Goal: Communication & Community: Answer question/provide support

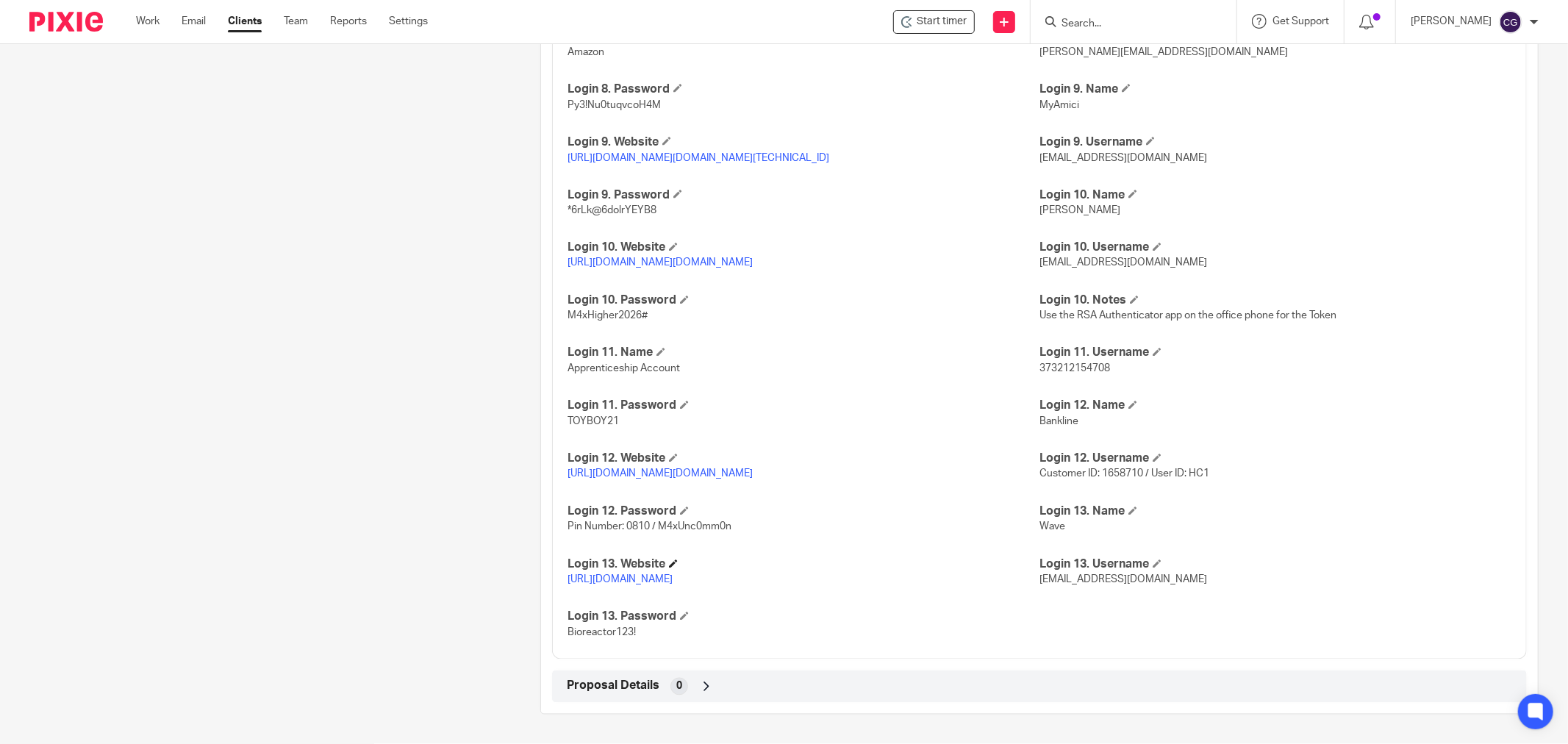
scroll to position [2258, 0]
click at [753, 262] on link "https://access.jpmorgan.com/sso/redirectlogin?brand=jpma&URI=https://accessport…" at bounding box center [660, 263] width 185 height 10
click at [1090, 262] on span "helenc@maxaccountants.co.uk" at bounding box center [1123, 263] width 168 height 10
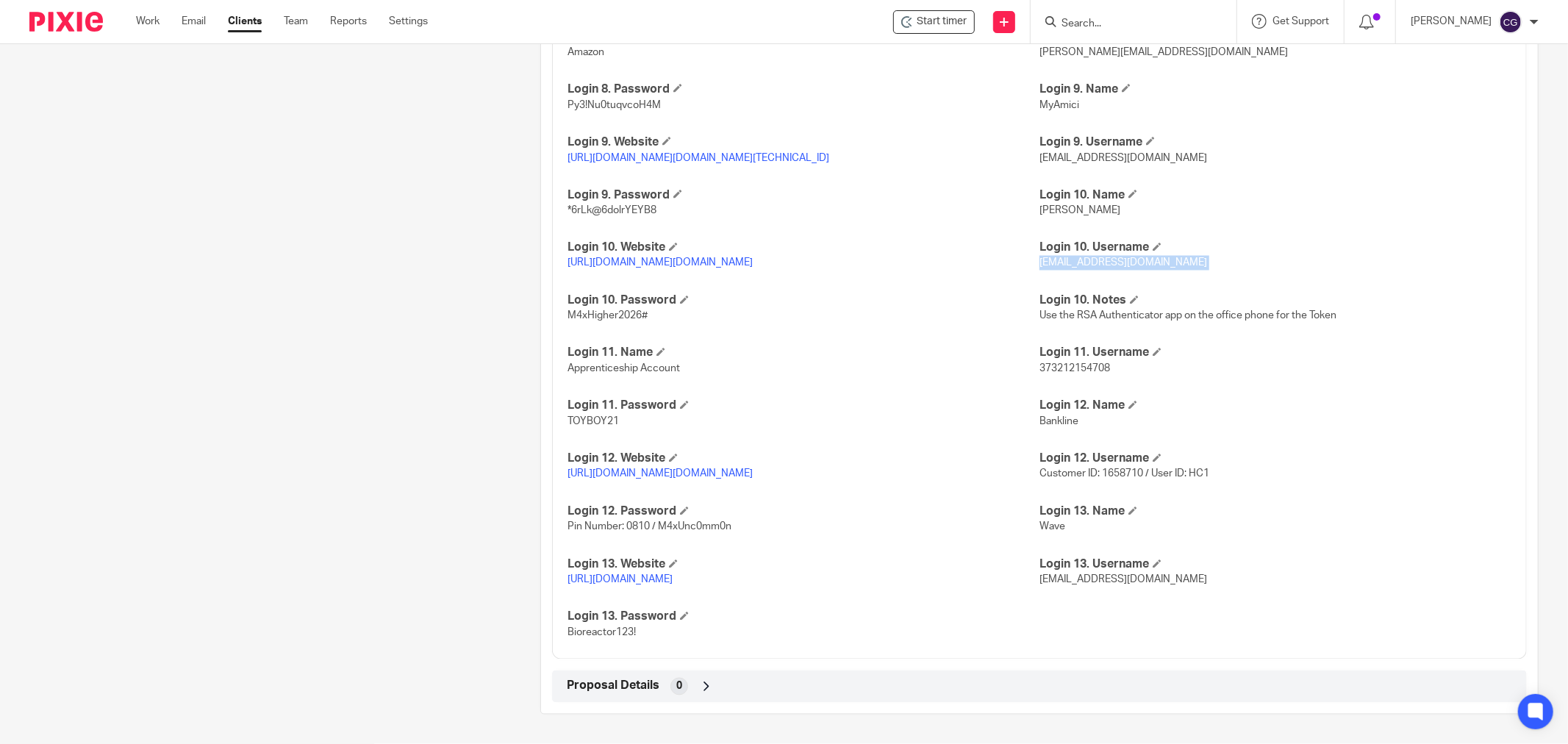
copy p "helenc@maxaccountants.co.uk"
click at [746, 262] on link "https://access.jpmorgan.com/sso/redirectlogin?brand=jpma&URI=https://accessport…" at bounding box center [660, 263] width 185 height 10
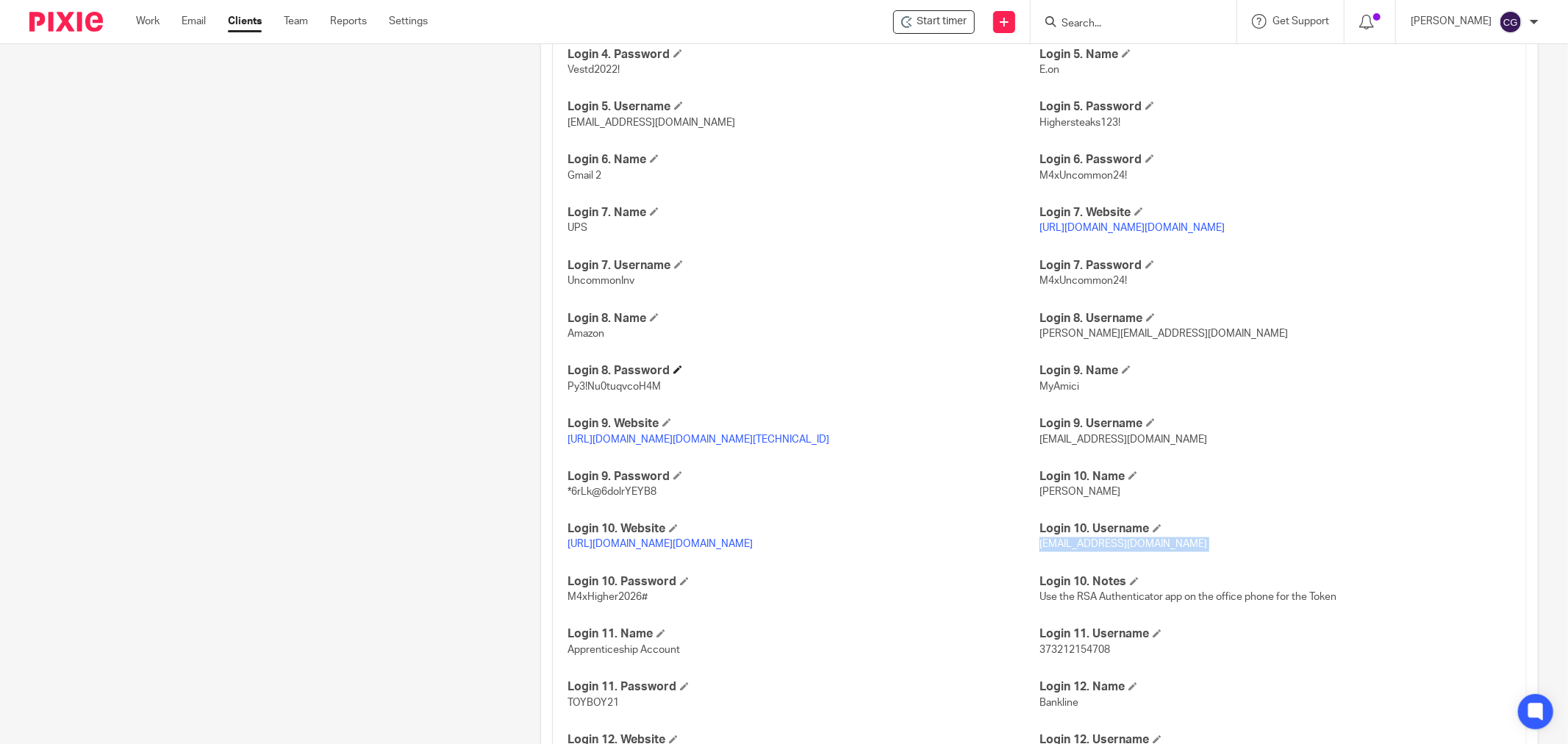
scroll to position [1605, 0]
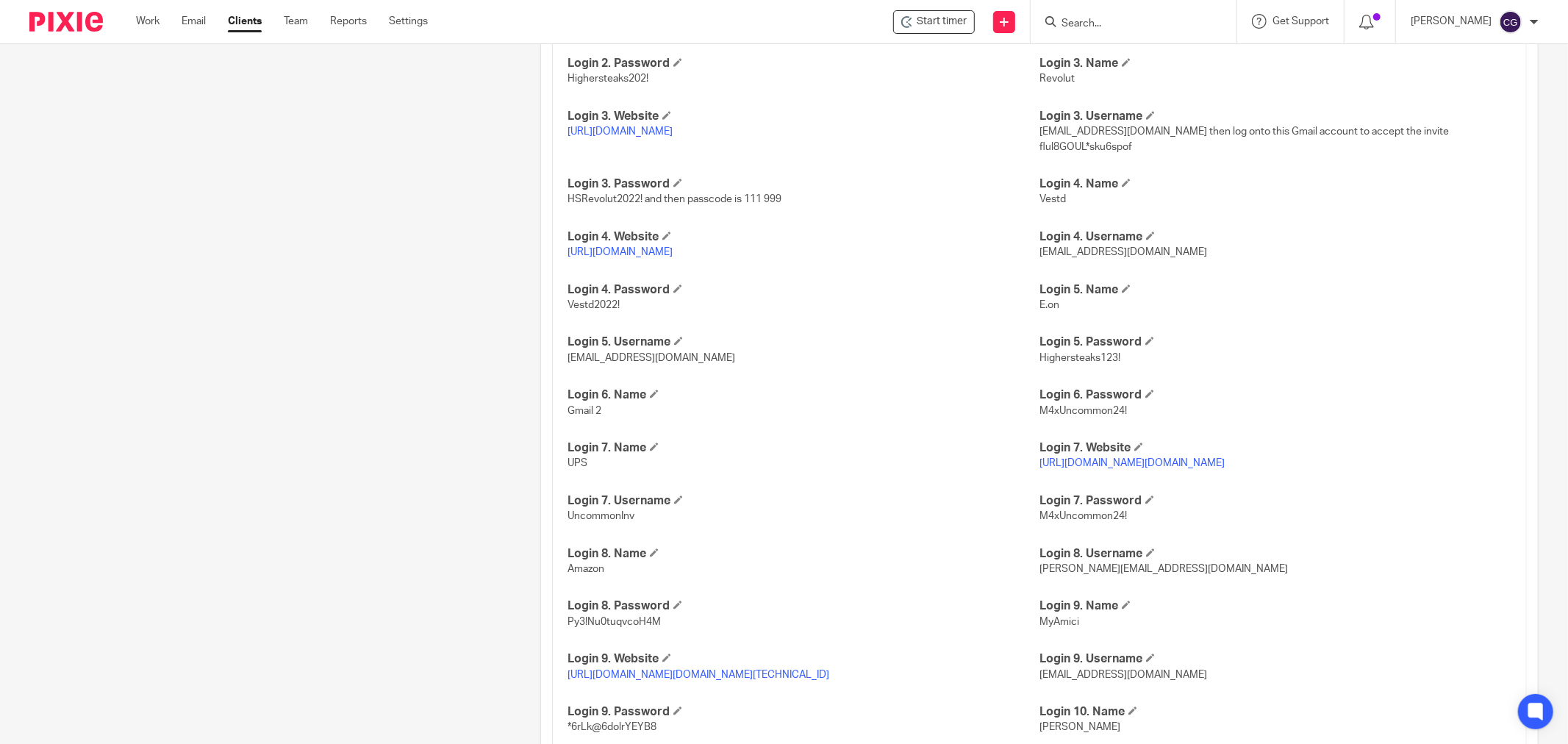
click at [638, 135] on link "https://business.revolut.com/signin" at bounding box center [619, 131] width 105 height 10
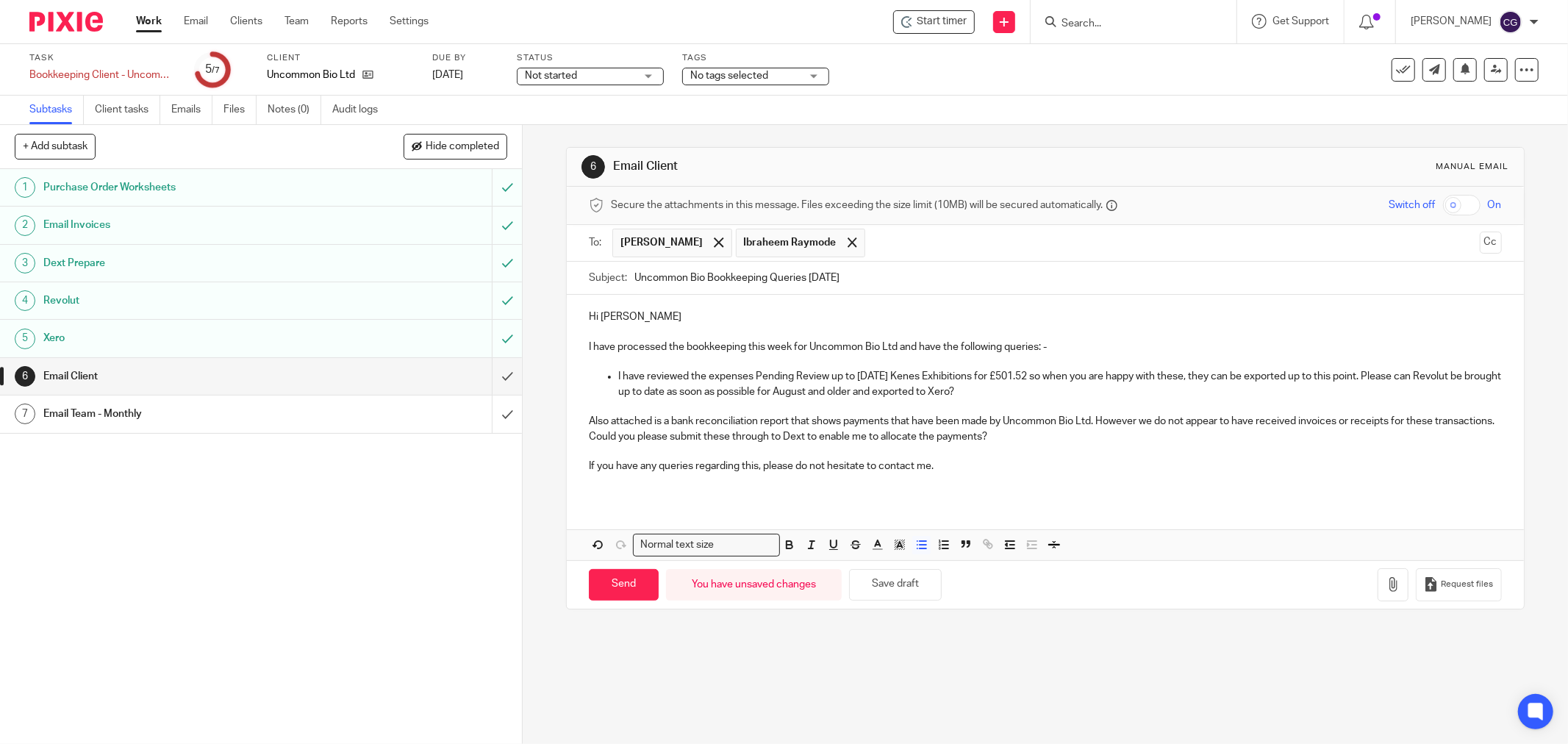
click at [1012, 392] on p "I have reviewed the expenses Pending Review up to [DATE] Kenes Exhibitions for …" at bounding box center [1060, 384] width 883 height 31
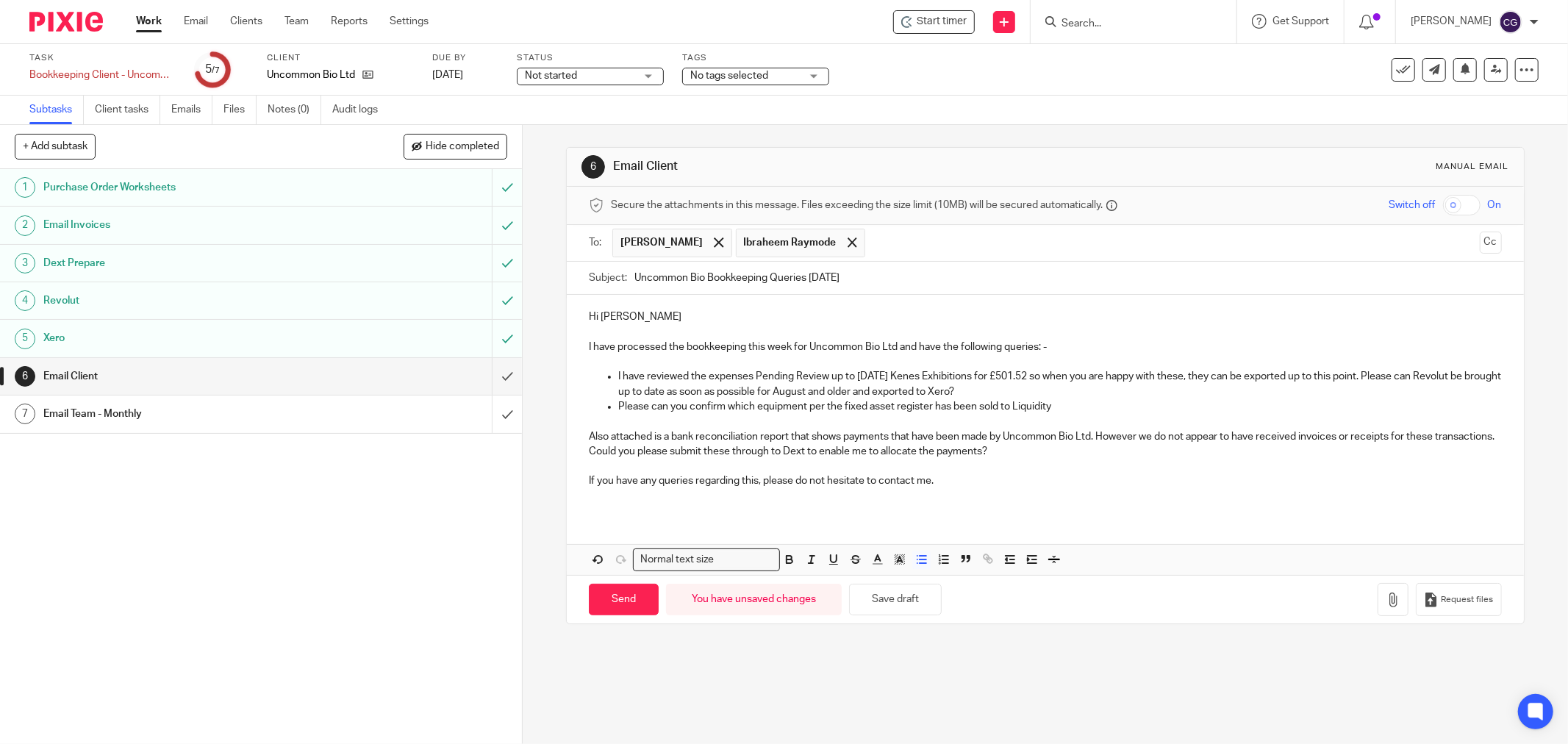
click at [1031, 395] on p "I have reviewed the expenses Pending Review up to 12th Sep Kenes Exhibitions fo…" at bounding box center [1060, 384] width 883 height 31
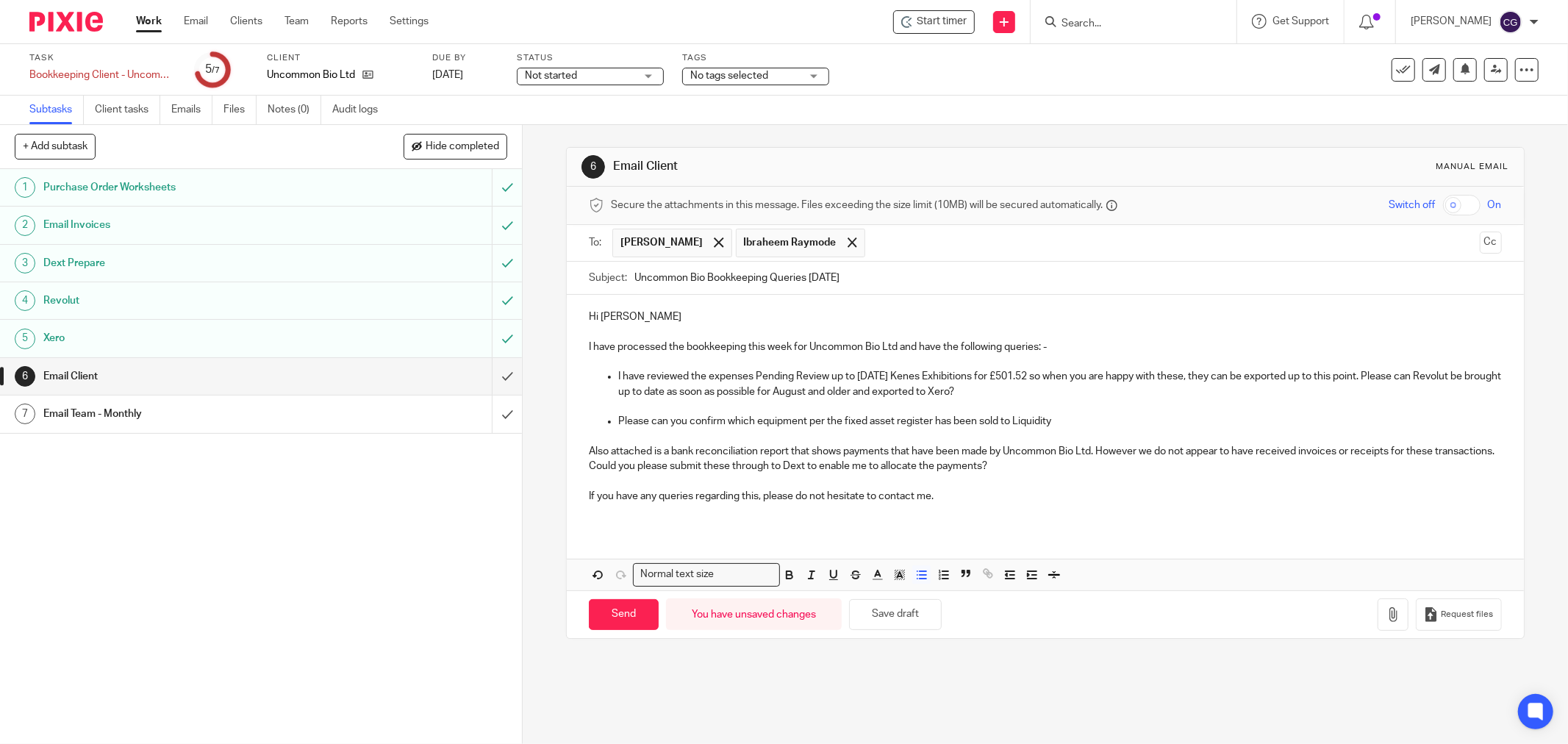
click at [1068, 424] on p "Please can you confirm which equipment per the fixed asset register has been so…" at bounding box center [1060, 421] width 883 height 15
click at [873, 614] on button "Save draft" at bounding box center [895, 615] width 92 height 31
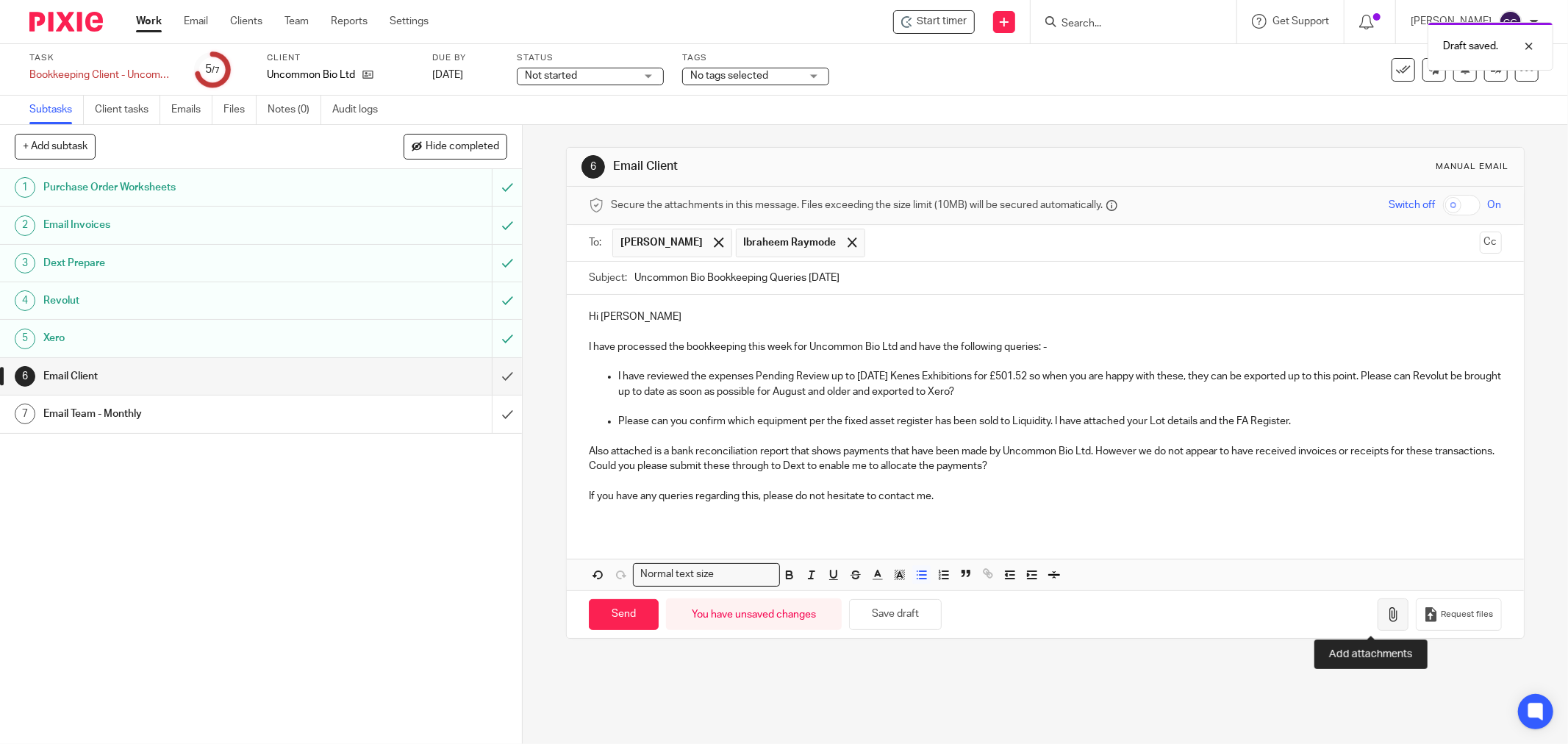
click at [1386, 614] on icon "button" at bounding box center [1393, 614] width 15 height 15
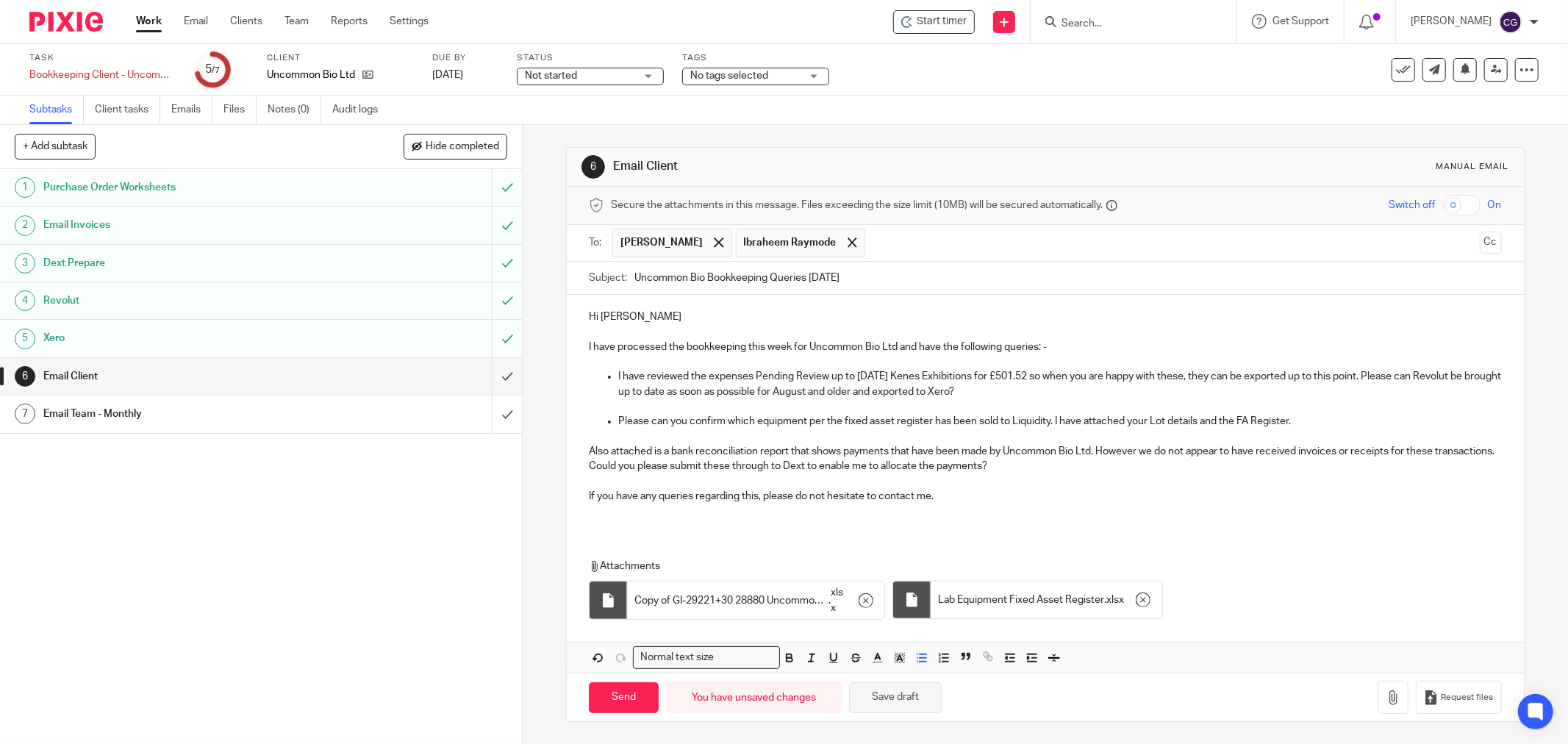
drag, startPoint x: 913, startPoint y: 702, endPoint x: 938, endPoint y: 694, distance: 26.2
click at [913, 701] on button "Save draft" at bounding box center [895, 698] width 92 height 31
click at [1480, 244] on button "Cc" at bounding box center [1490, 242] width 22 height 22
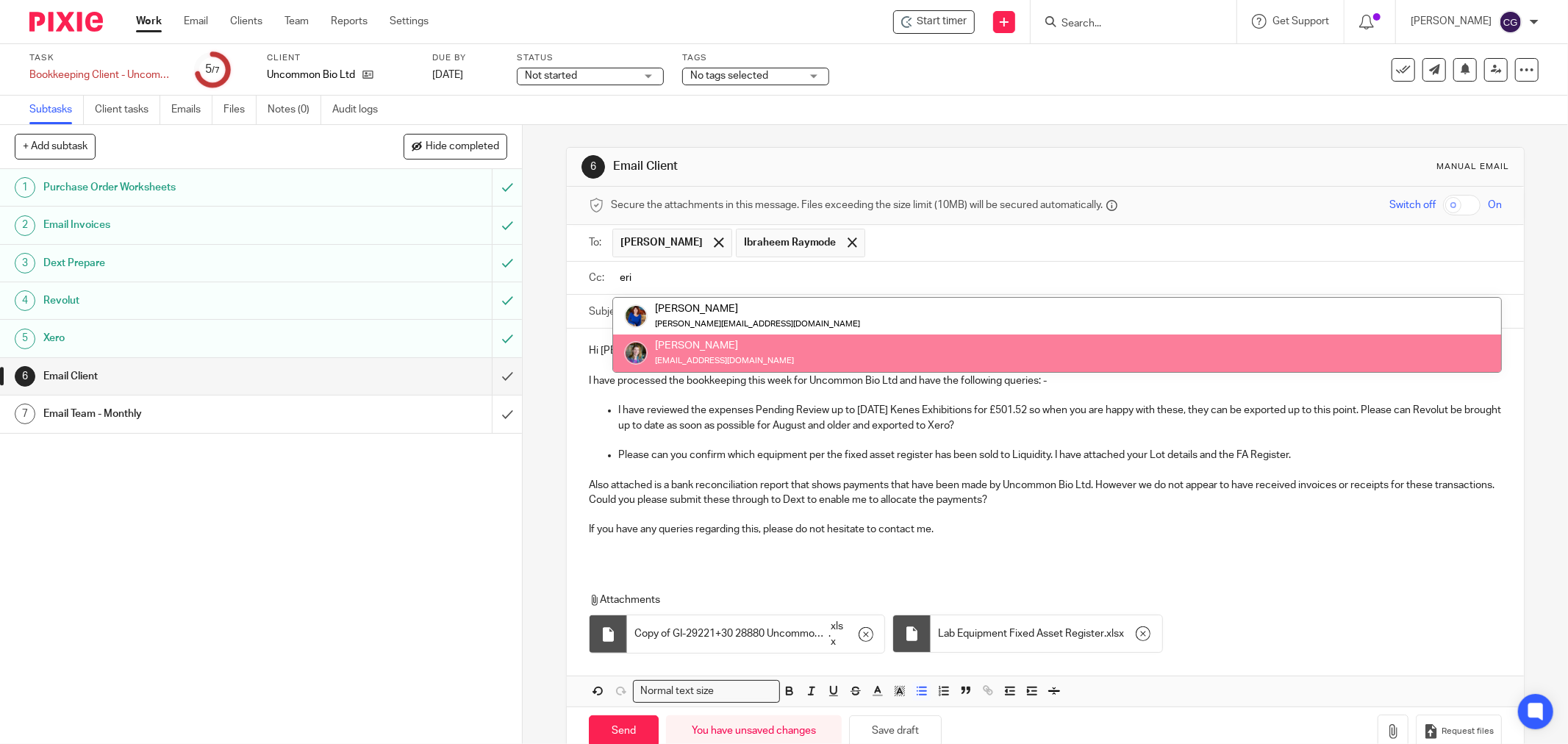
type input "eri"
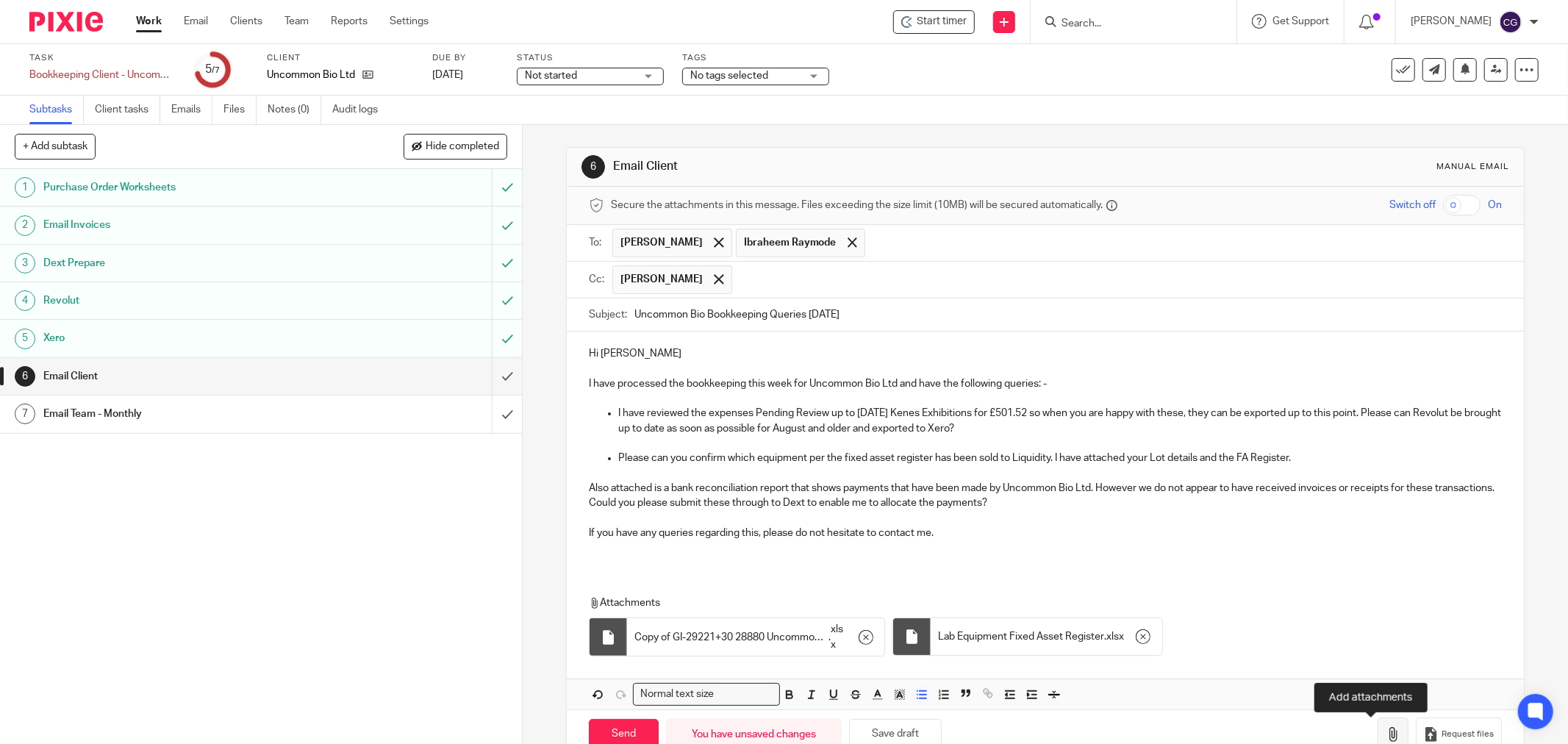
click at [1378, 725] on button "button" at bounding box center [1393, 734] width 31 height 33
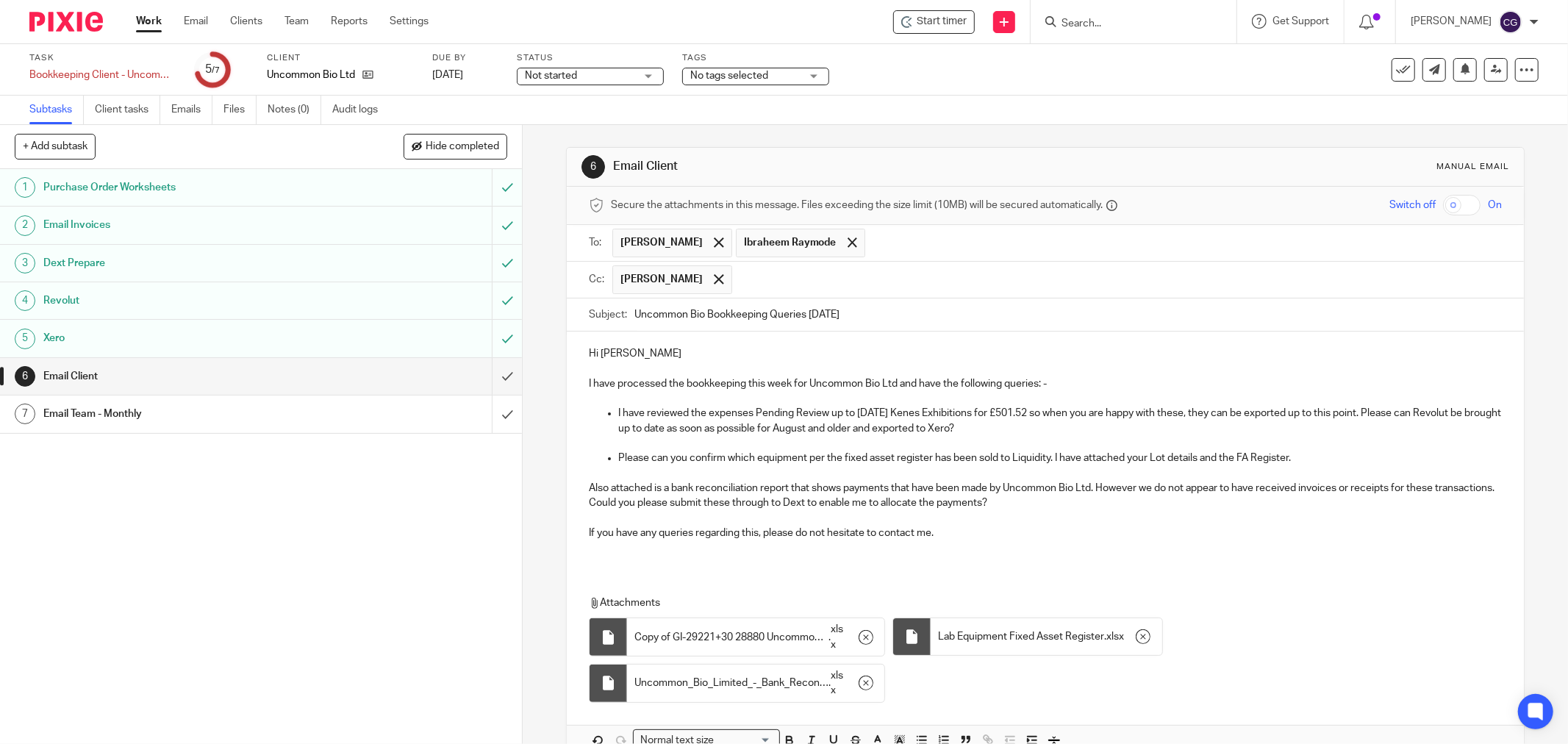
click at [946, 532] on p "If you have any queries regarding this, please do not hesitate to contact me." at bounding box center [1045, 533] width 913 height 15
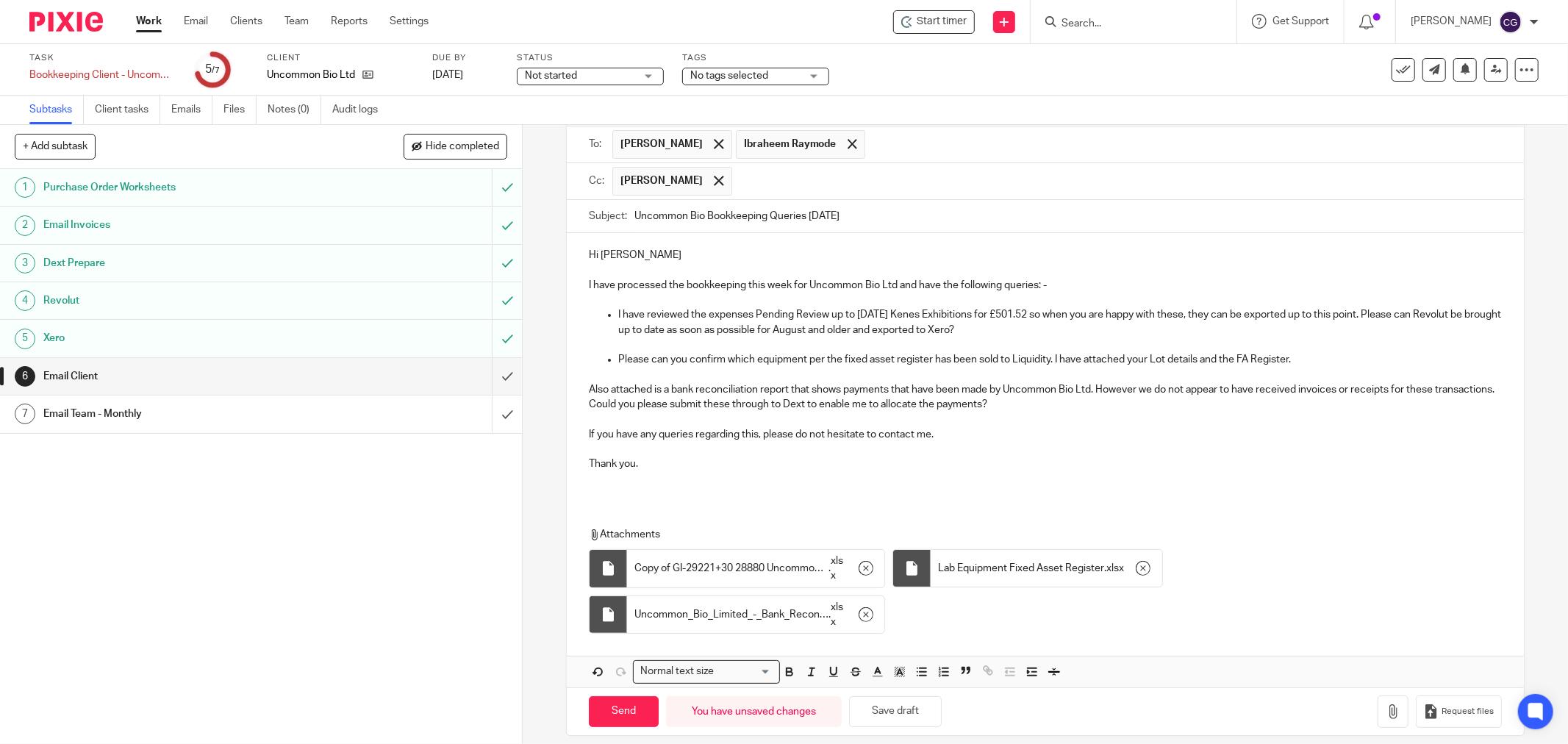
scroll to position [115, 0]
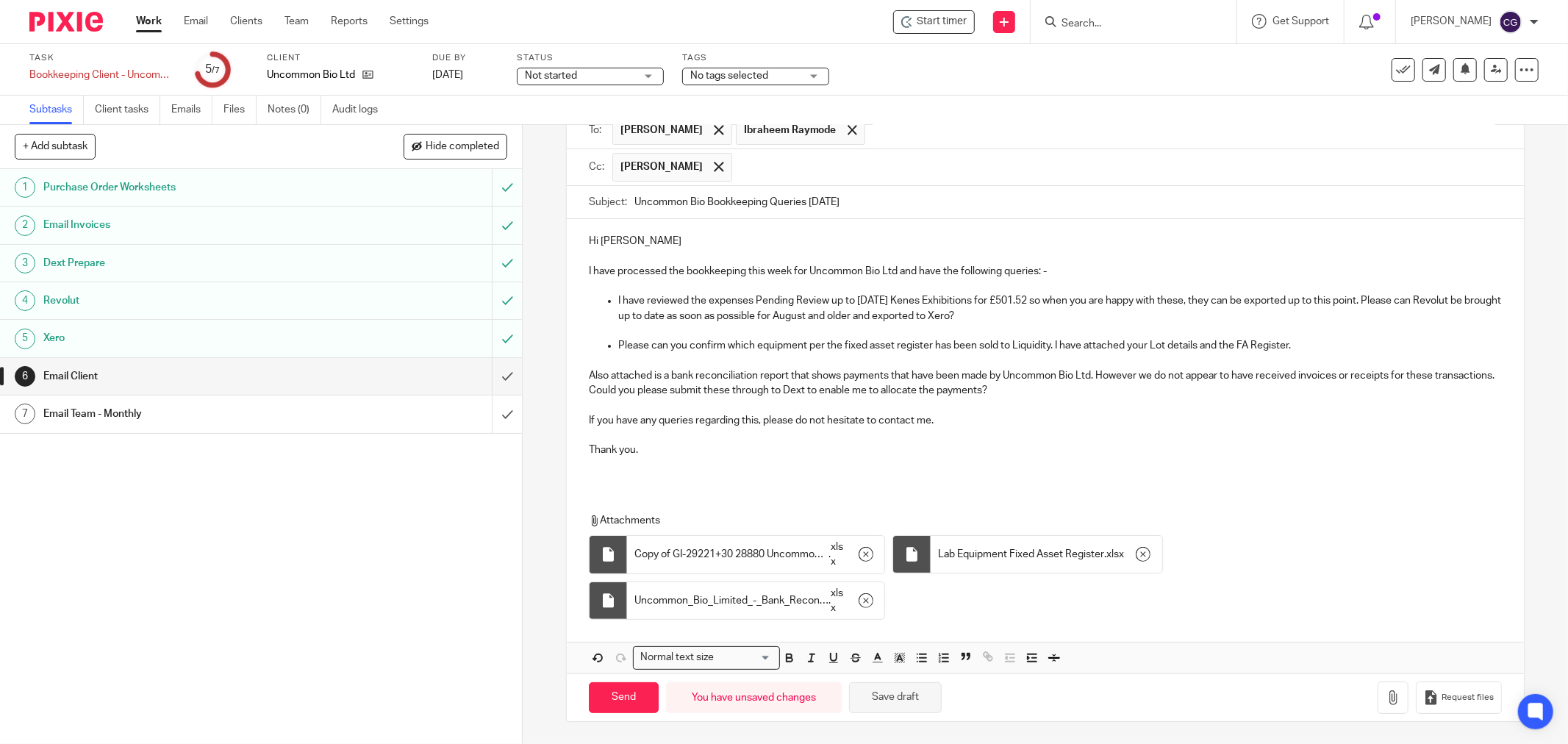
click at [913, 694] on button "Save draft" at bounding box center [895, 698] width 92 height 31
click at [607, 694] on input "Send" at bounding box center [623, 698] width 70 height 31
type input "Sent"
click at [894, 708] on button "Save draft" at bounding box center [893, 698] width 92 height 31
click at [934, 429] on p at bounding box center [1045, 435] width 913 height 15
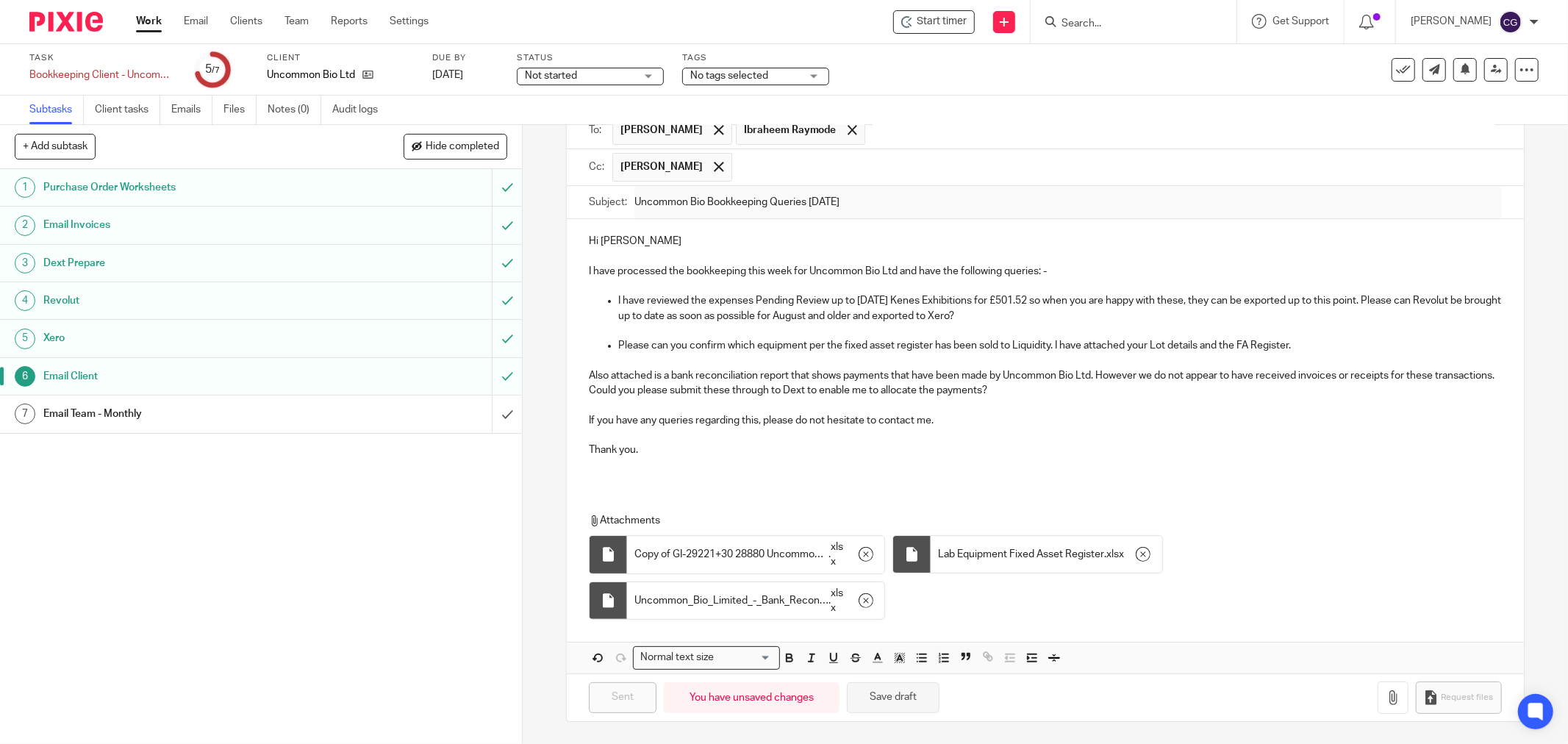
drag, startPoint x: 894, startPoint y: 701, endPoint x: 910, endPoint y: 681, distance: 25.6
click at [894, 699] on button "Save draft" at bounding box center [893, 698] width 92 height 31
click at [666, 244] on p "Hi Ibz, Ruth" at bounding box center [1045, 241] width 913 height 15
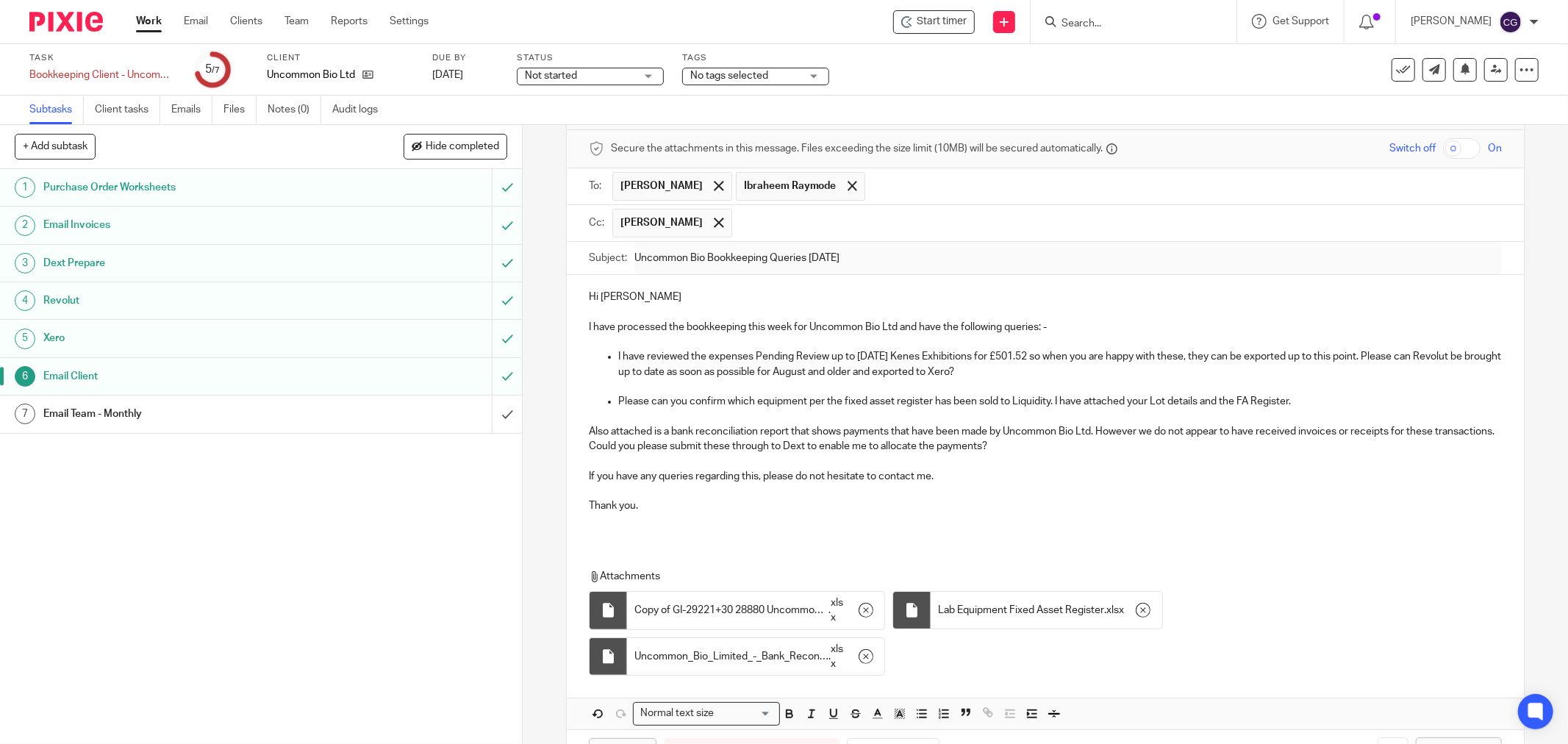
scroll to position [0, 0]
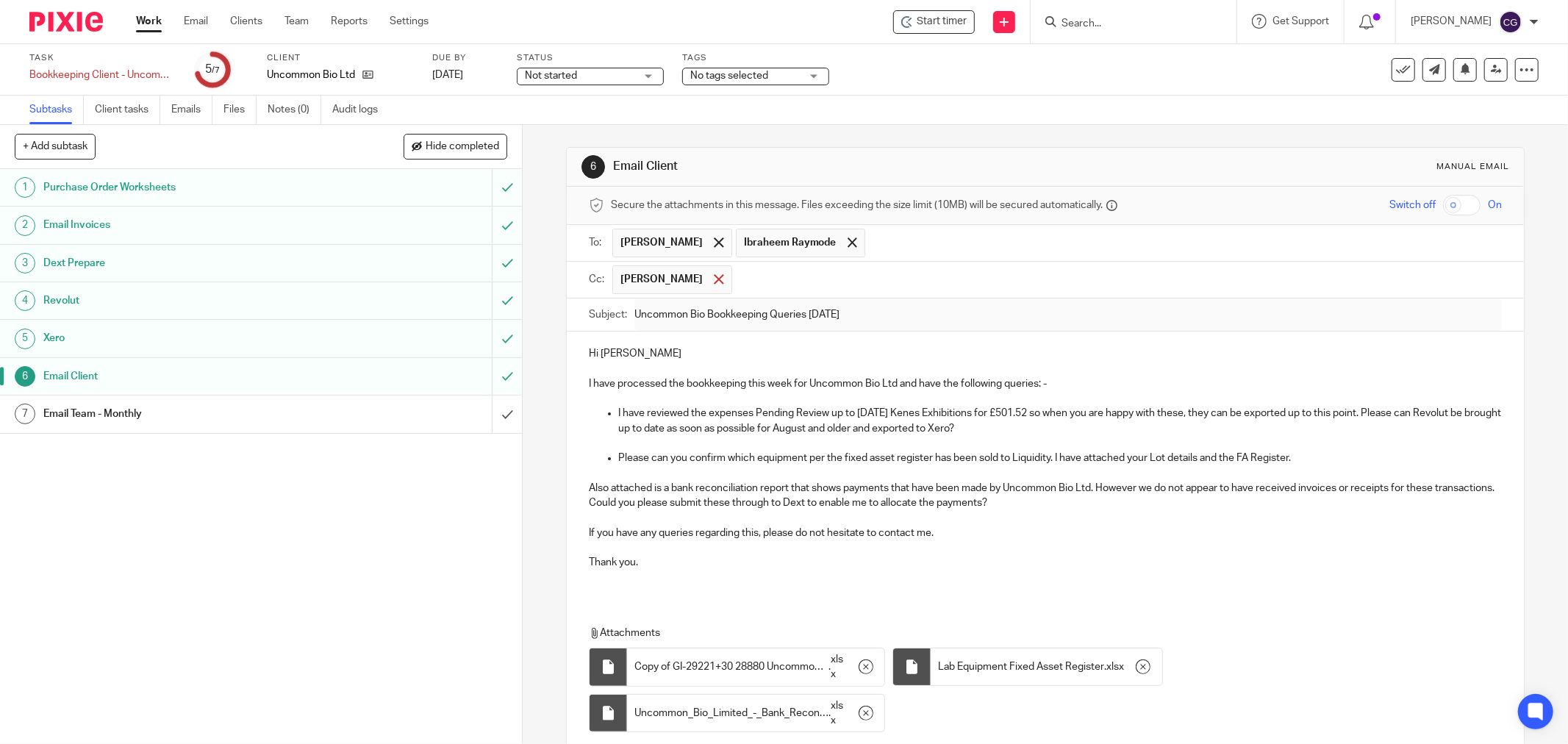
click at [714, 282] on span at bounding box center [719, 279] width 10 height 10
click at [701, 285] on input "text" at bounding box center [1055, 278] width 879 height 17
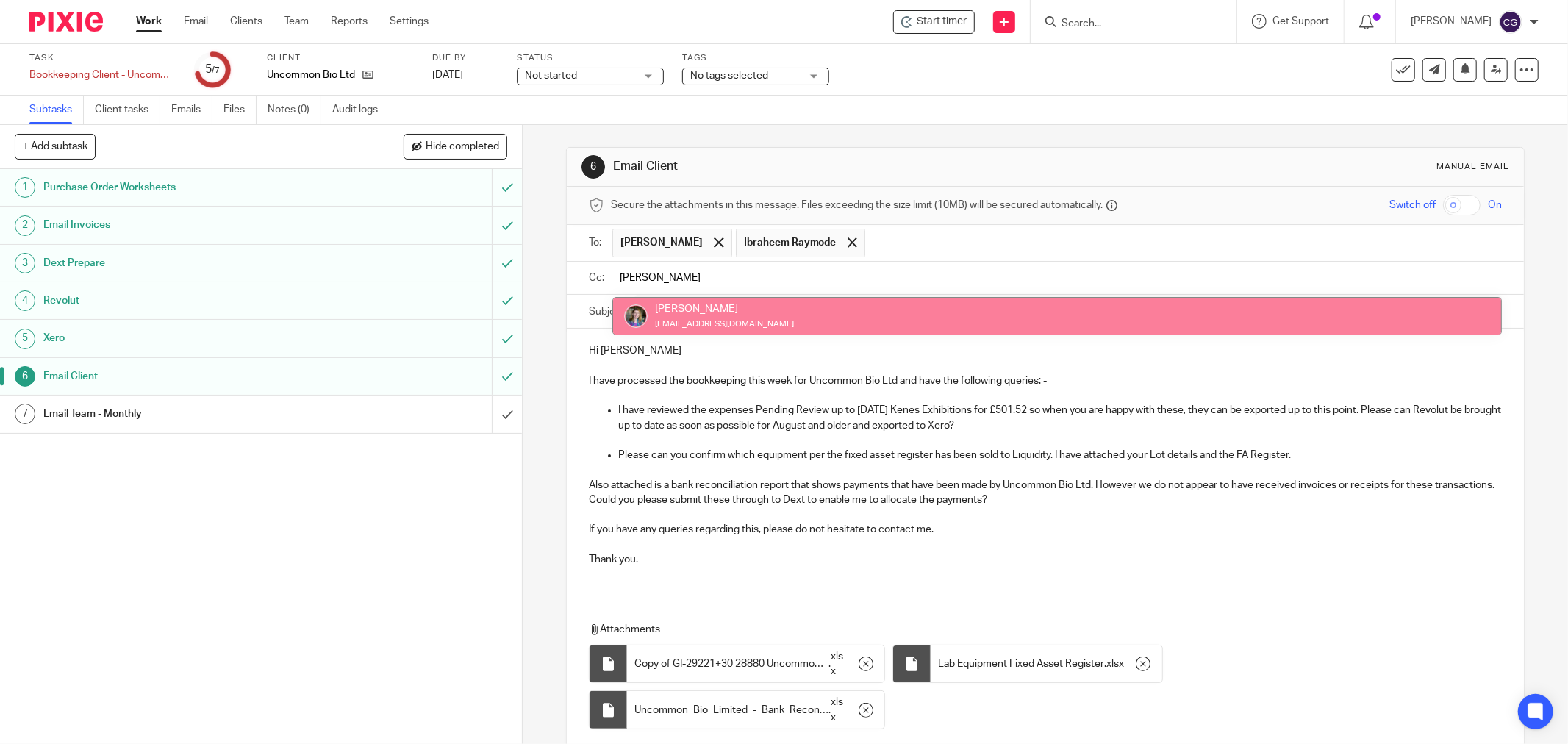
type input "eric"
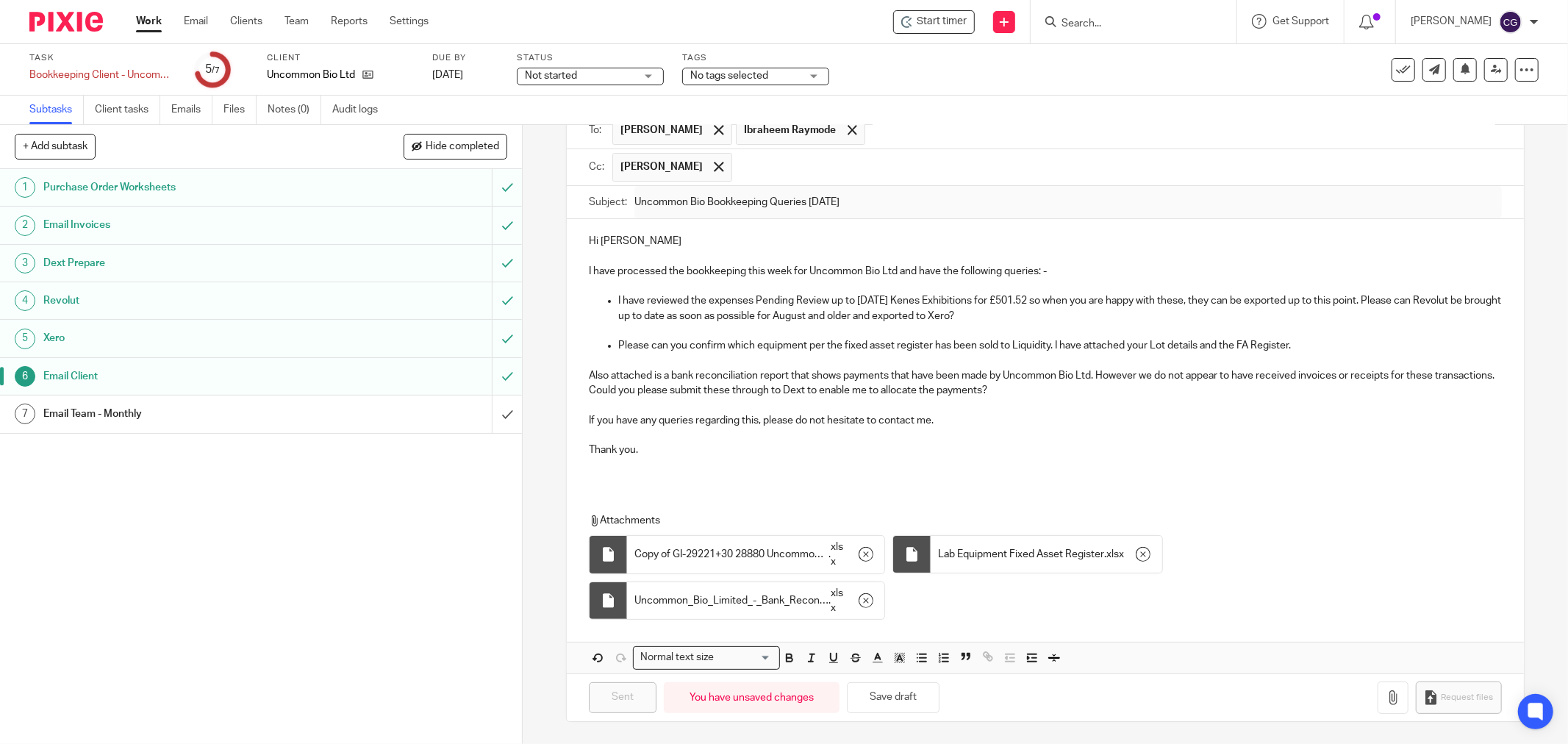
scroll to position [115, 0]
click at [798, 703] on div "You have unsaved changes" at bounding box center [751, 698] width 176 height 31
click at [869, 701] on button "Save draft" at bounding box center [893, 698] width 92 height 31
click at [291, 417] on h1 "Email Team - Monthly" at bounding box center [188, 414] width 290 height 22
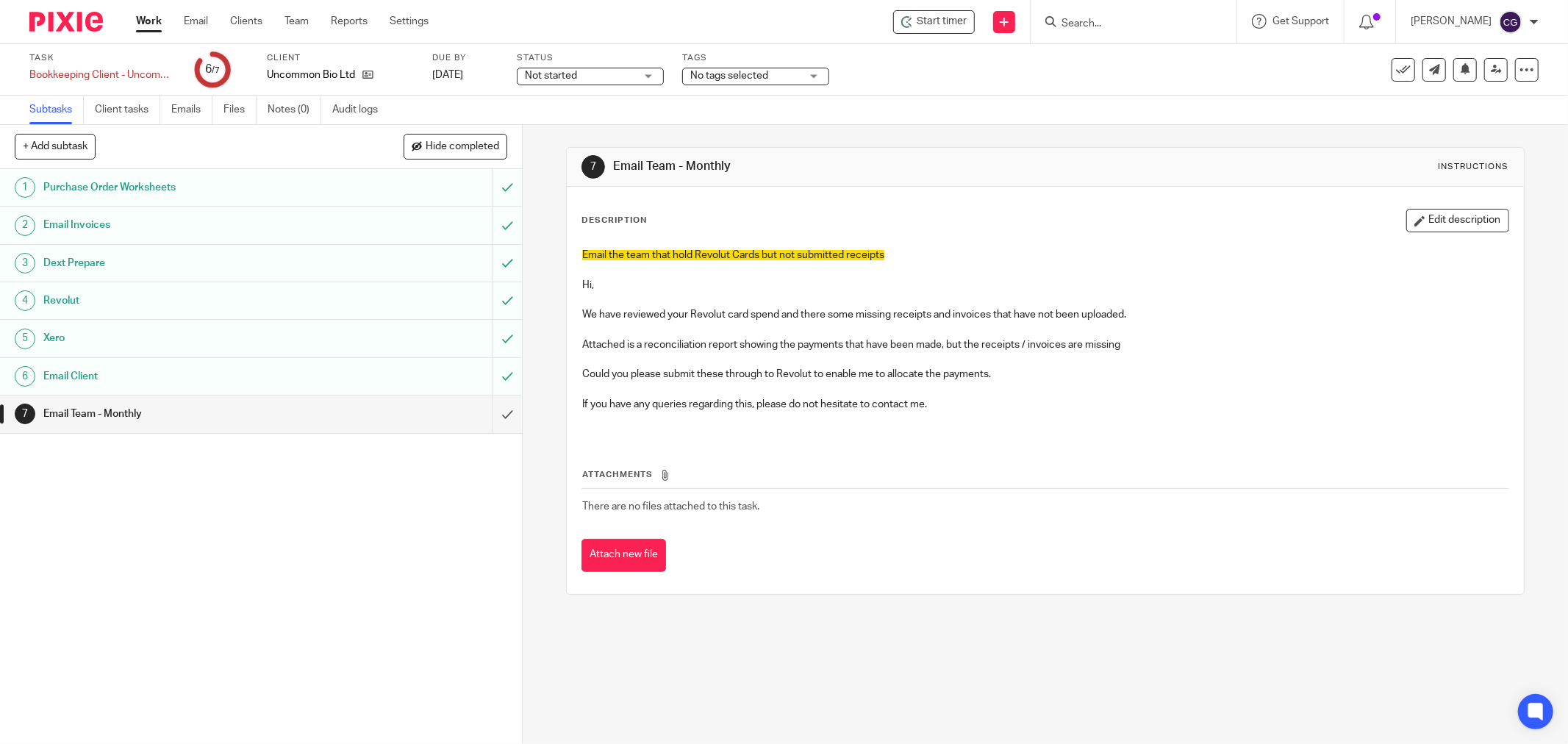
click at [290, 379] on h1 "Email Client" at bounding box center [188, 377] width 290 height 22
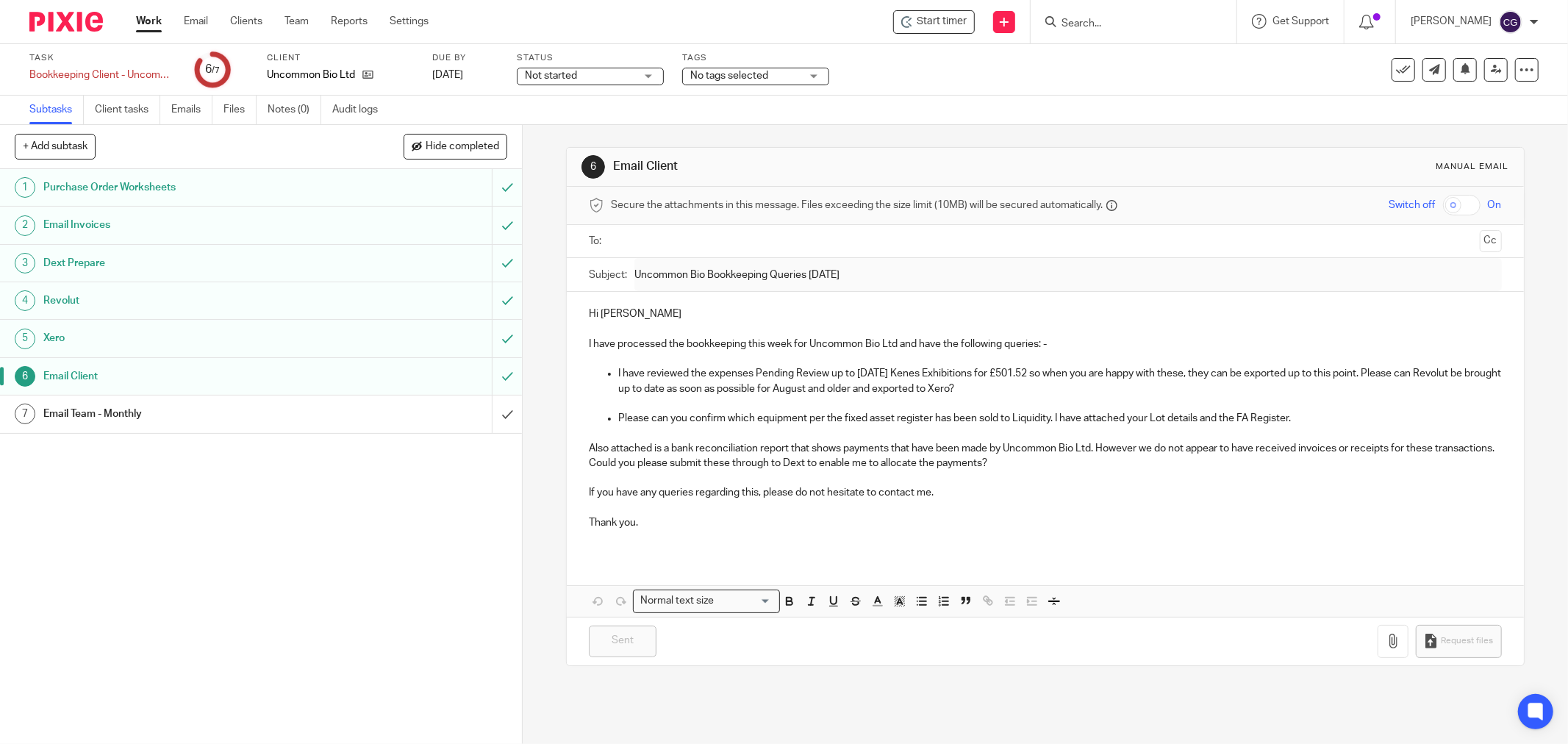
click at [350, 416] on div "Email Team - Monthly" at bounding box center [260, 414] width 433 height 22
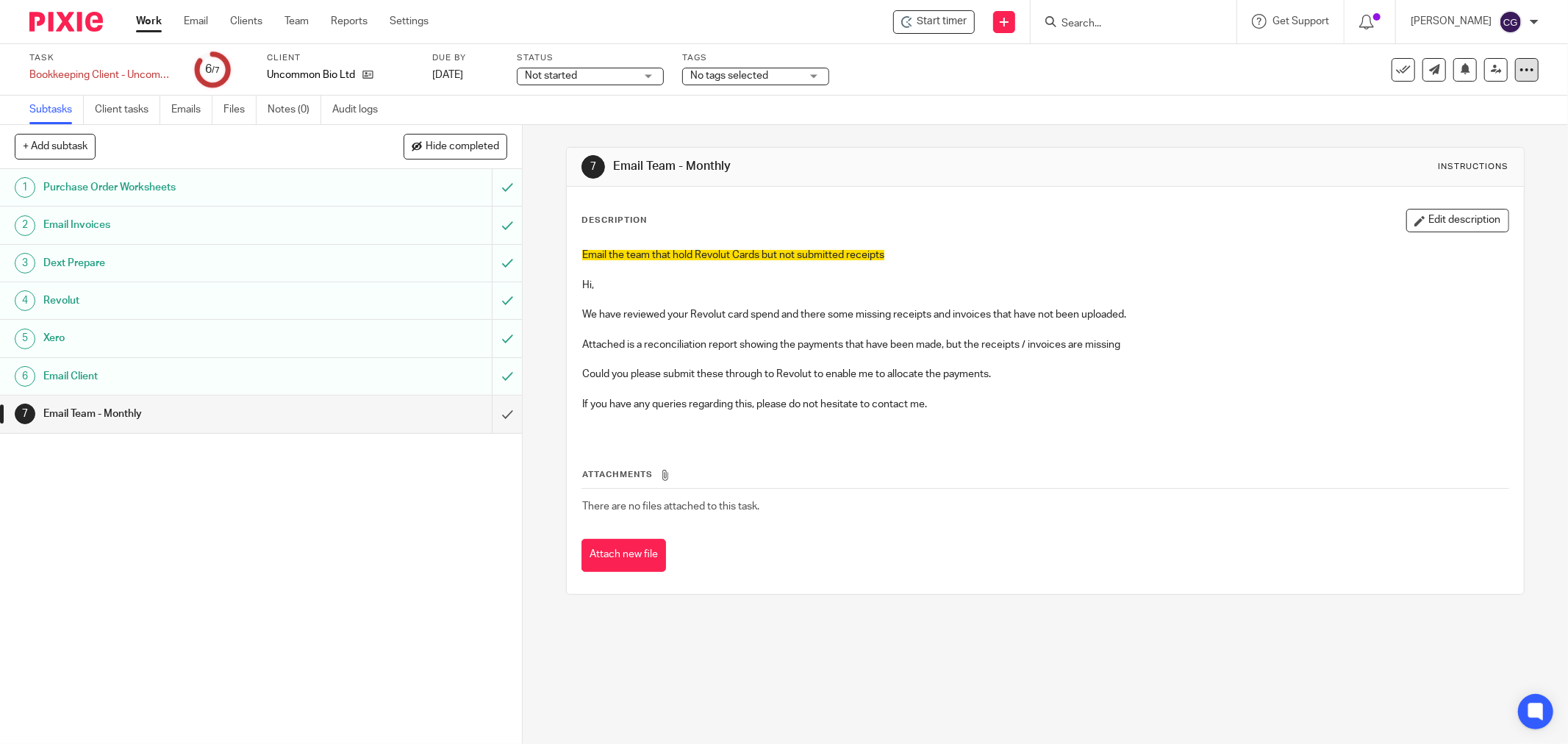
click at [1519, 69] on icon at bounding box center [1527, 70] width 15 height 15
click at [1493, 130] on link "Advanced task editor" at bounding box center [1470, 128] width 97 height 10
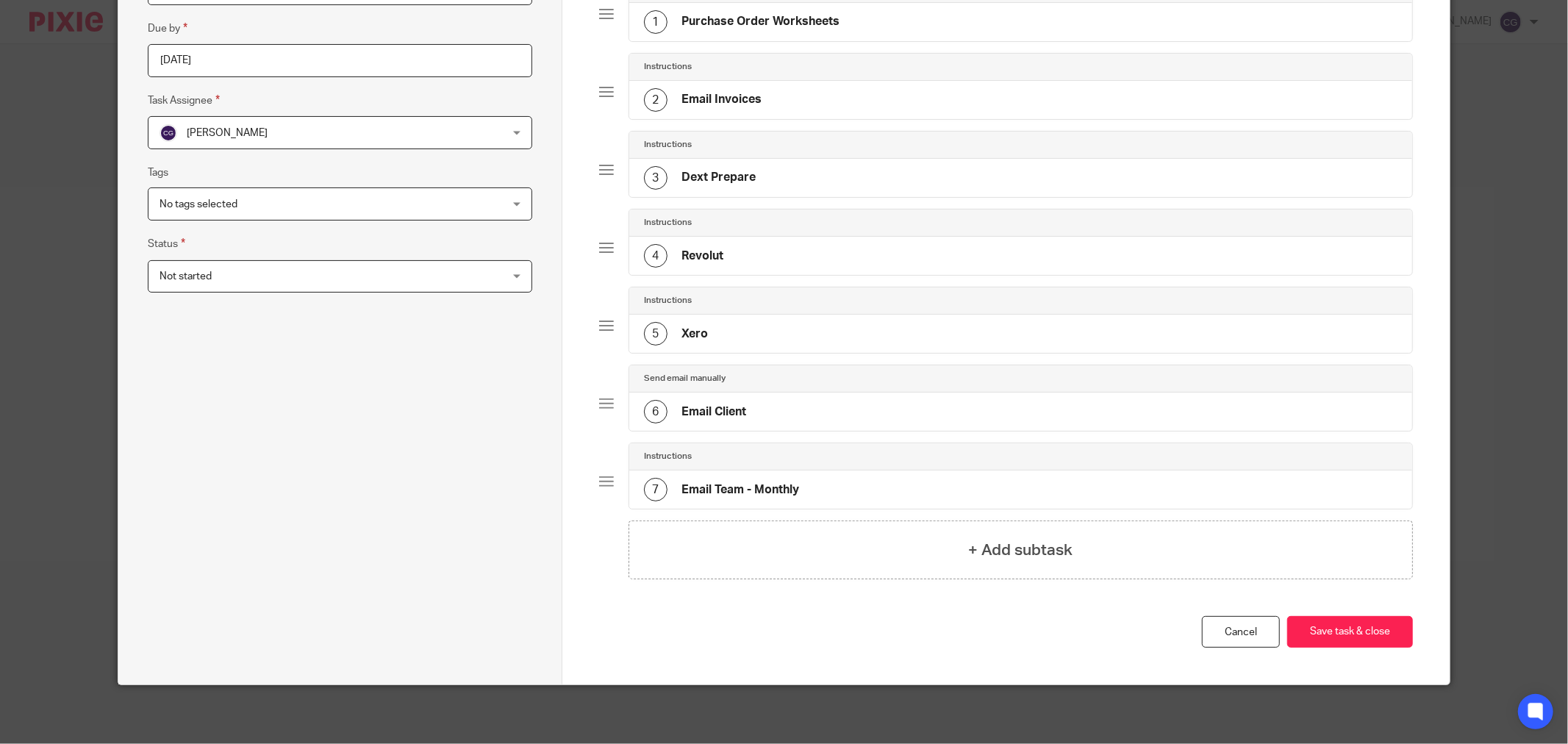
scroll to position [198, 0]
click at [599, 481] on div at bounding box center [607, 481] width 15 height 15
click at [599, 483] on div at bounding box center [607, 481] width 15 height 15
click at [936, 487] on div "7 Email Team - Monthly" at bounding box center [1021, 490] width 783 height 38
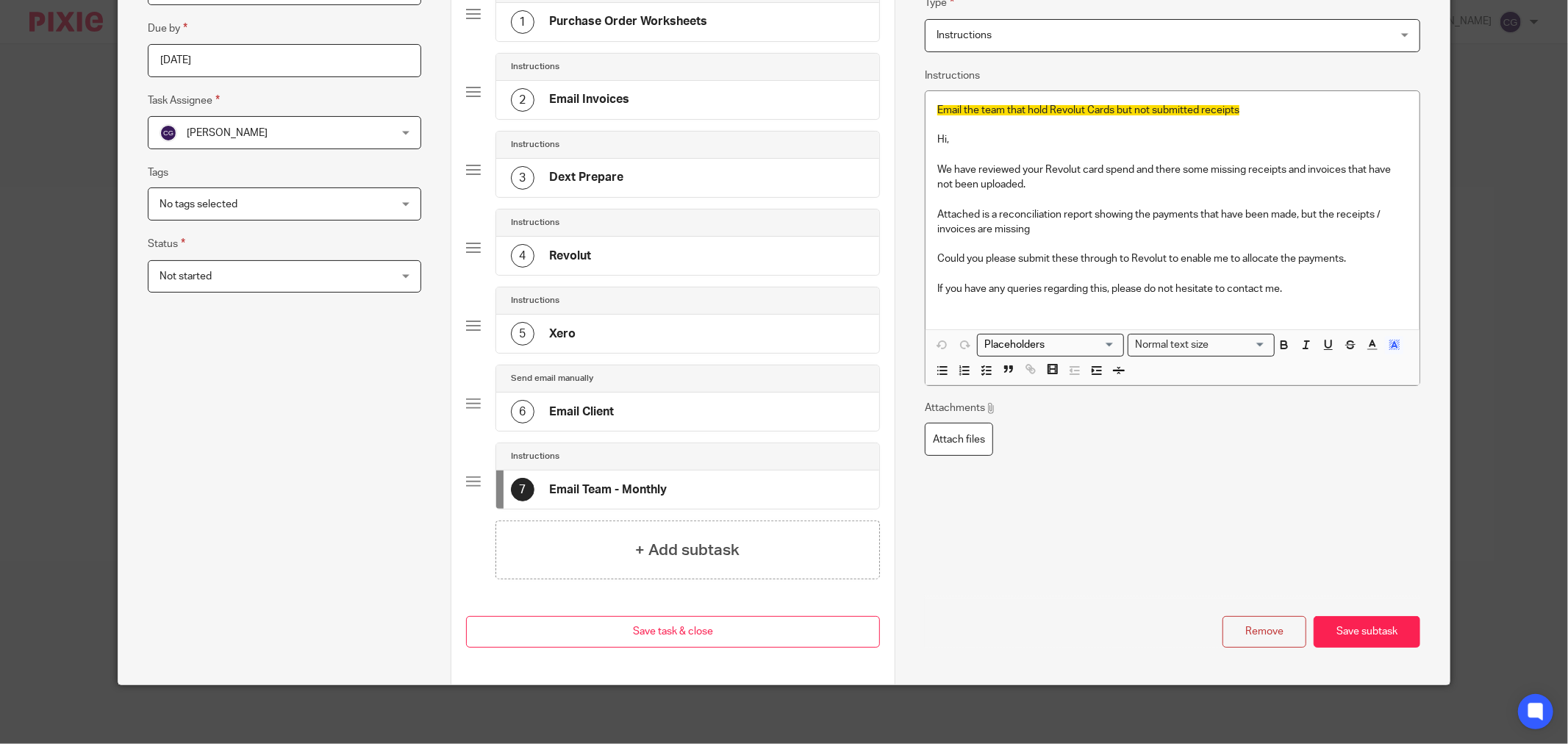
click at [471, 486] on div at bounding box center [474, 481] width 15 height 15
click at [467, 480] on div at bounding box center [474, 481] width 15 height 15
drag, startPoint x: 1231, startPoint y: 635, endPoint x: 1205, endPoint y: 575, distance: 65.4
click at [1230, 635] on button "Remove" at bounding box center [1265, 632] width 84 height 31
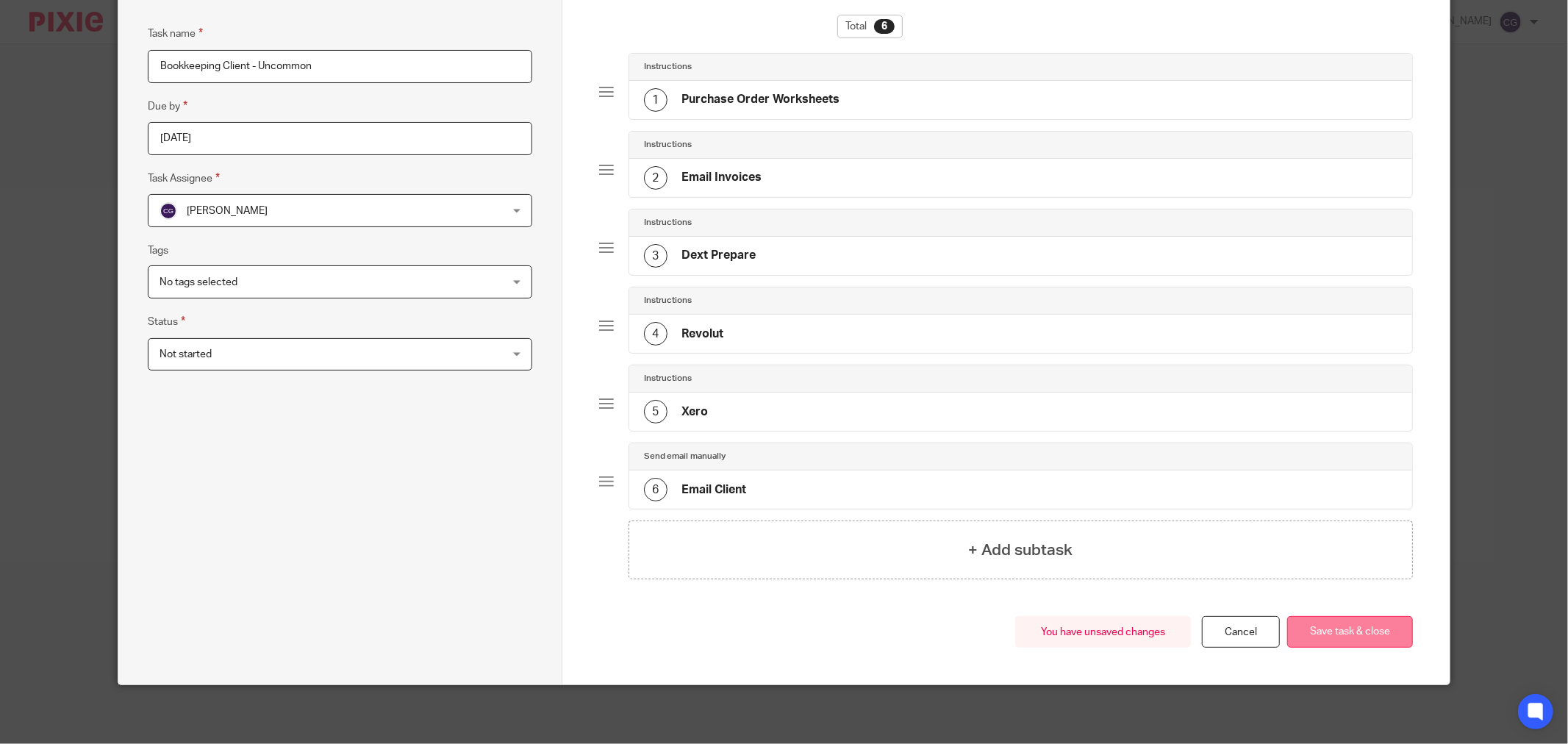
click at [1356, 629] on button "Save task & close" at bounding box center [1350, 632] width 126 height 31
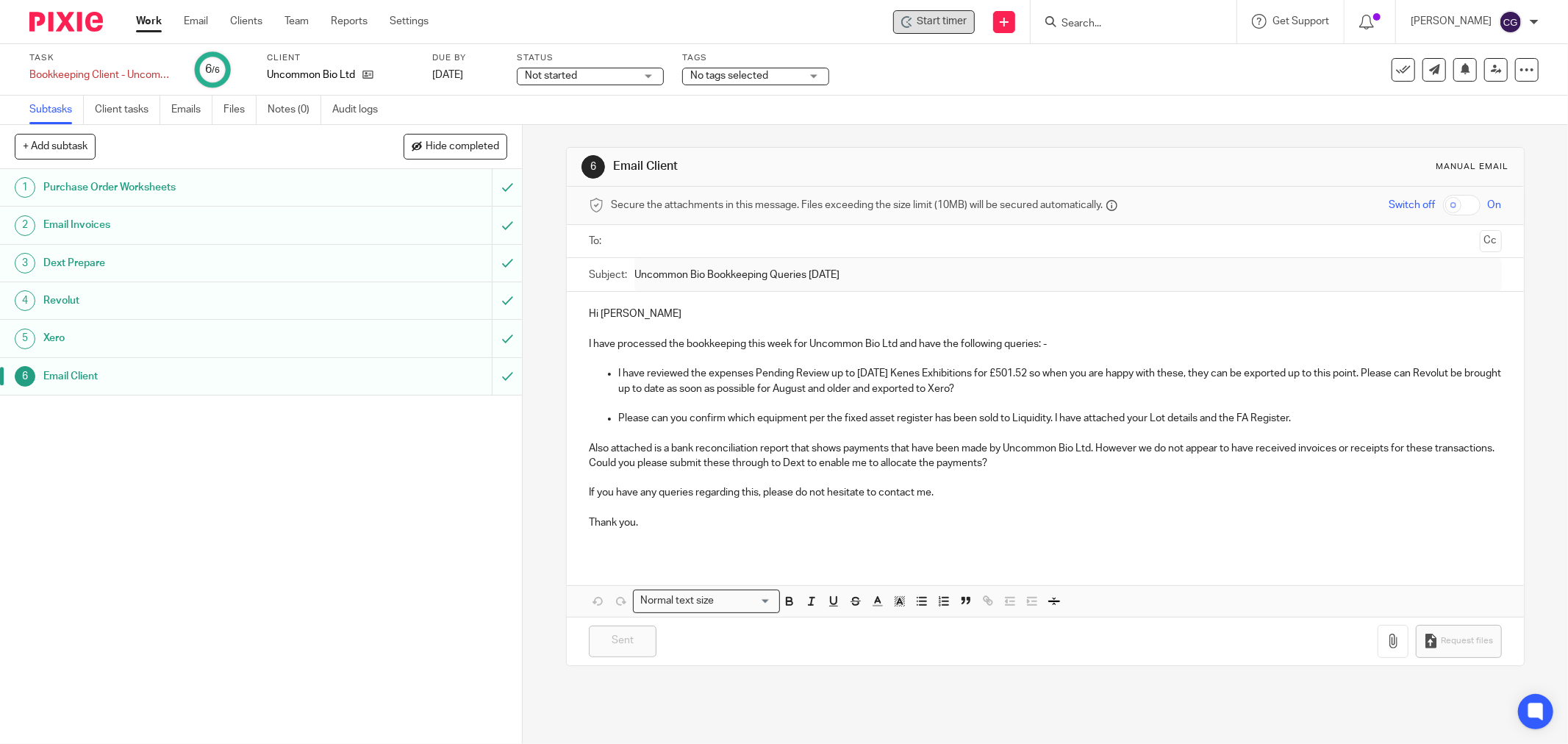
click at [950, 17] on span "Start timer" at bounding box center [941, 21] width 50 height 16
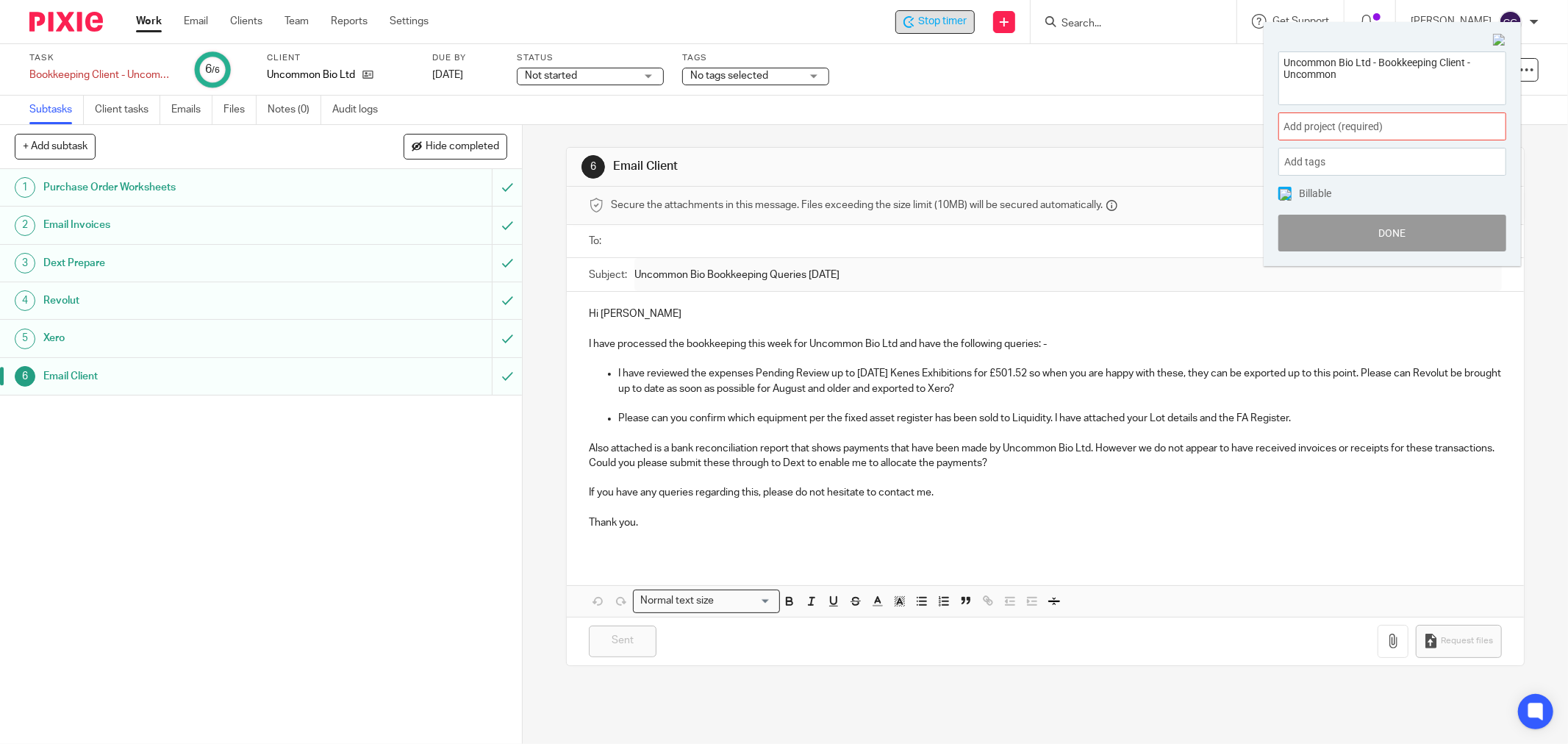
click at [1417, 132] on span "Add project (required) :" at bounding box center [1376, 126] width 185 height 16
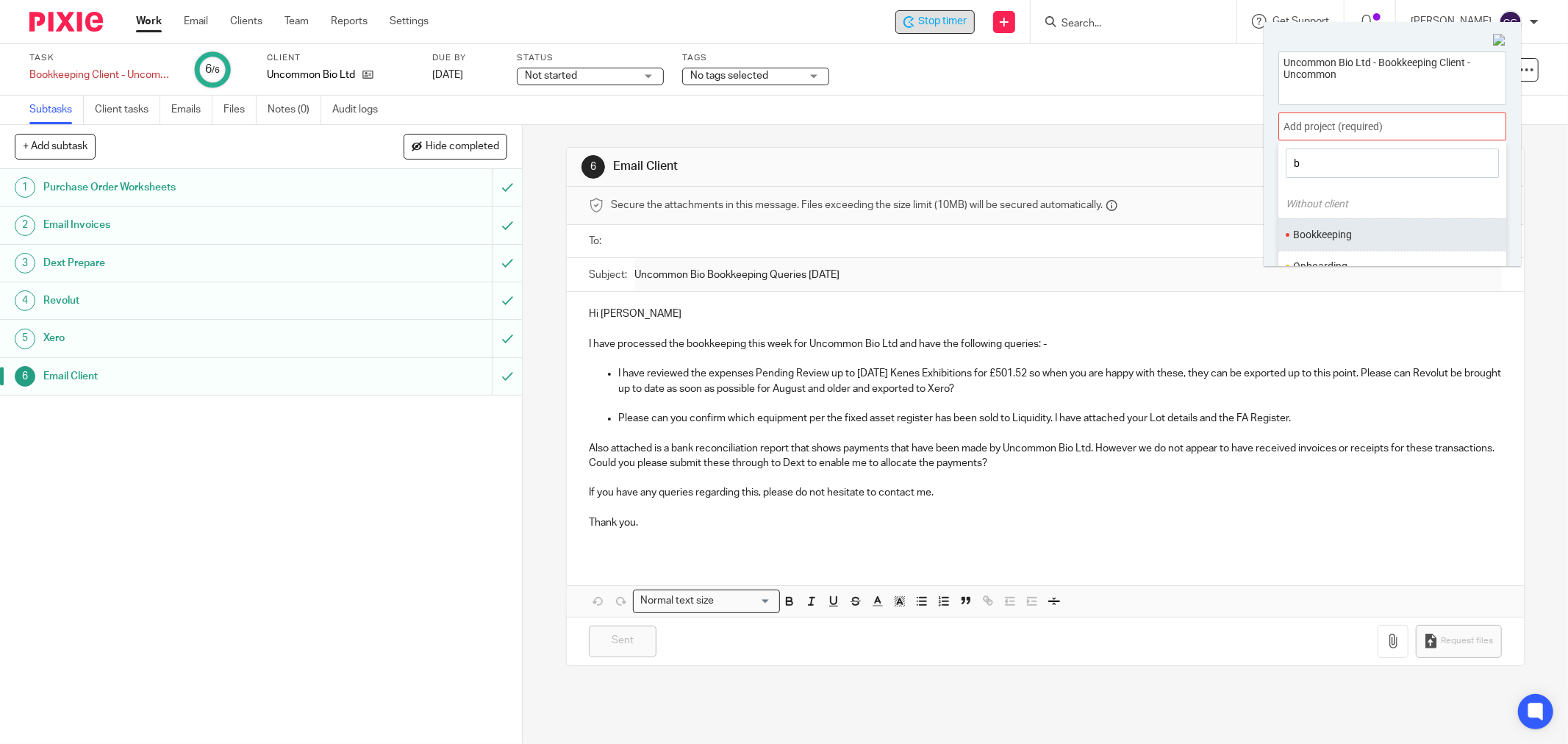
type input "b"
drag, startPoint x: 1341, startPoint y: 230, endPoint x: 1350, endPoint y: 238, distance: 12.0
click at [1340, 230] on li "Bookkeeping" at bounding box center [1389, 235] width 192 height 16
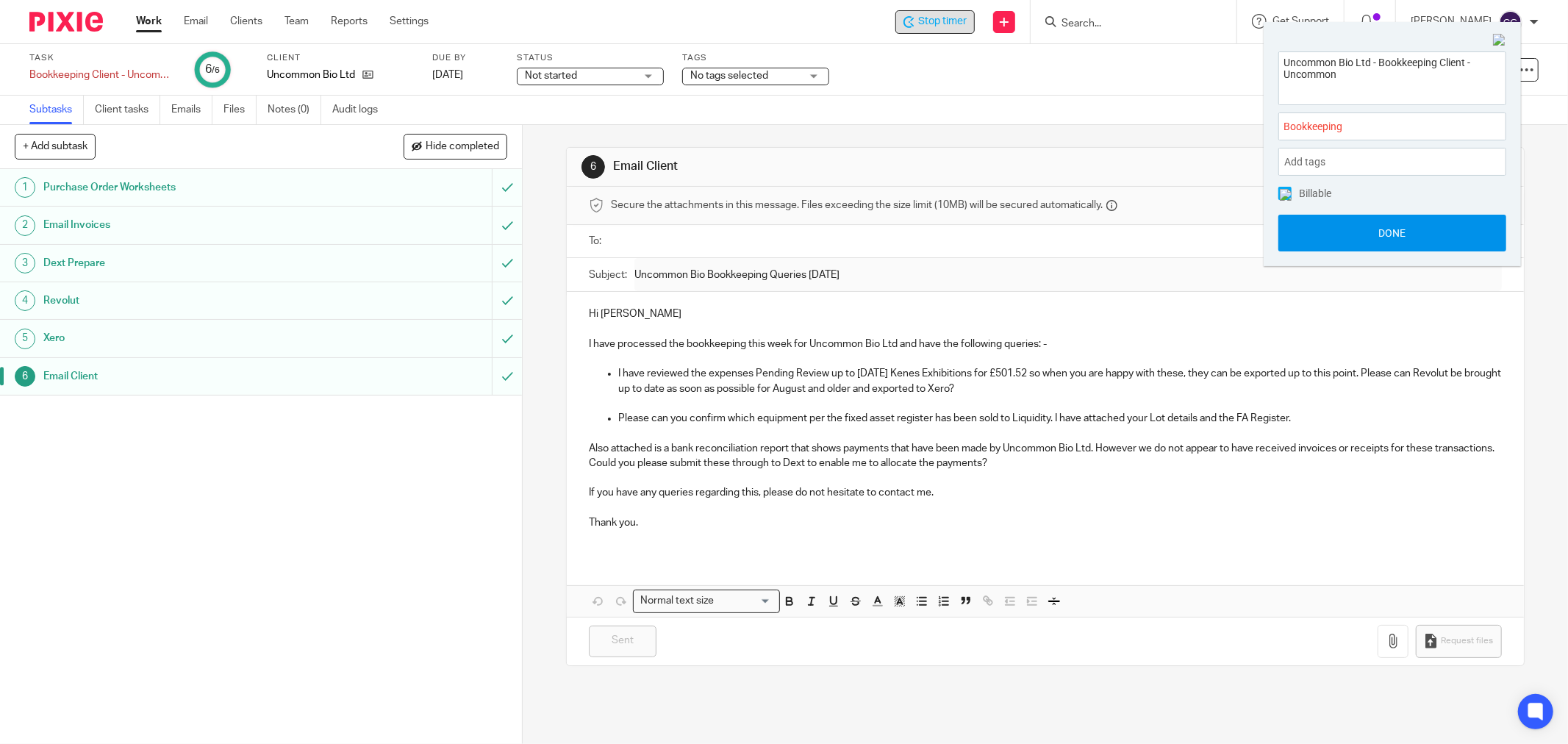
click at [1406, 236] on button "Done" at bounding box center [1392, 233] width 228 height 37
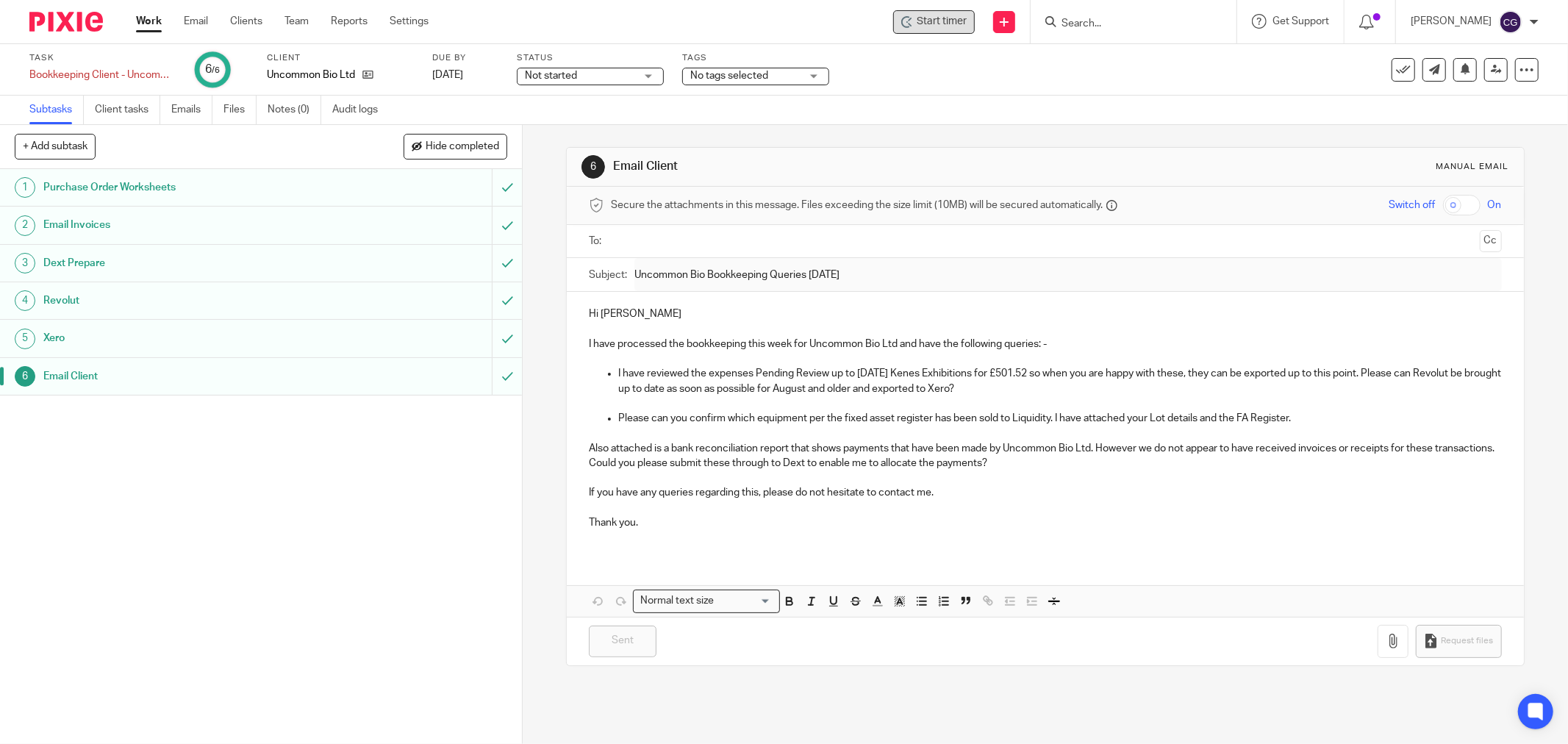
click at [148, 23] on link "Work" at bounding box center [149, 21] width 26 height 15
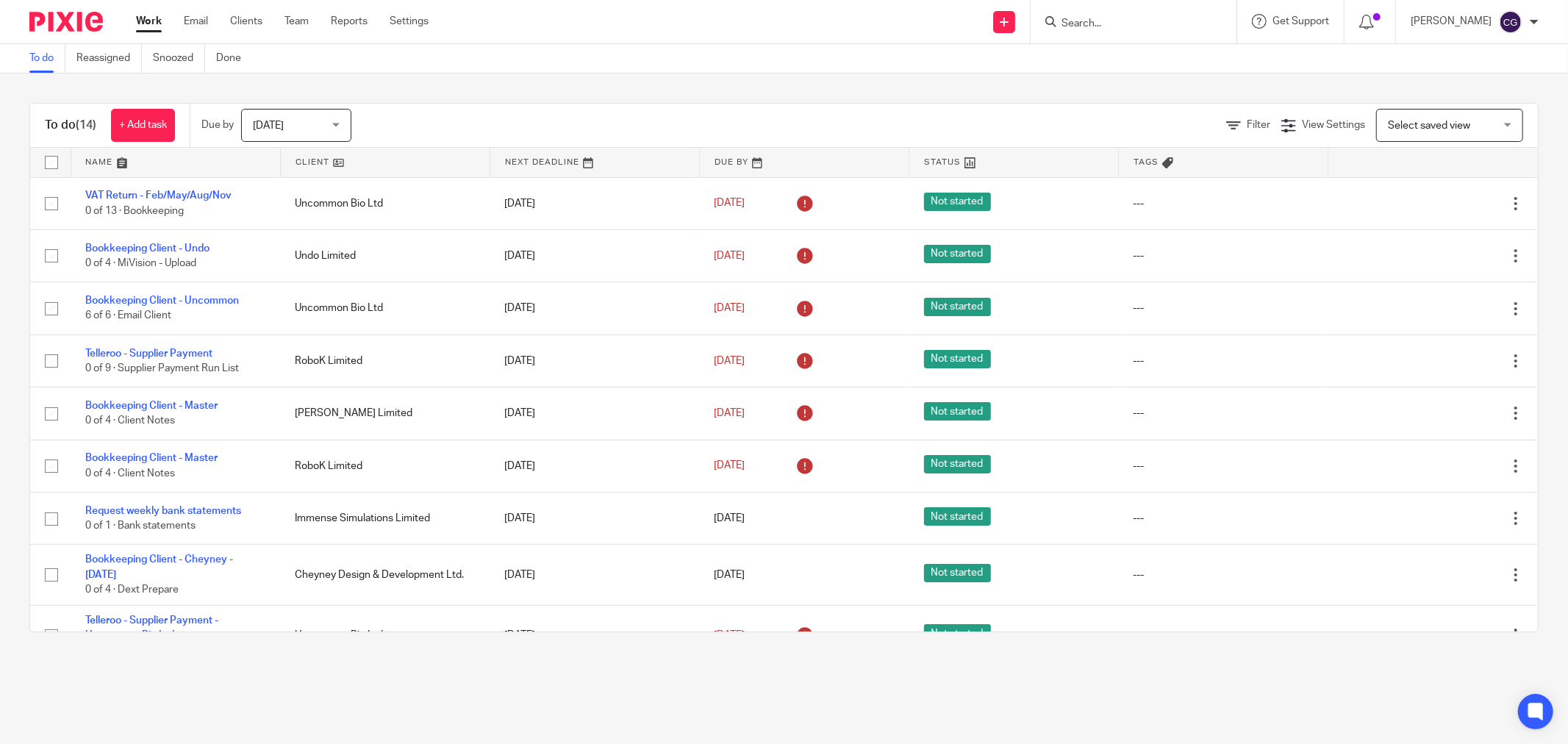
click at [304, 159] on link at bounding box center [385, 163] width 209 height 30
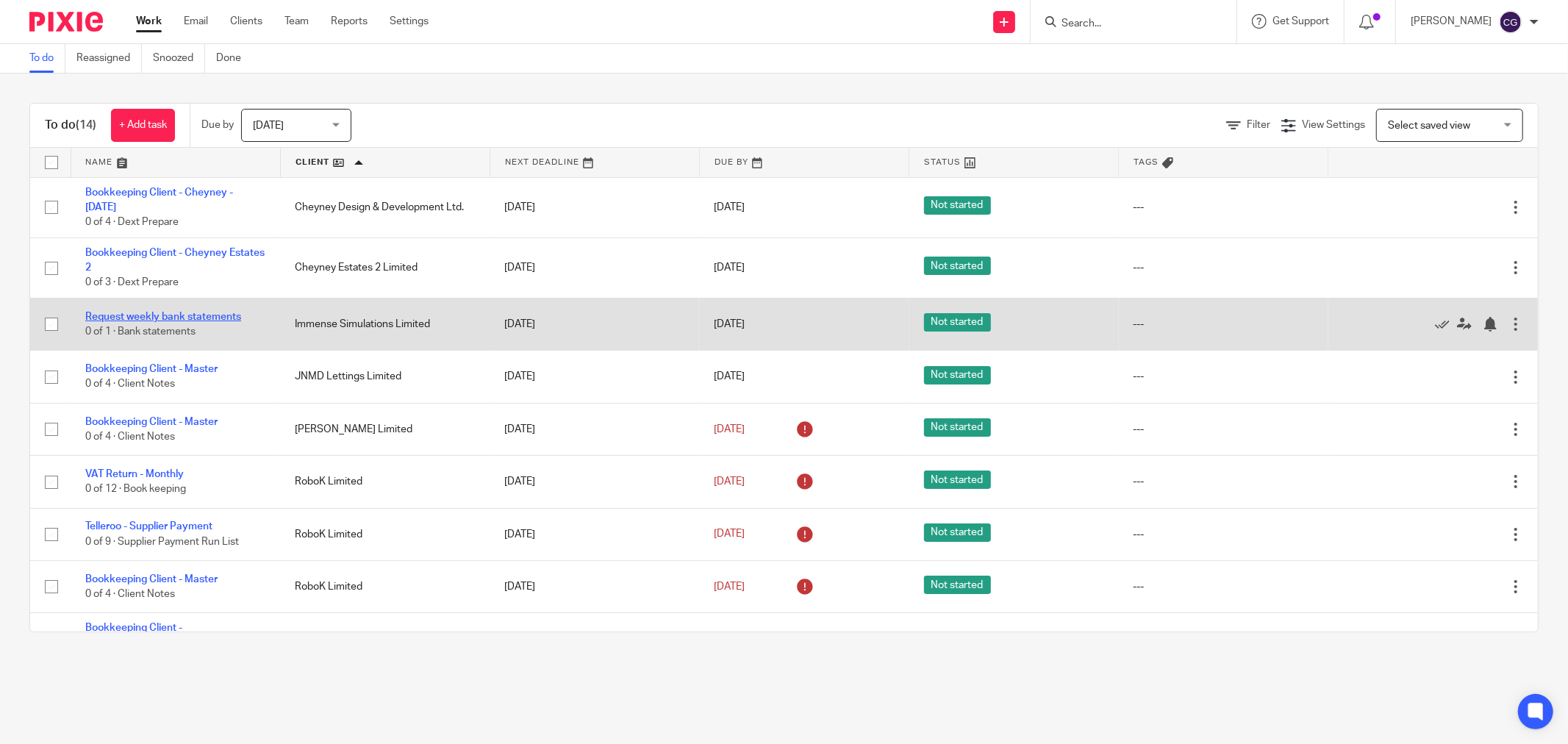
click at [197, 317] on link "Request weekly bank statements" at bounding box center [163, 317] width 156 height 10
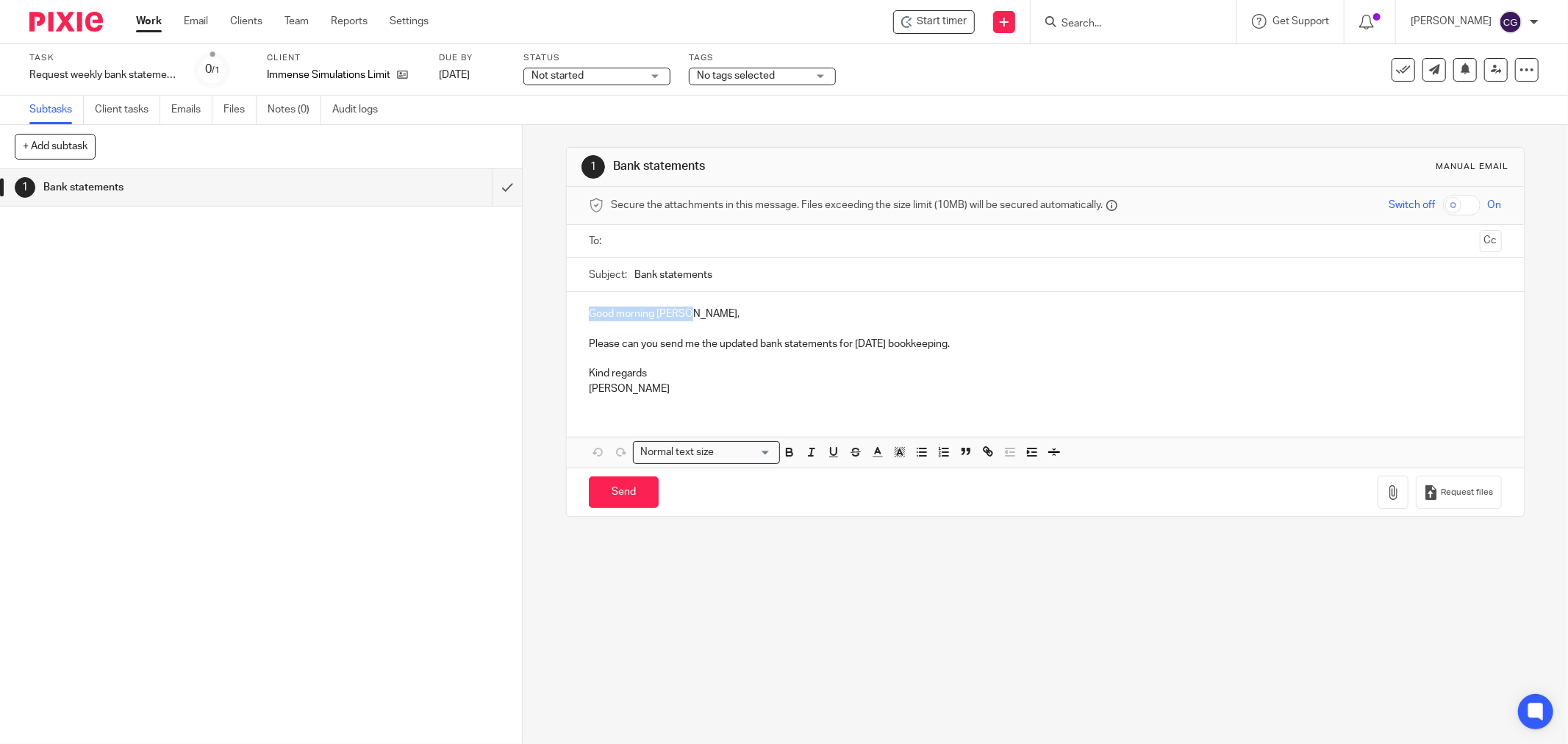
drag, startPoint x: 694, startPoint y: 317, endPoint x: 582, endPoint y: 311, distance: 112.2
click at [582, 311] on div "Good morning [PERSON_NAME], Please can you send me the updated bank statements …" at bounding box center [1045, 349] width 957 height 116
click at [959, 18] on span "Start timer" at bounding box center [941, 21] width 50 height 16
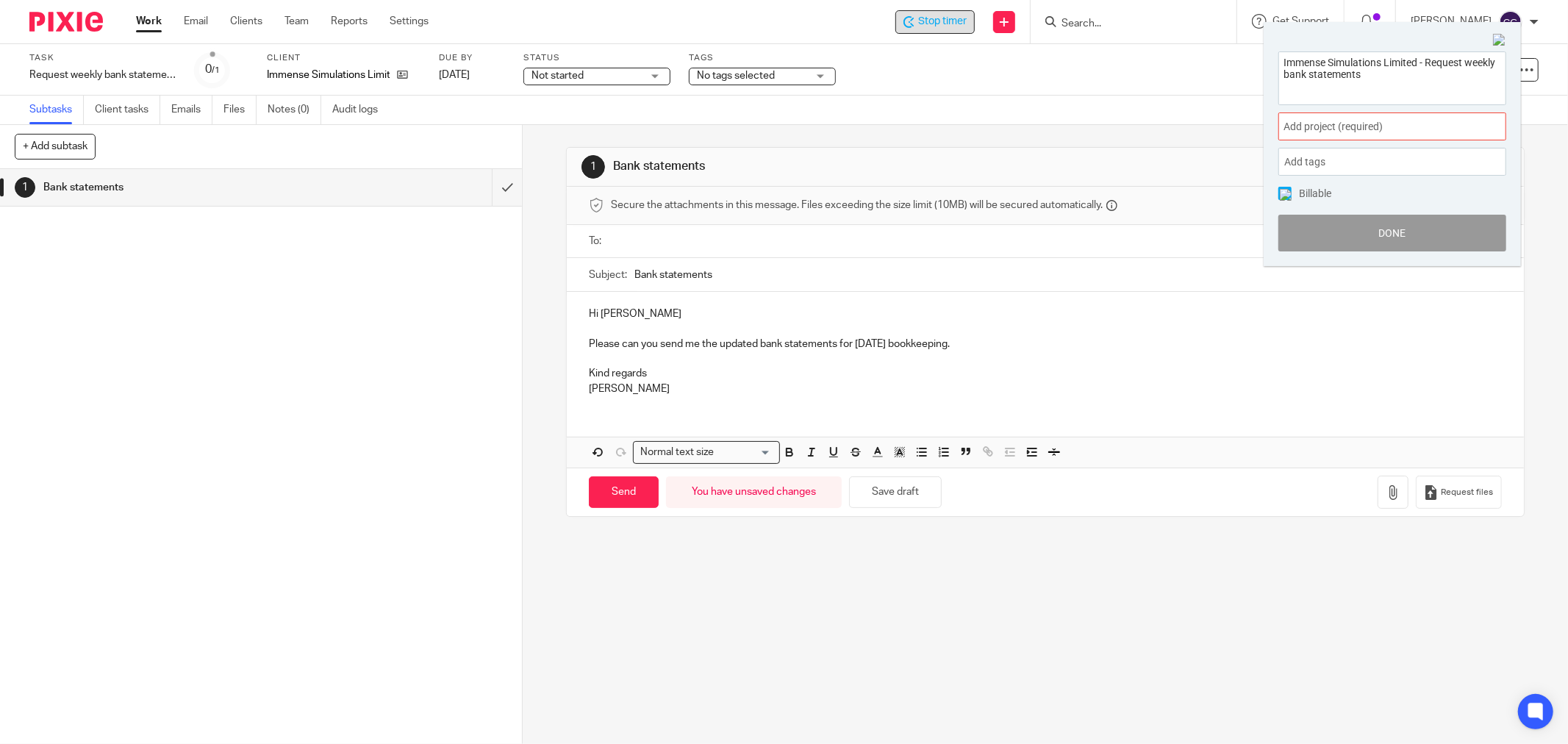
click at [1405, 128] on span "Add project (required) :" at bounding box center [1376, 126] width 185 height 16
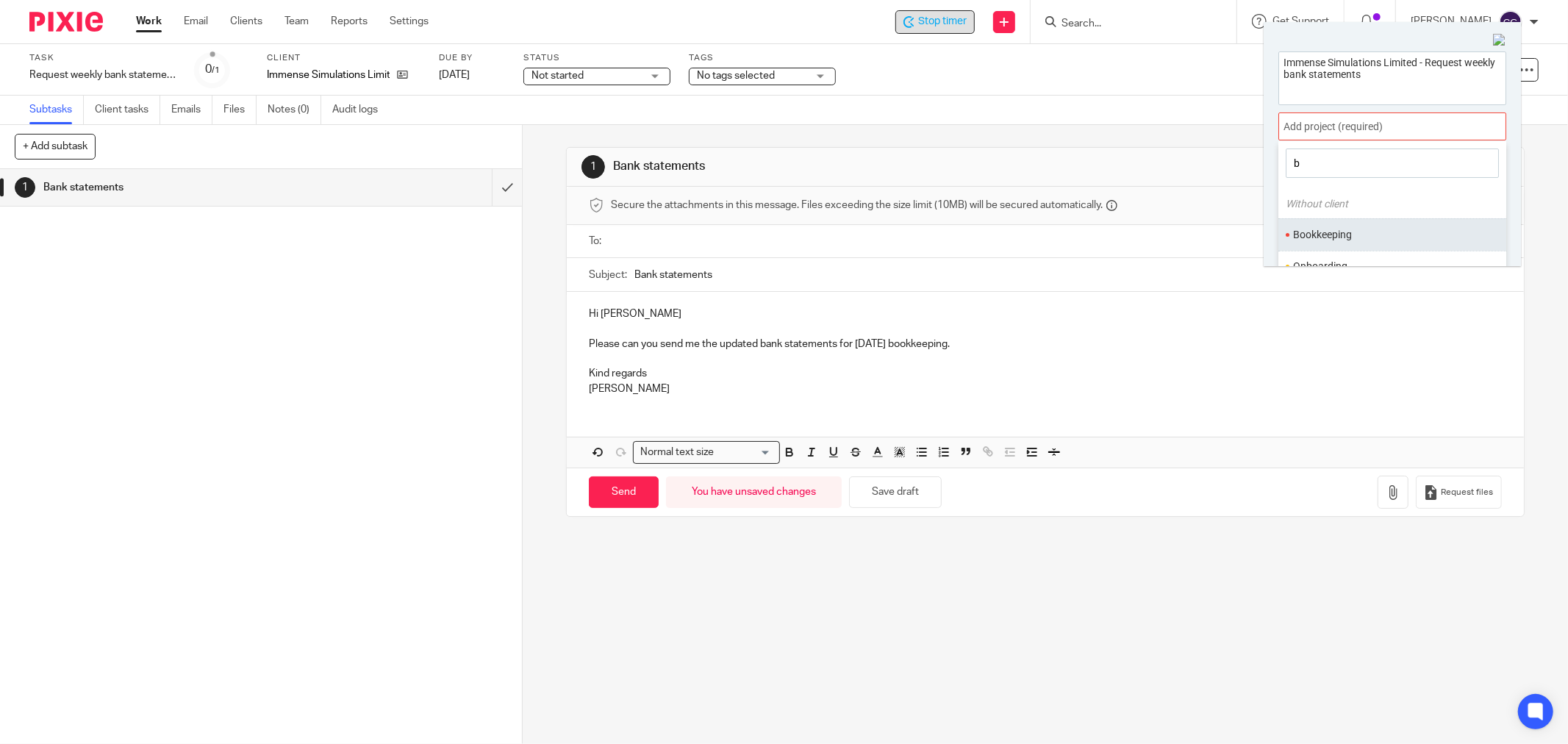
type input "b"
drag, startPoint x: 1339, startPoint y: 226, endPoint x: 1375, endPoint y: 262, distance: 50.9
click at [1339, 229] on li "Bookkeeping" at bounding box center [1389, 235] width 192 height 16
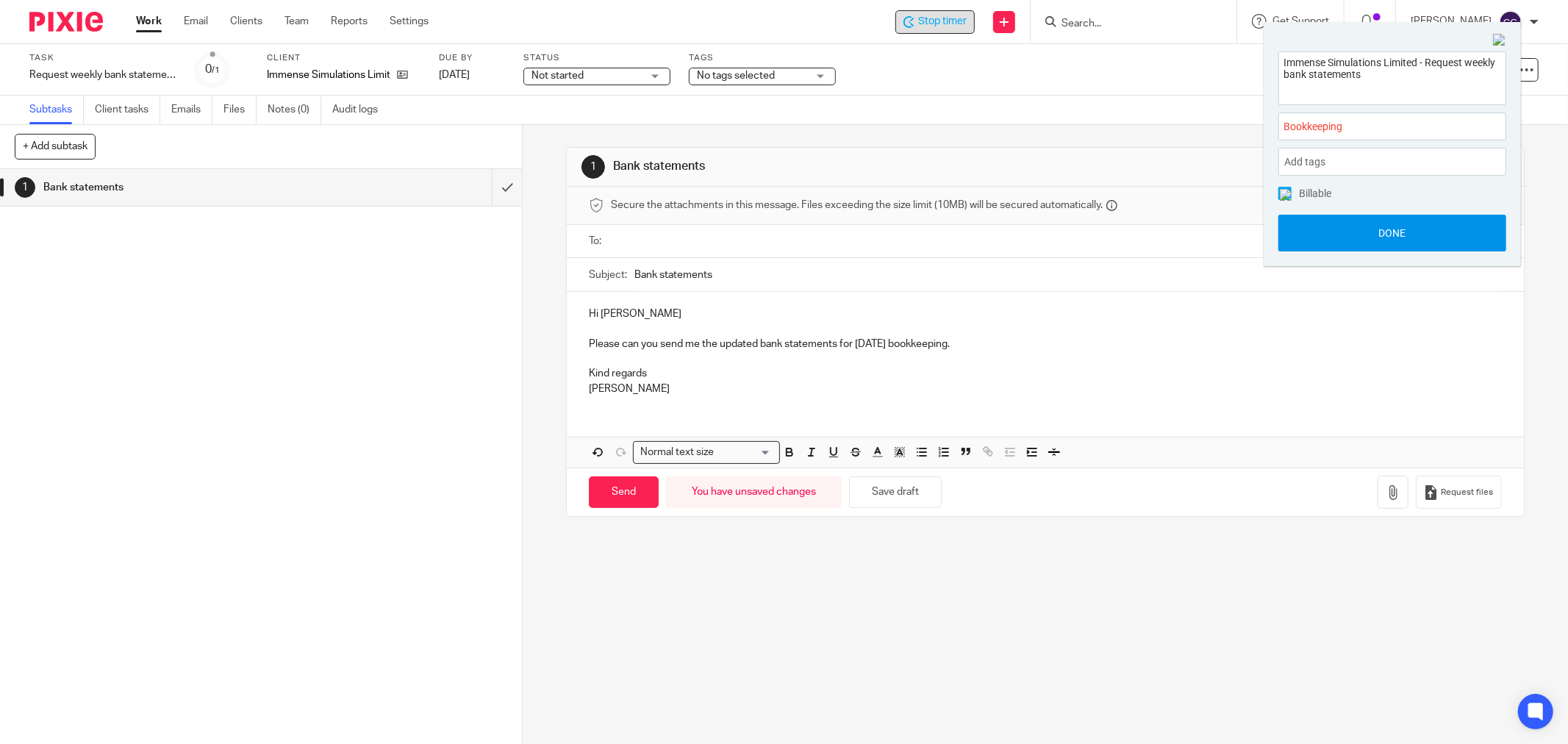
drag, startPoint x: 1380, startPoint y: 233, endPoint x: 1373, endPoint y: 238, distance: 8.6
click at [1381, 232] on button "Done" at bounding box center [1392, 233] width 228 height 37
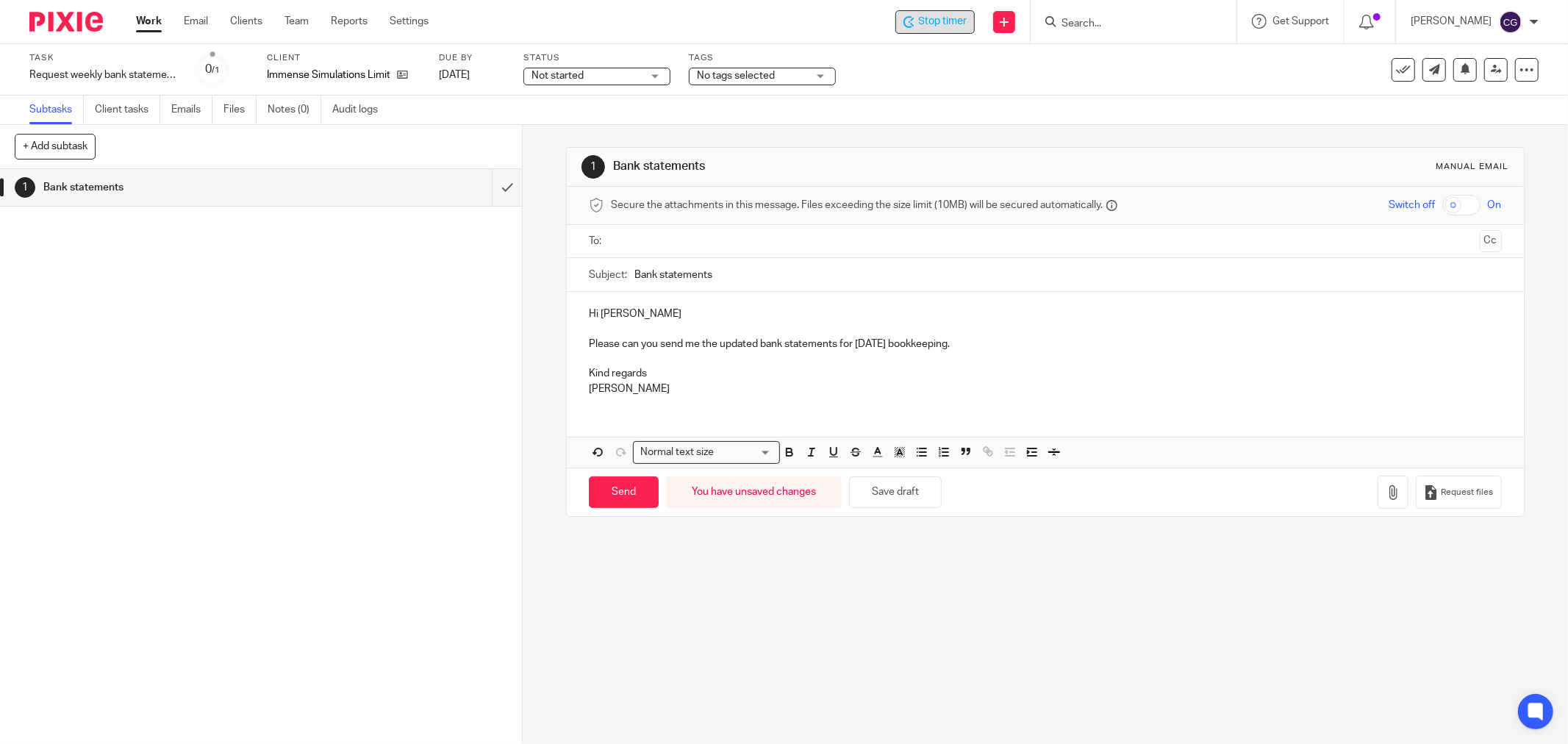
click at [632, 240] on input "text" at bounding box center [1045, 241] width 857 height 17
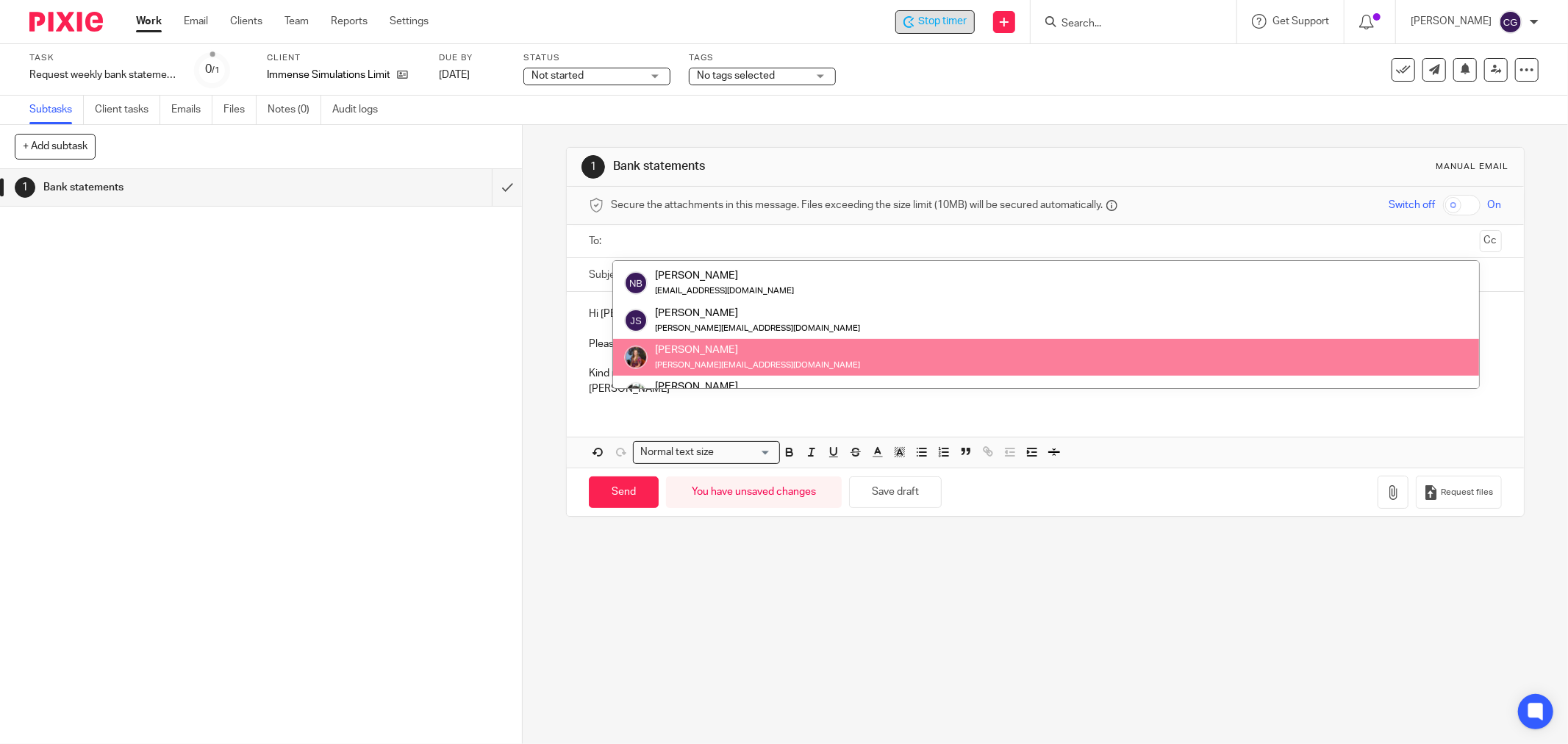
scroll to position [699, 0]
drag, startPoint x: 754, startPoint y: 645, endPoint x: 717, endPoint y: 412, distance: 235.9
click at [751, 623] on div "1 Bank statements Manual email Secure the attachments in this message. Files ex…" at bounding box center [1045, 434] width 1045 height 619
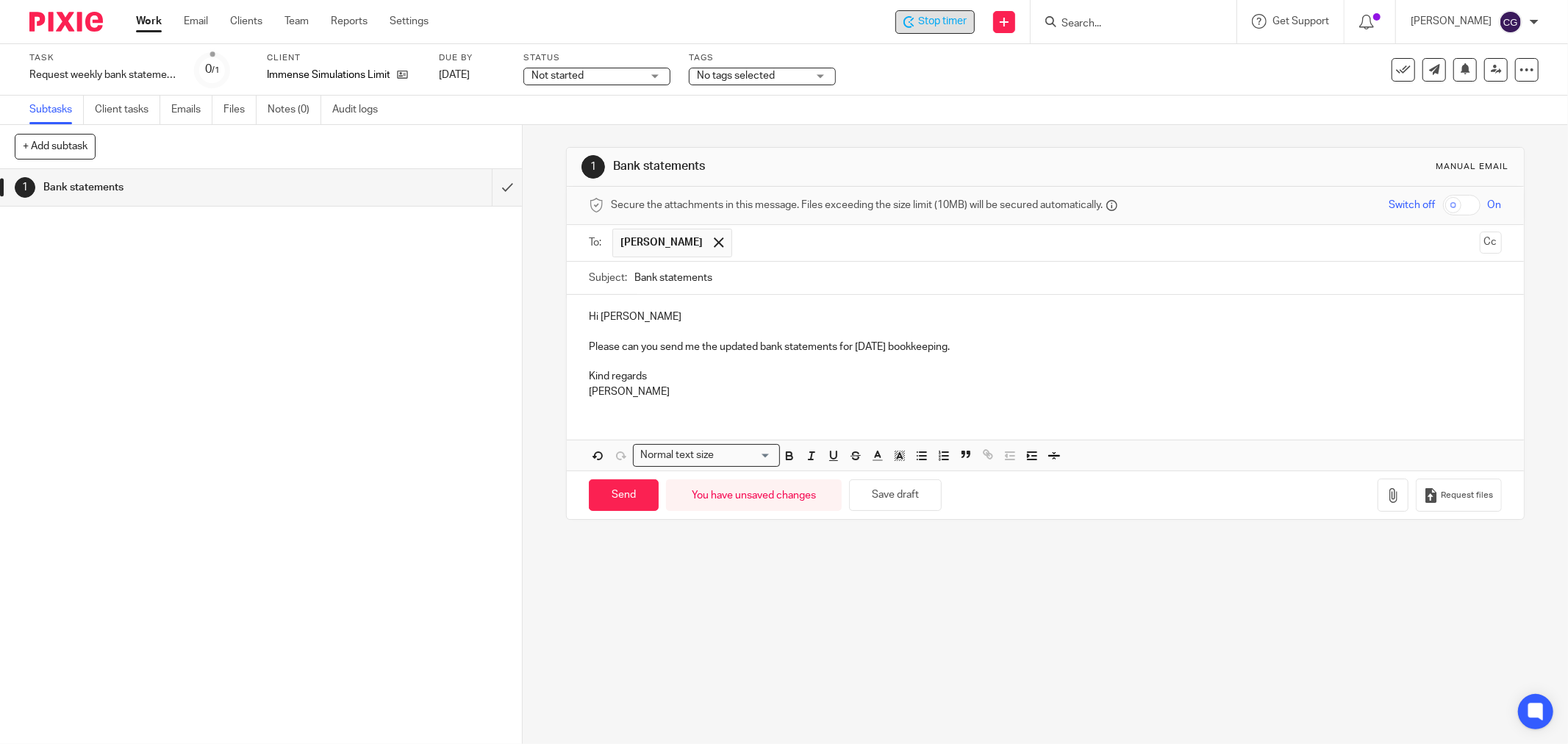
click at [719, 243] on div at bounding box center [718, 242] width 17 height 22
click at [741, 237] on input "text" at bounding box center [1045, 241] width 857 height 17
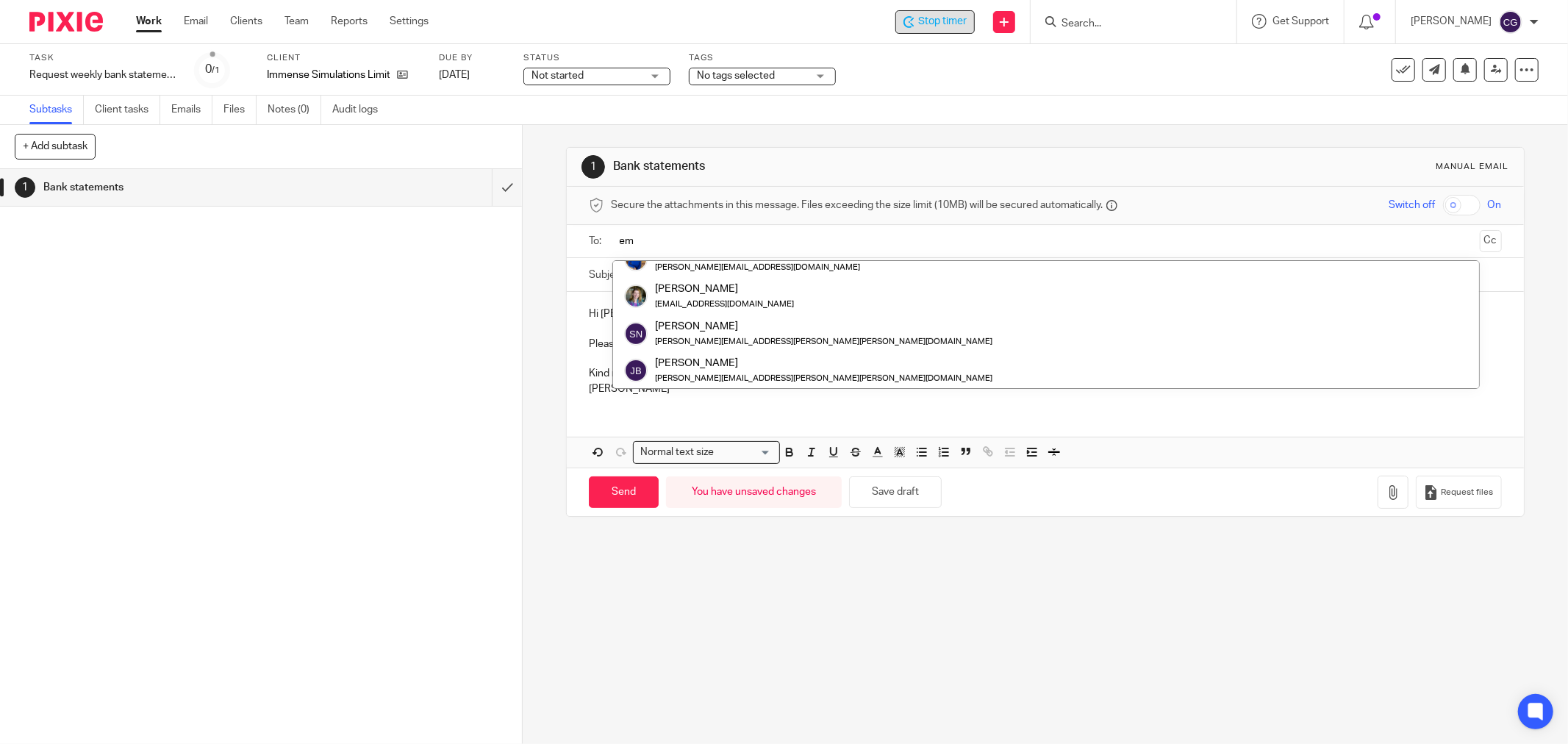
scroll to position [0, 0]
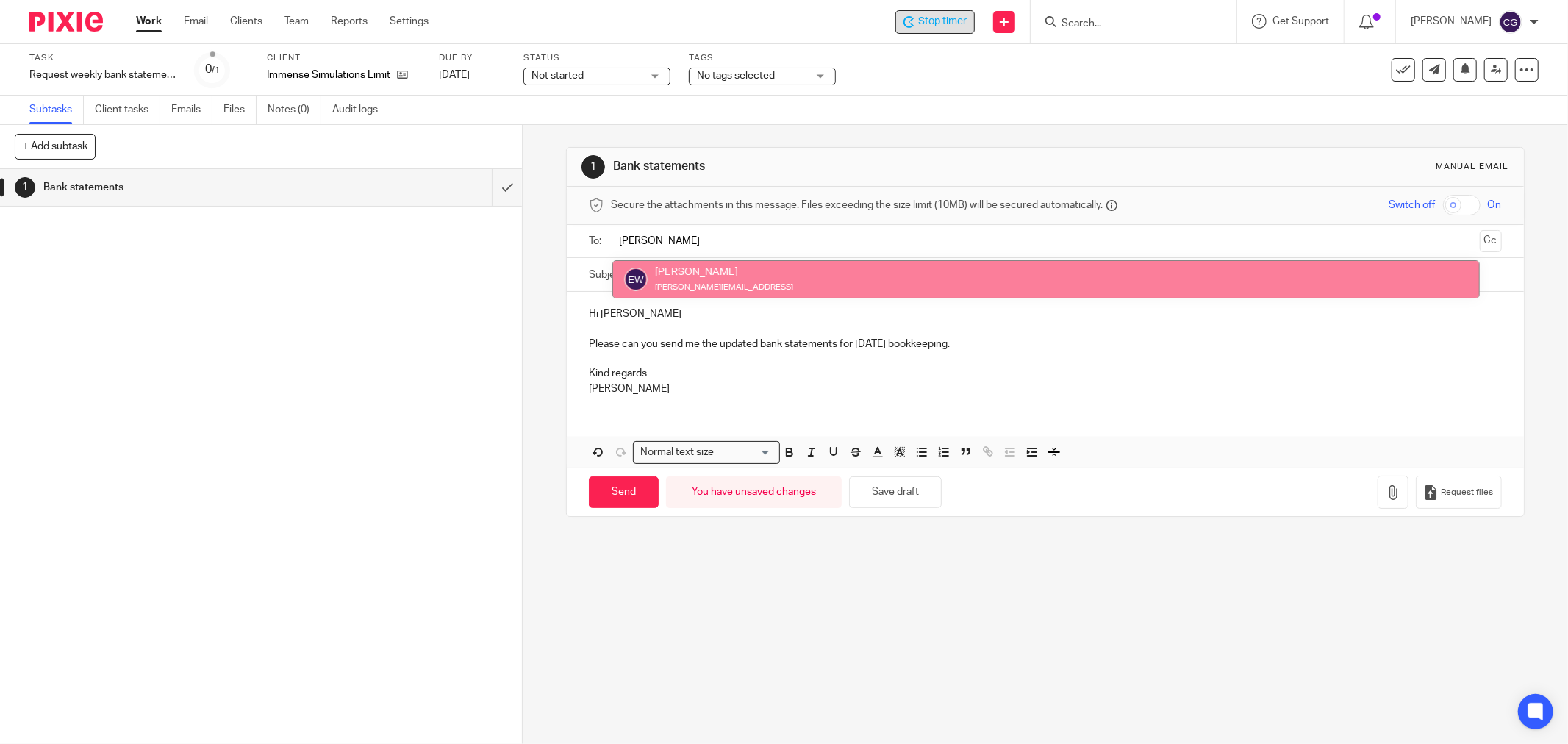
type input "emma"
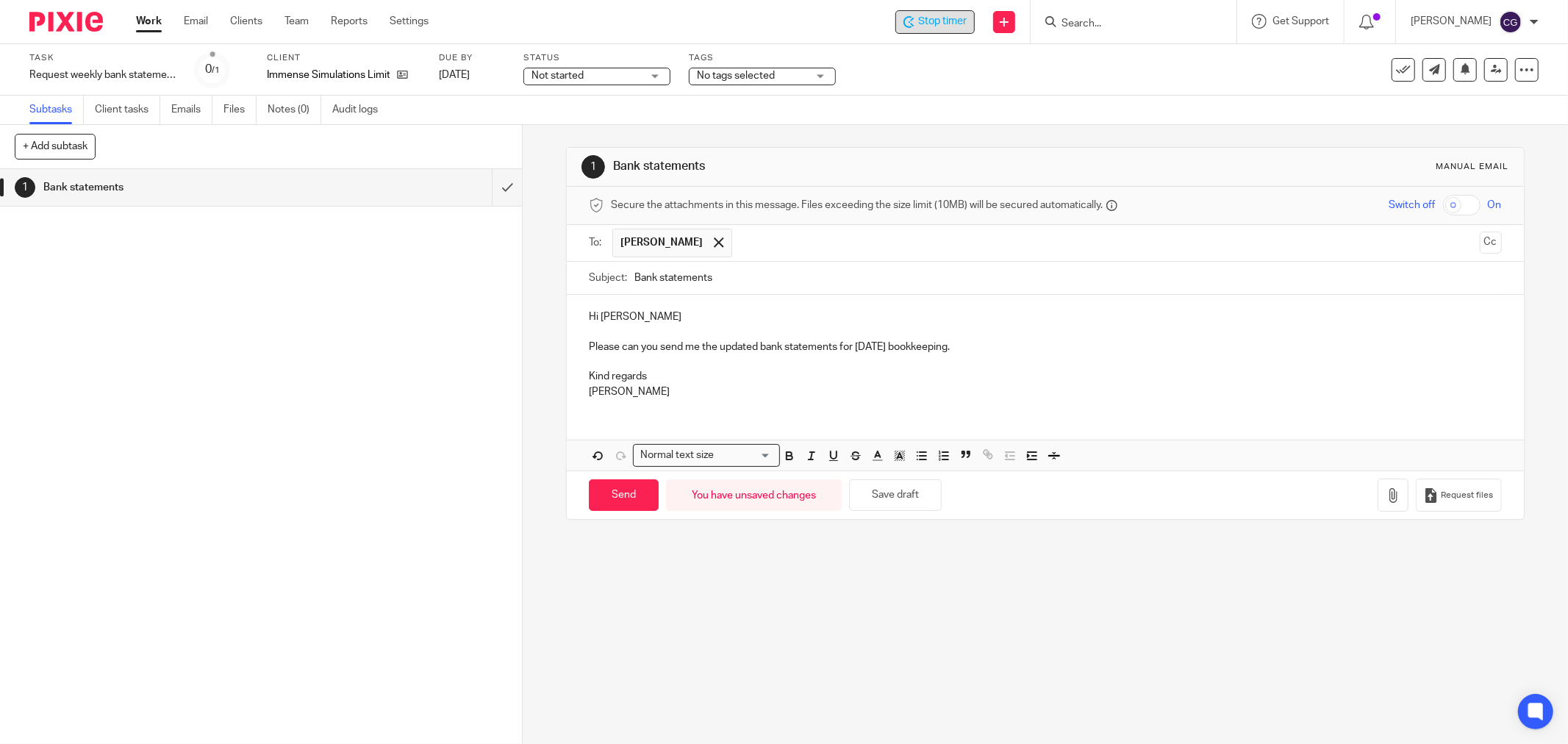
click at [746, 247] on input "text" at bounding box center [1107, 243] width 735 height 29
drag, startPoint x: 741, startPoint y: 281, endPoint x: 776, endPoint y: 282, distance: 35.0
drag, startPoint x: 631, startPoint y: 276, endPoint x: 644, endPoint y: 283, distance: 14.8
click at [634, 277] on input "Bank statements" at bounding box center [1068, 278] width 868 height 33
click at [802, 284] on input "Immense Bank statements" at bounding box center [1068, 278] width 868 height 33
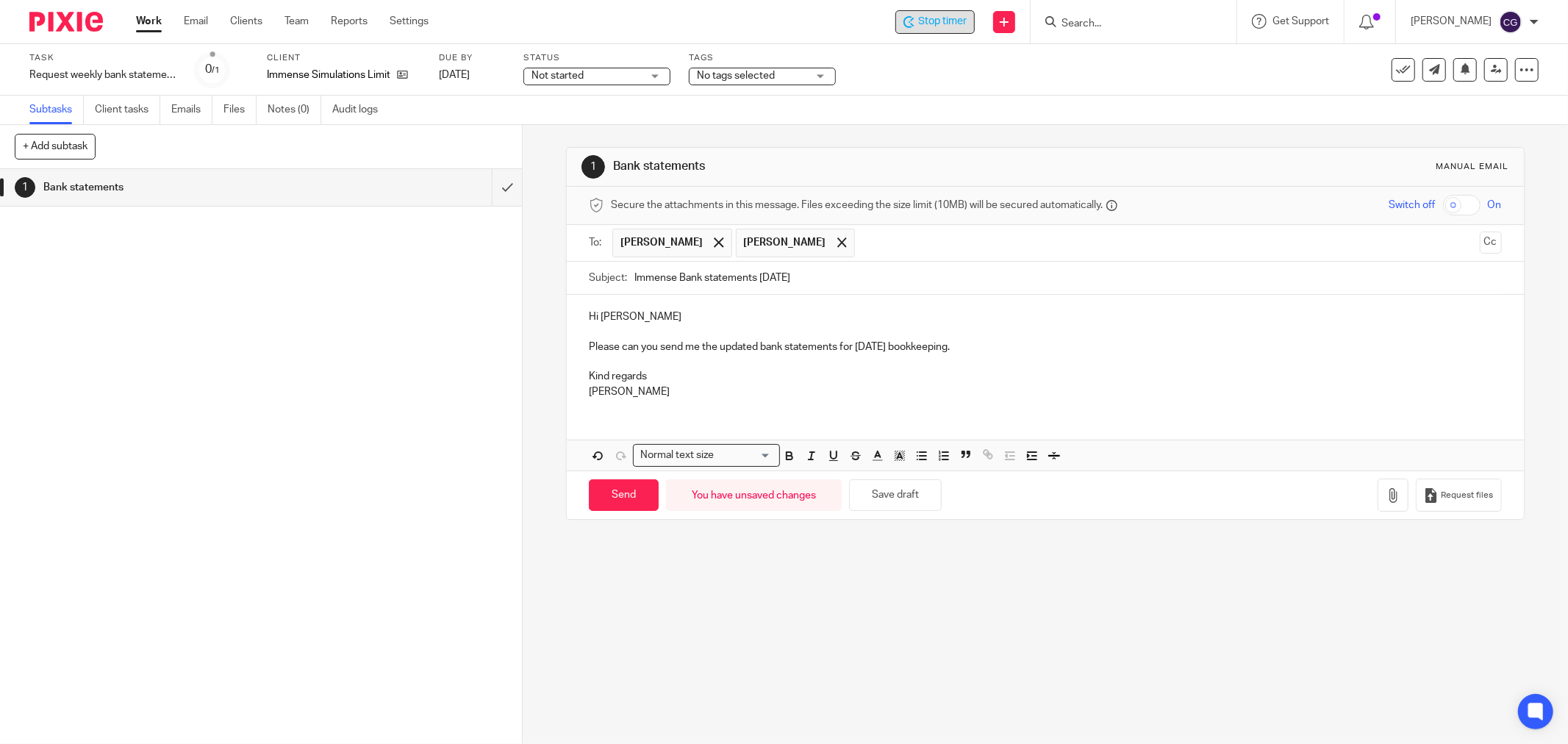
type input "Immense Bank statements [DATE]"
click at [973, 349] on p "Please can you send me the updated bank statements for tomorrow’s bookkeeping." at bounding box center [1045, 347] width 913 height 15
drag, startPoint x: 566, startPoint y: 397, endPoint x: 539, endPoint y: 363, distance: 43.4
click at [539, 363] on div "1 Bank statements Manual email Secure the attachments in this message. Files ex…" at bounding box center [1045, 434] width 1045 height 619
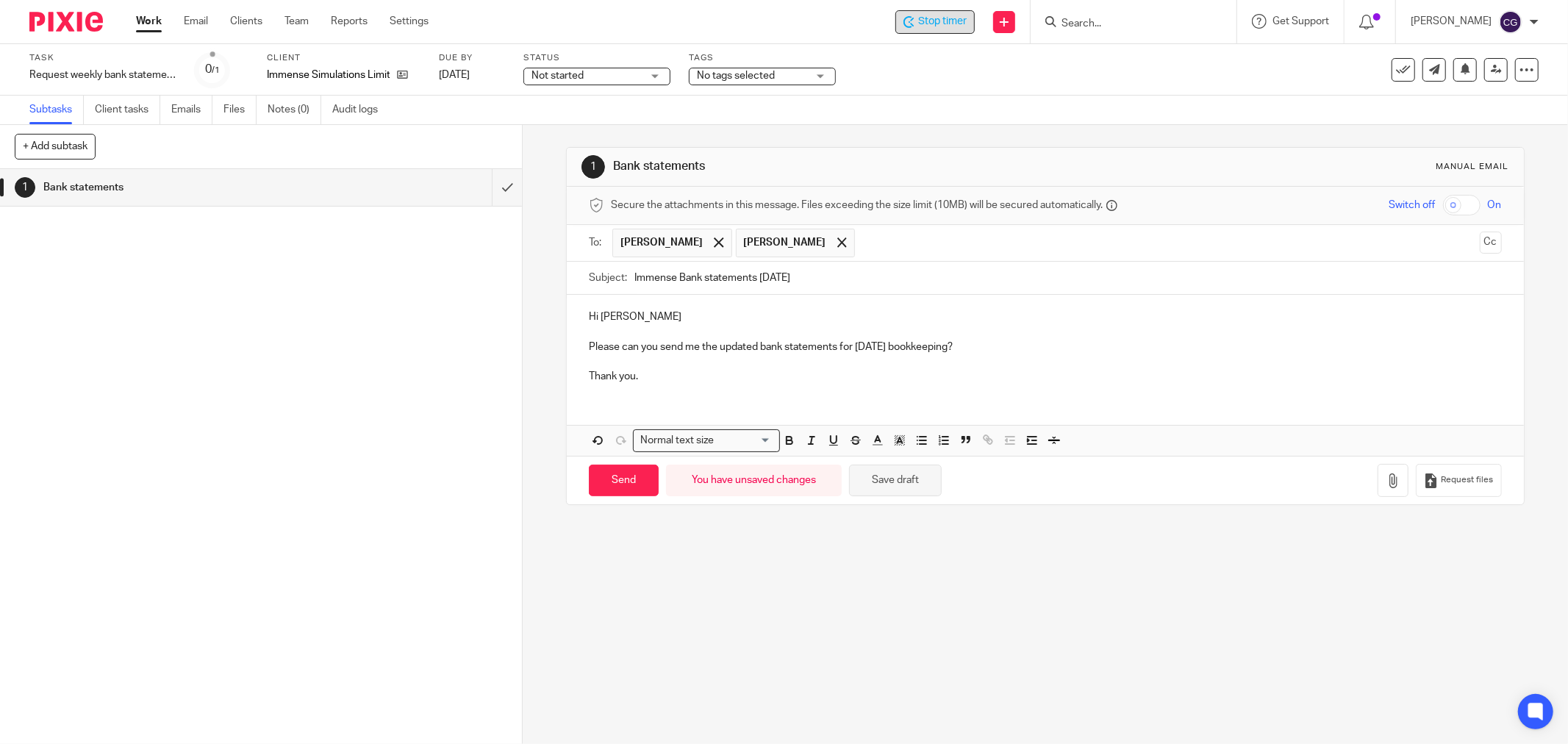
click at [890, 476] on button "Save draft" at bounding box center [895, 481] width 92 height 31
drag, startPoint x: 637, startPoint y: 380, endPoint x: 559, endPoint y: 312, distance: 103.5
click at [559, 312] on div "1 Bank statements Manual email Secure the attachments in this message. Files ex…" at bounding box center [1045, 434] width 1045 height 619
copy div "Hi Emma Please can you send me the updated bank statements for tomorrow’s bookk…"
drag, startPoint x: 1515, startPoint y: 70, endPoint x: 1484, endPoint y: 70, distance: 31.0
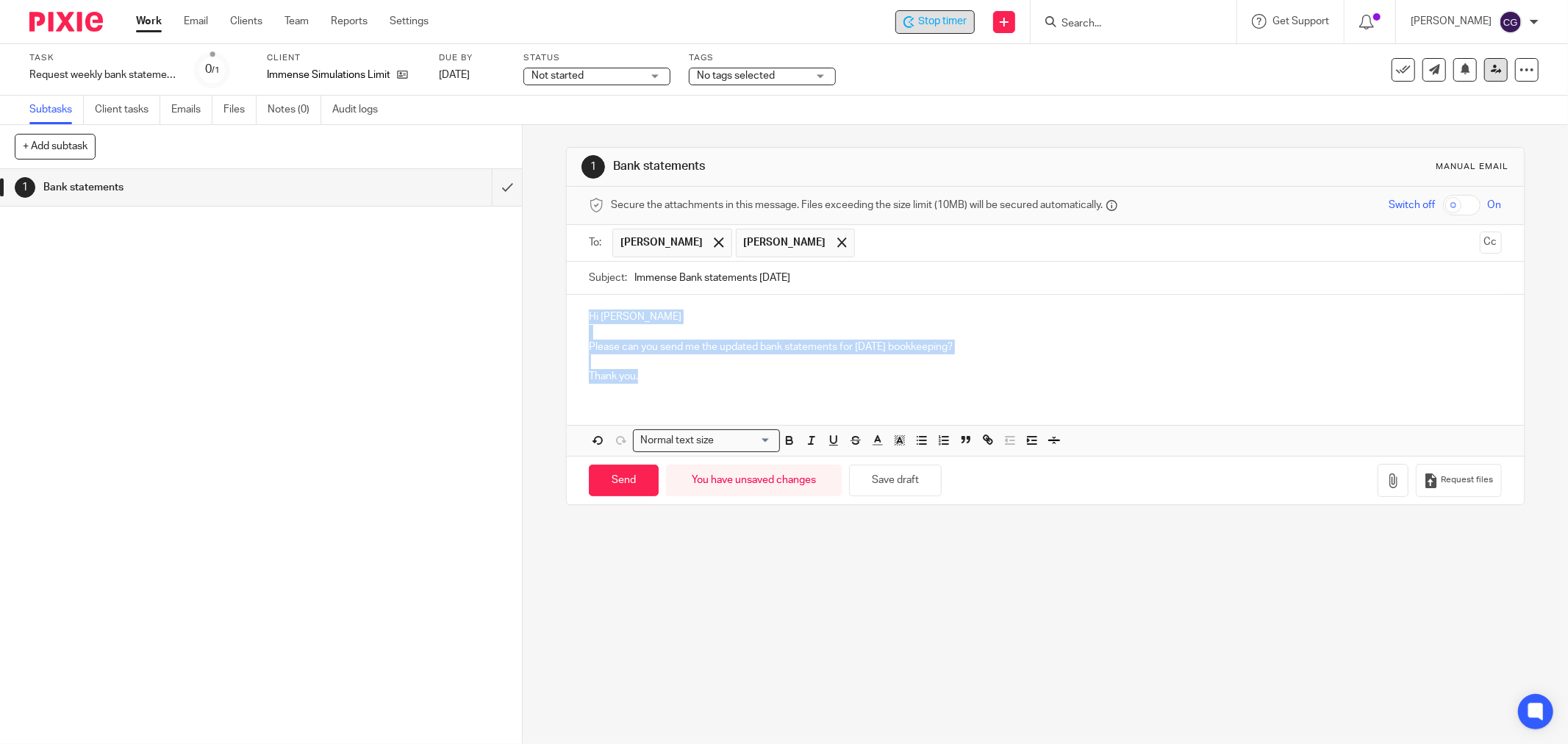
click at [1519, 70] on icon at bounding box center [1527, 70] width 15 height 15
click at [1460, 130] on link "Advanced task editor" at bounding box center [1470, 128] width 97 height 10
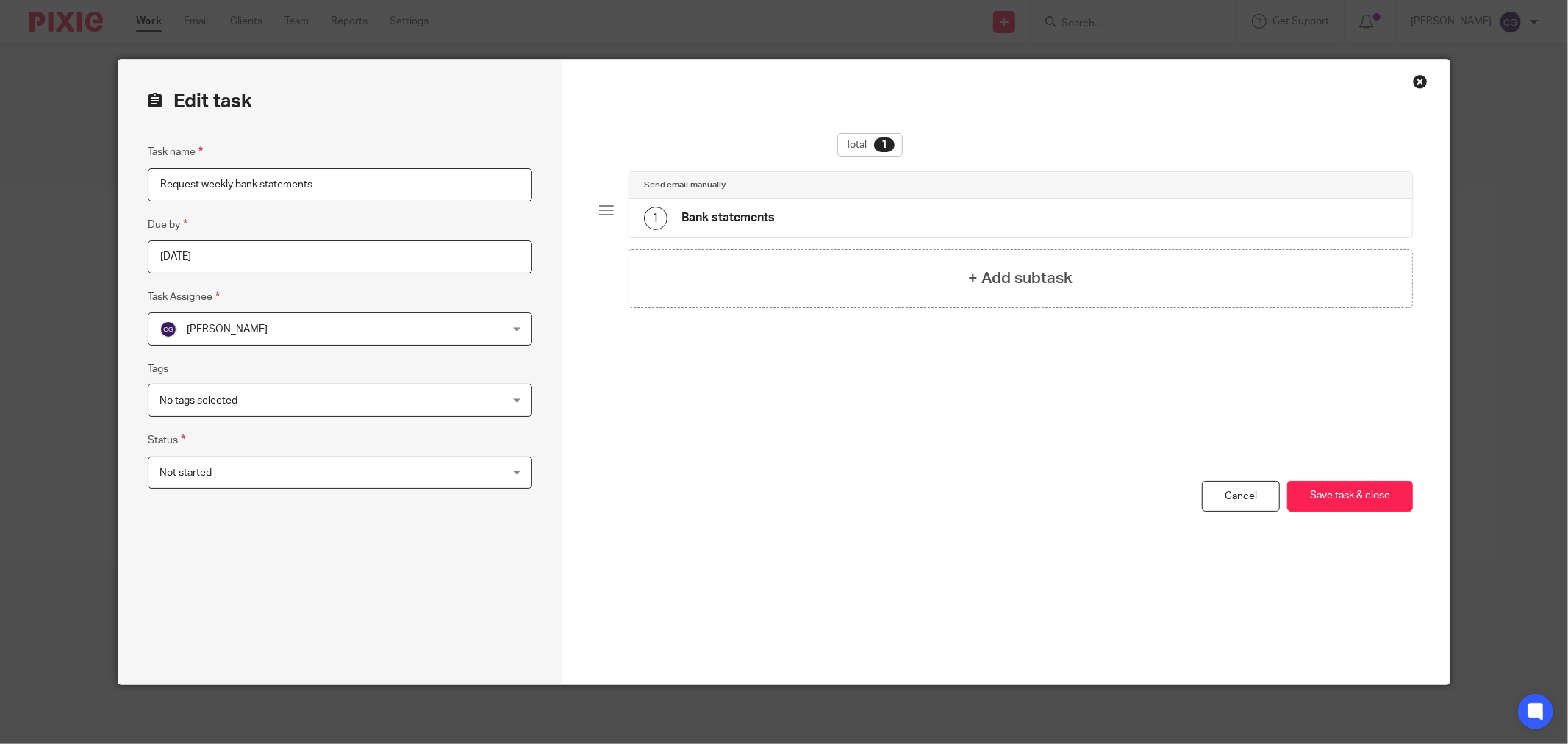
click at [956, 216] on div "1 Bank statements" at bounding box center [1021, 218] width 783 height 38
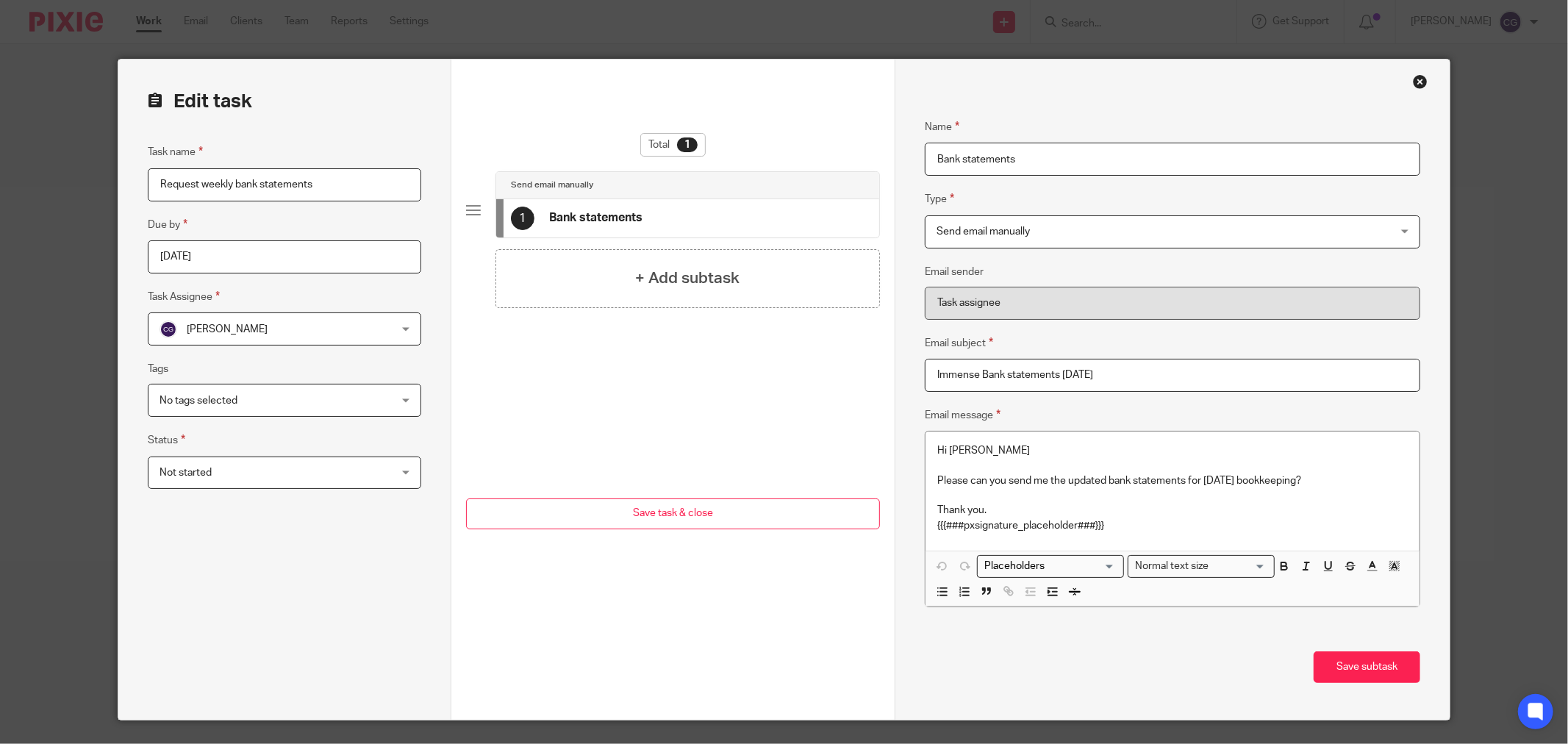
click at [1350, 663] on button "Save subtask" at bounding box center [1367, 667] width 107 height 31
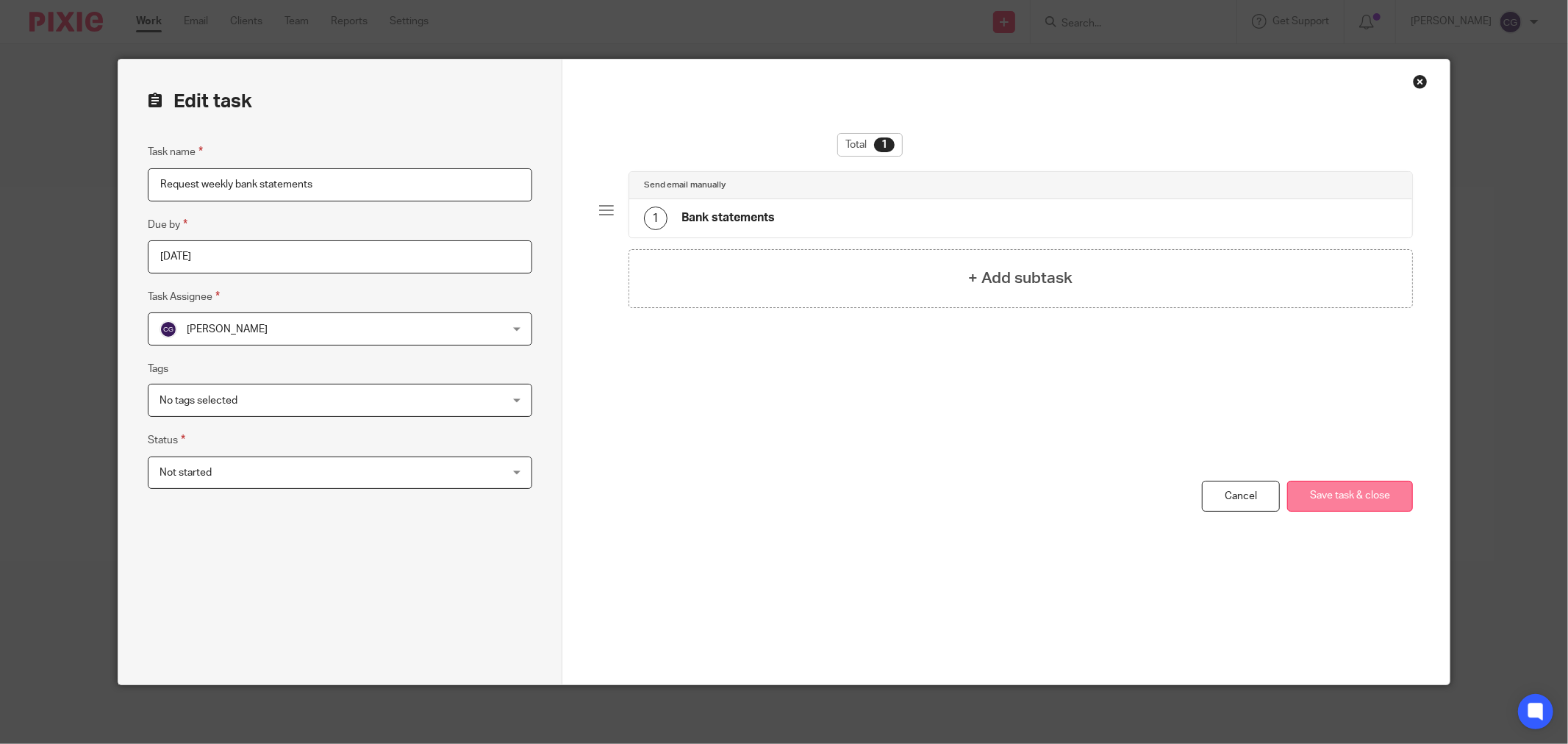
click at [1343, 486] on button "Save task & close" at bounding box center [1350, 496] width 126 height 31
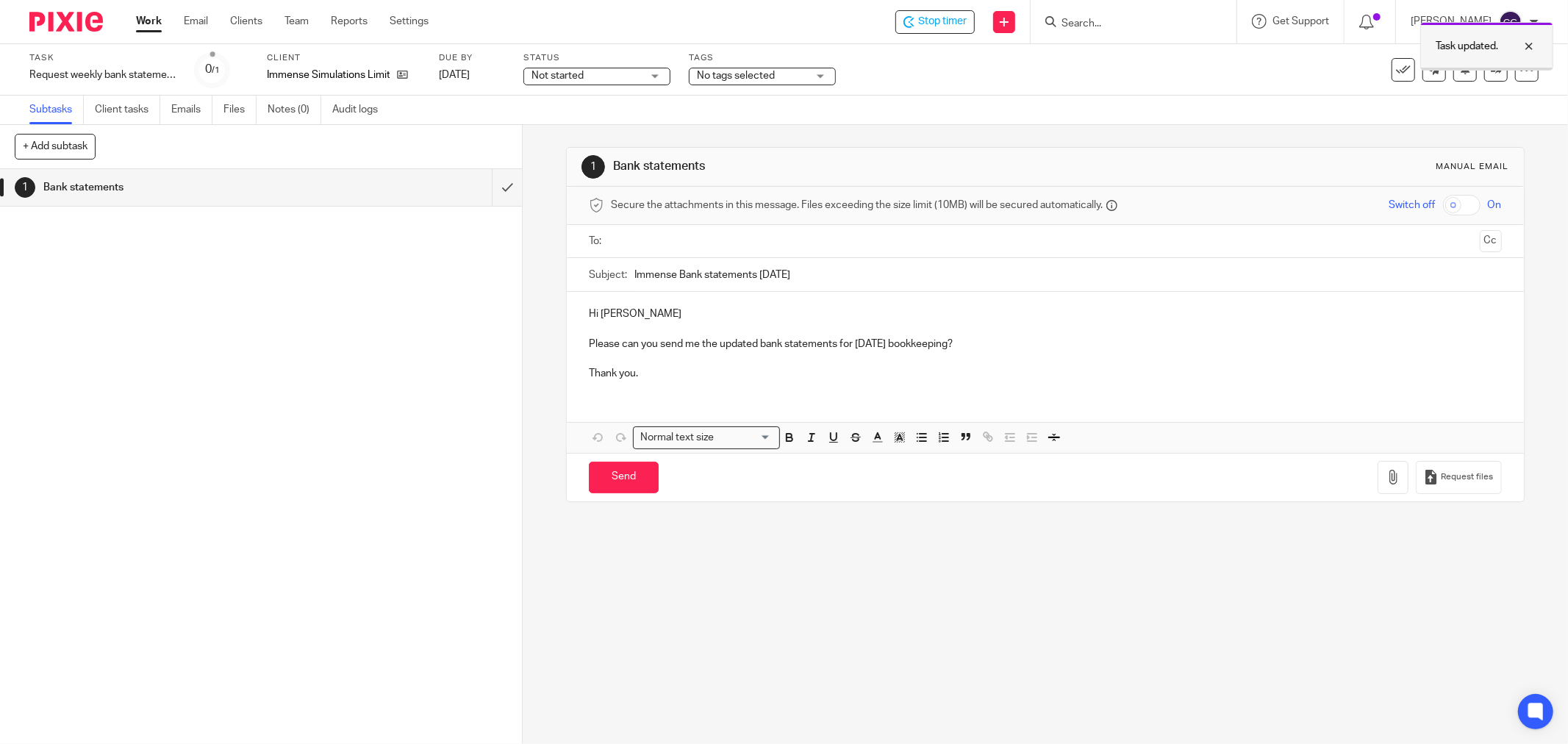
click at [1527, 42] on div at bounding box center [1518, 45] width 40 height 17
click at [1515, 59] on div at bounding box center [1527, 69] width 23 height 23
click at [655, 237] on input "text" at bounding box center [1045, 241] width 857 height 17
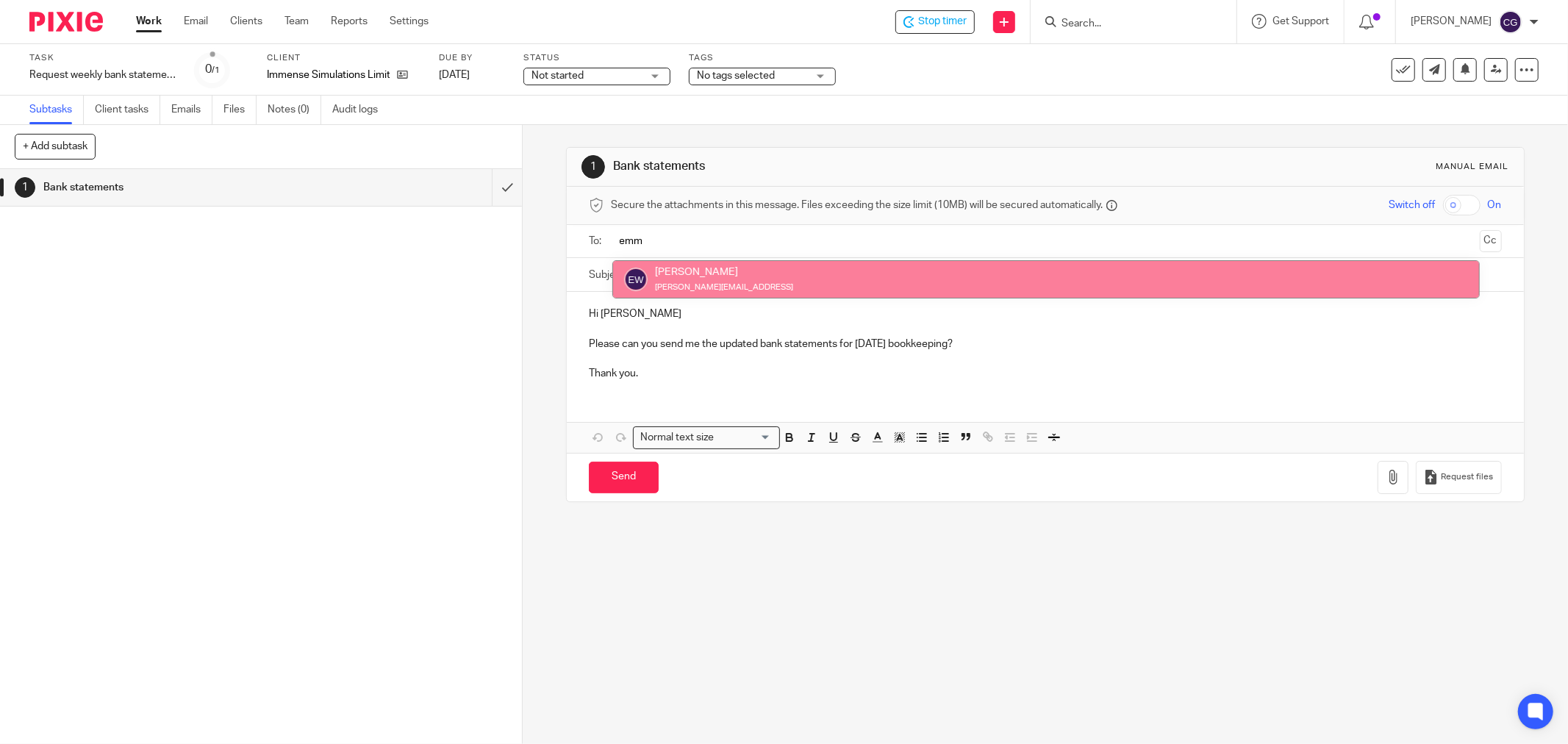
type input "emm"
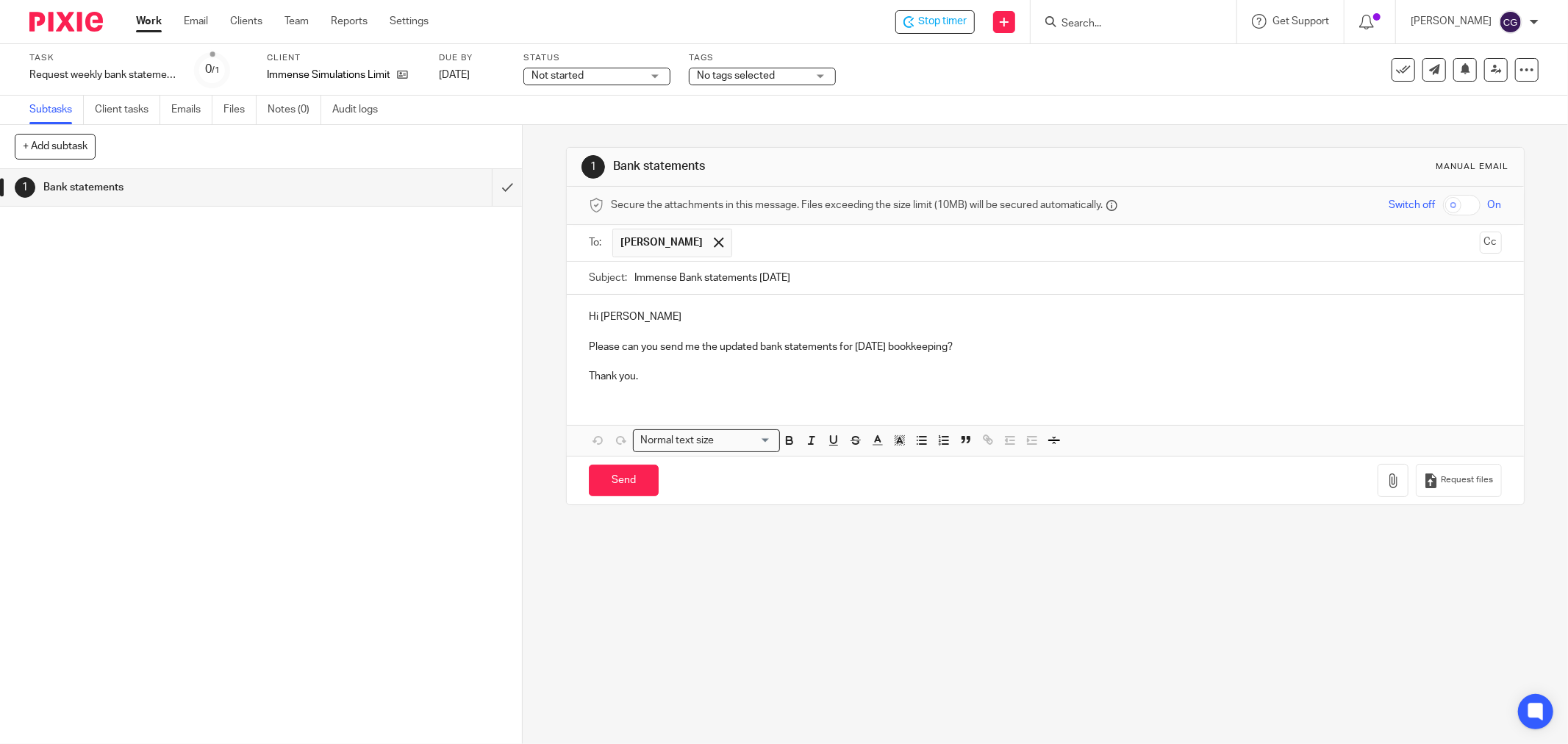
click at [776, 245] on input "text" at bounding box center [1107, 243] width 735 height 29
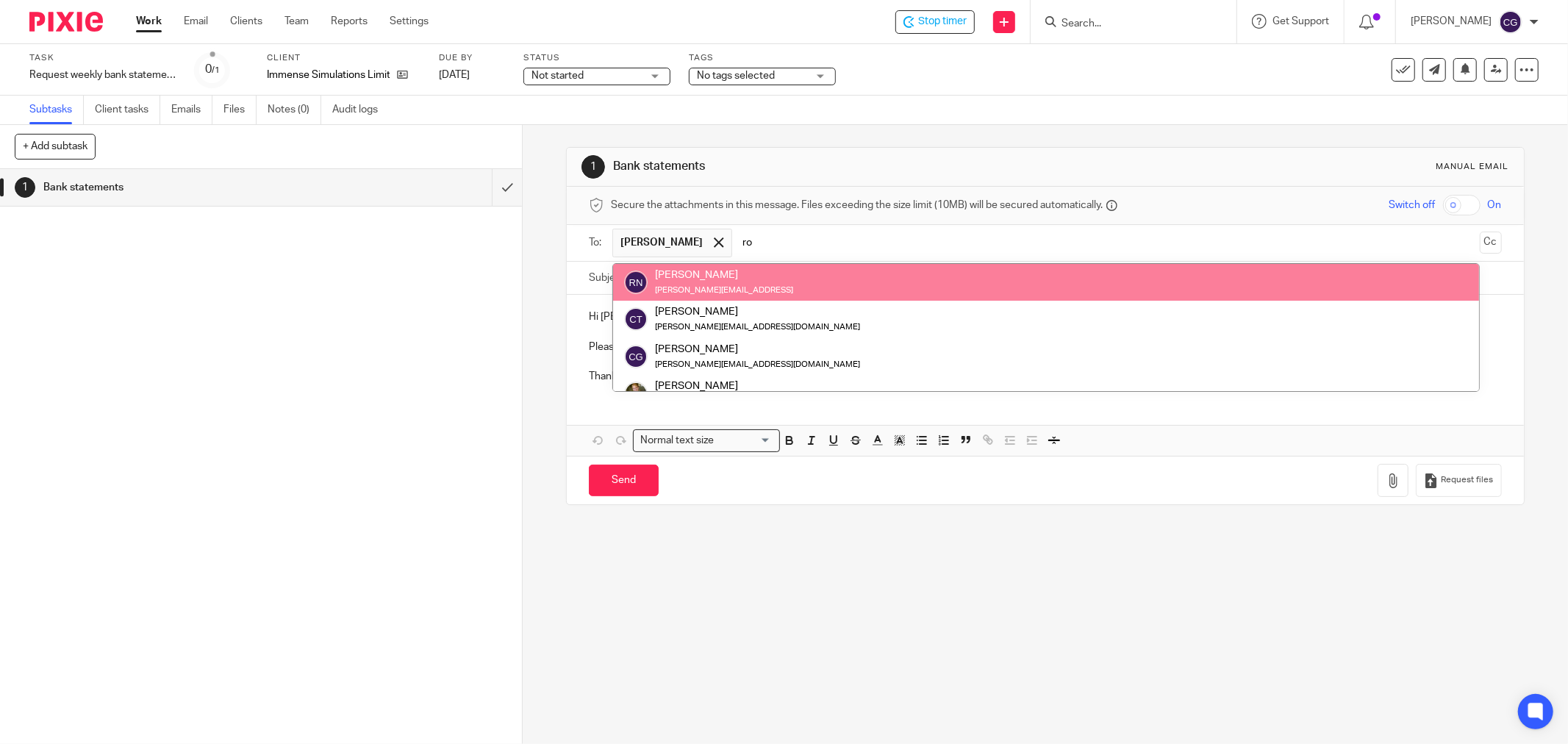
type input "ro"
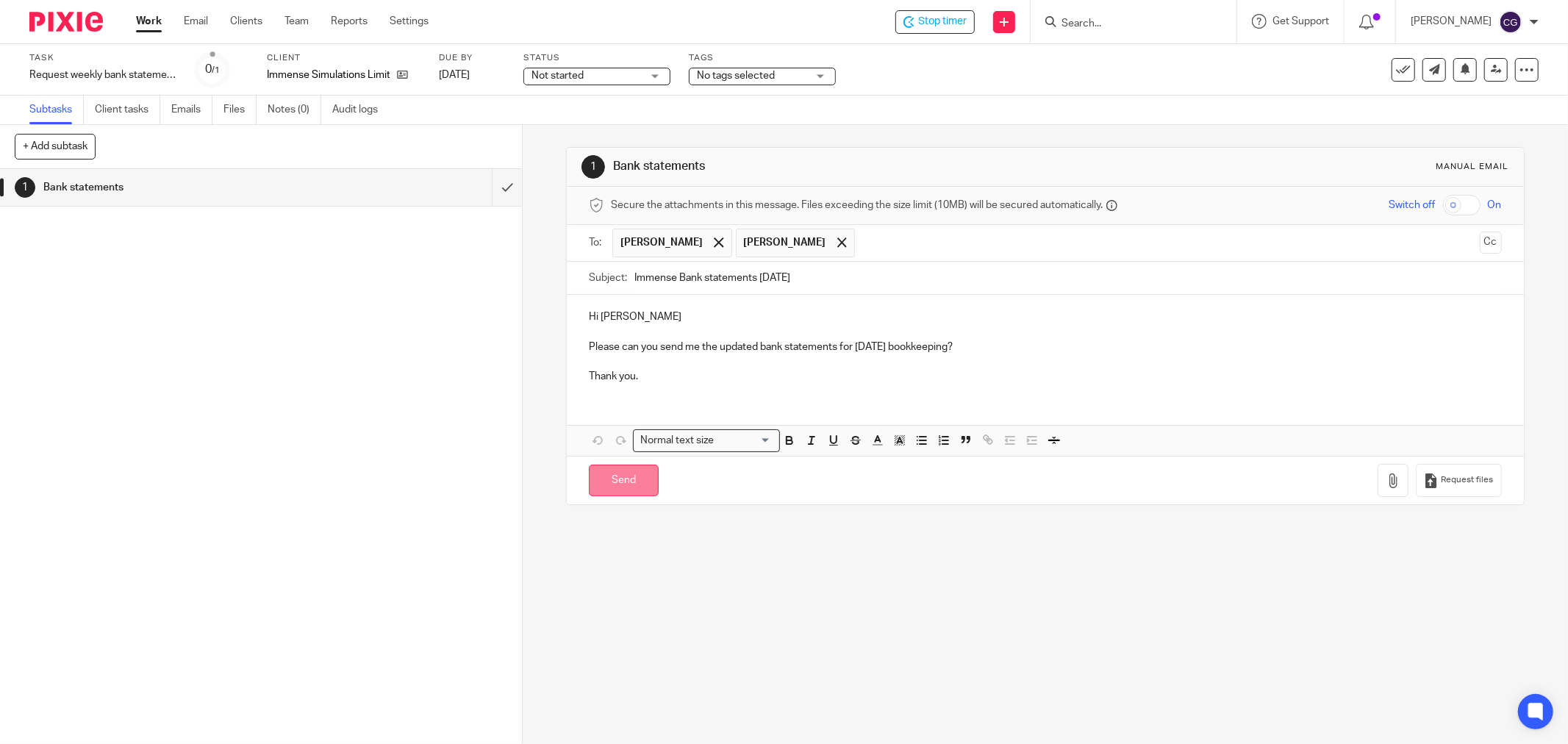
click at [611, 475] on input "Send" at bounding box center [623, 481] width 70 height 31
type input "Sent"
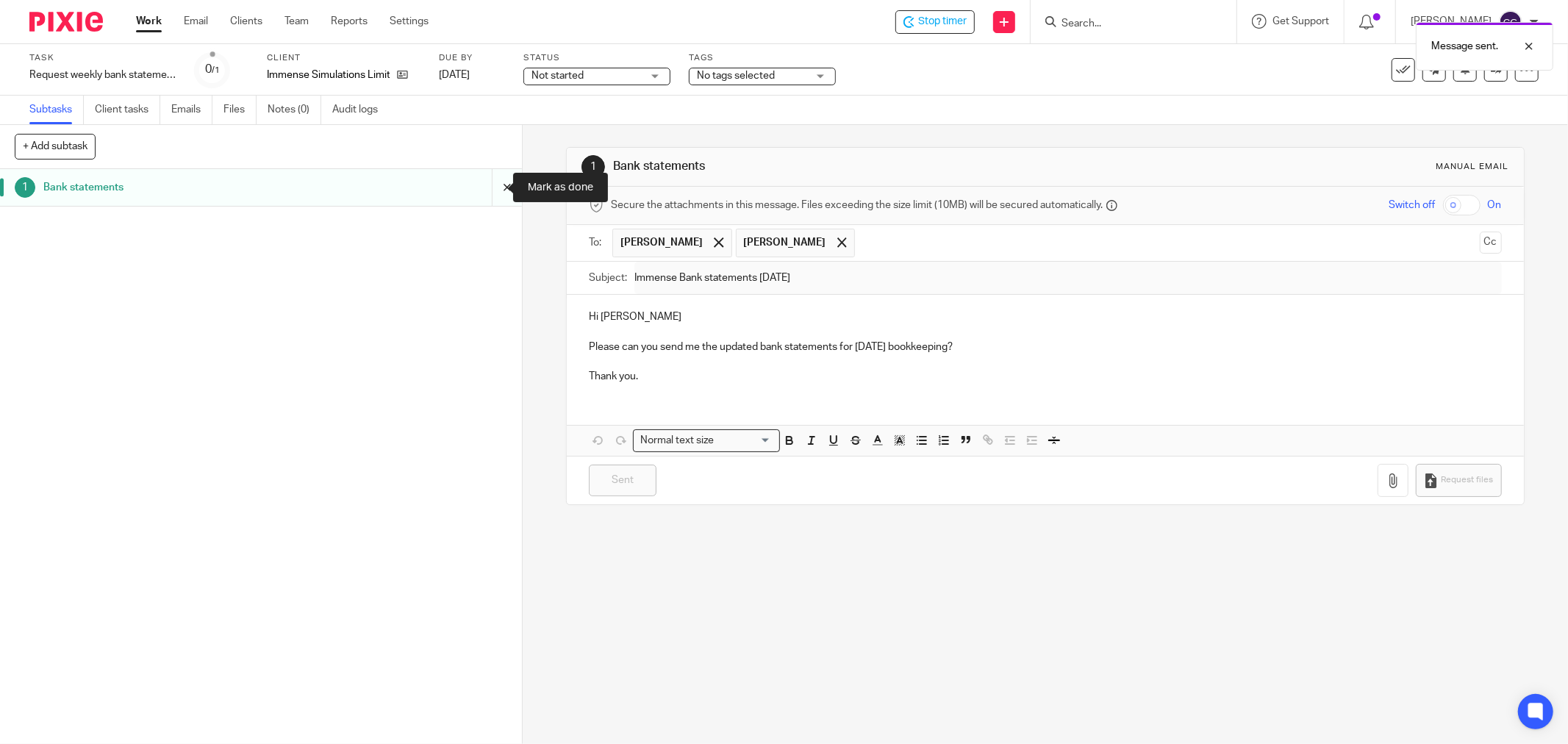
click at [493, 188] on input "submit" at bounding box center [261, 187] width 522 height 37
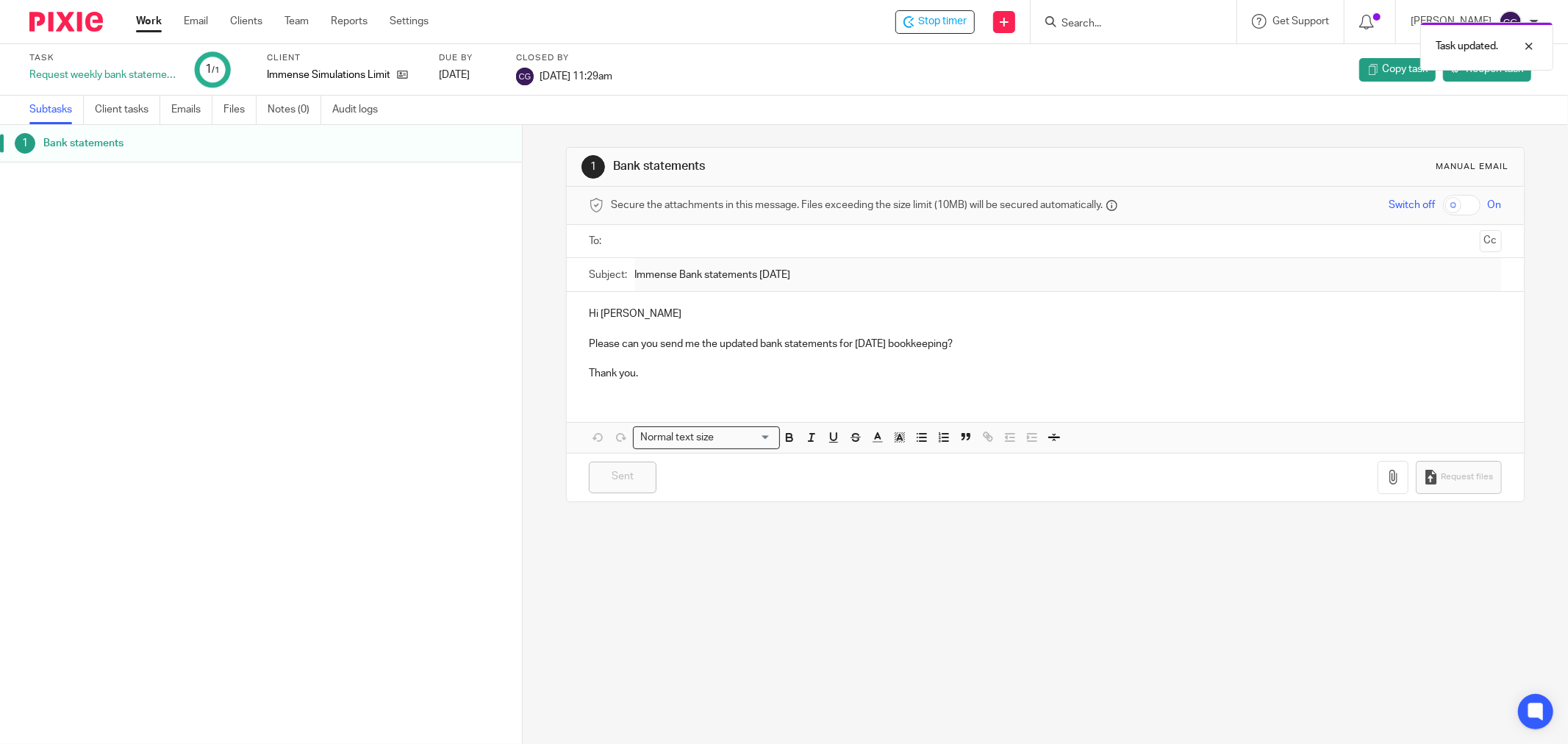
click at [958, 21] on div "Task updated." at bounding box center [1169, 43] width 770 height 56
click at [959, 23] on span "Stop timer" at bounding box center [942, 21] width 49 height 16
click at [151, 23] on link "Work" at bounding box center [149, 21] width 26 height 15
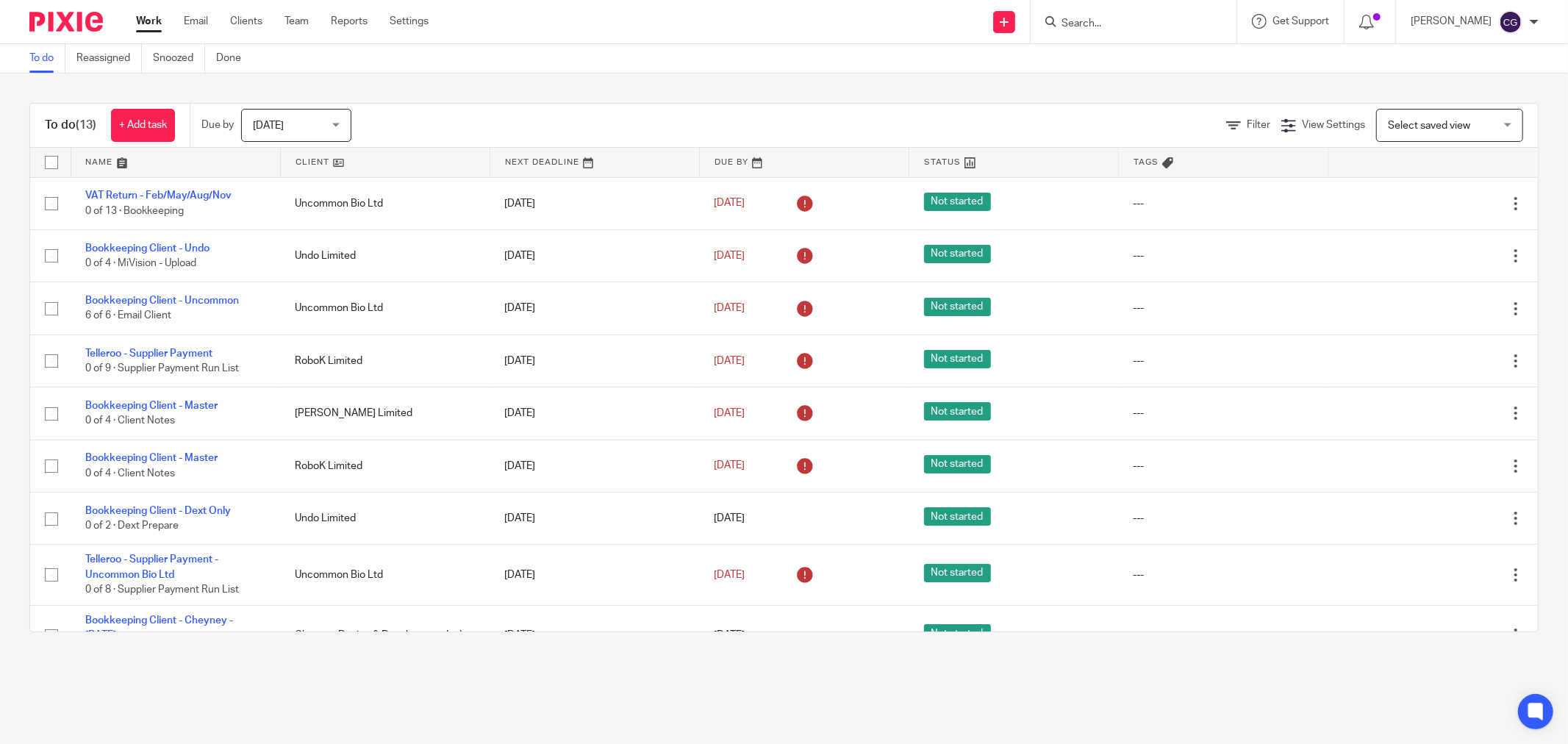
click at [315, 158] on link at bounding box center [385, 163] width 209 height 30
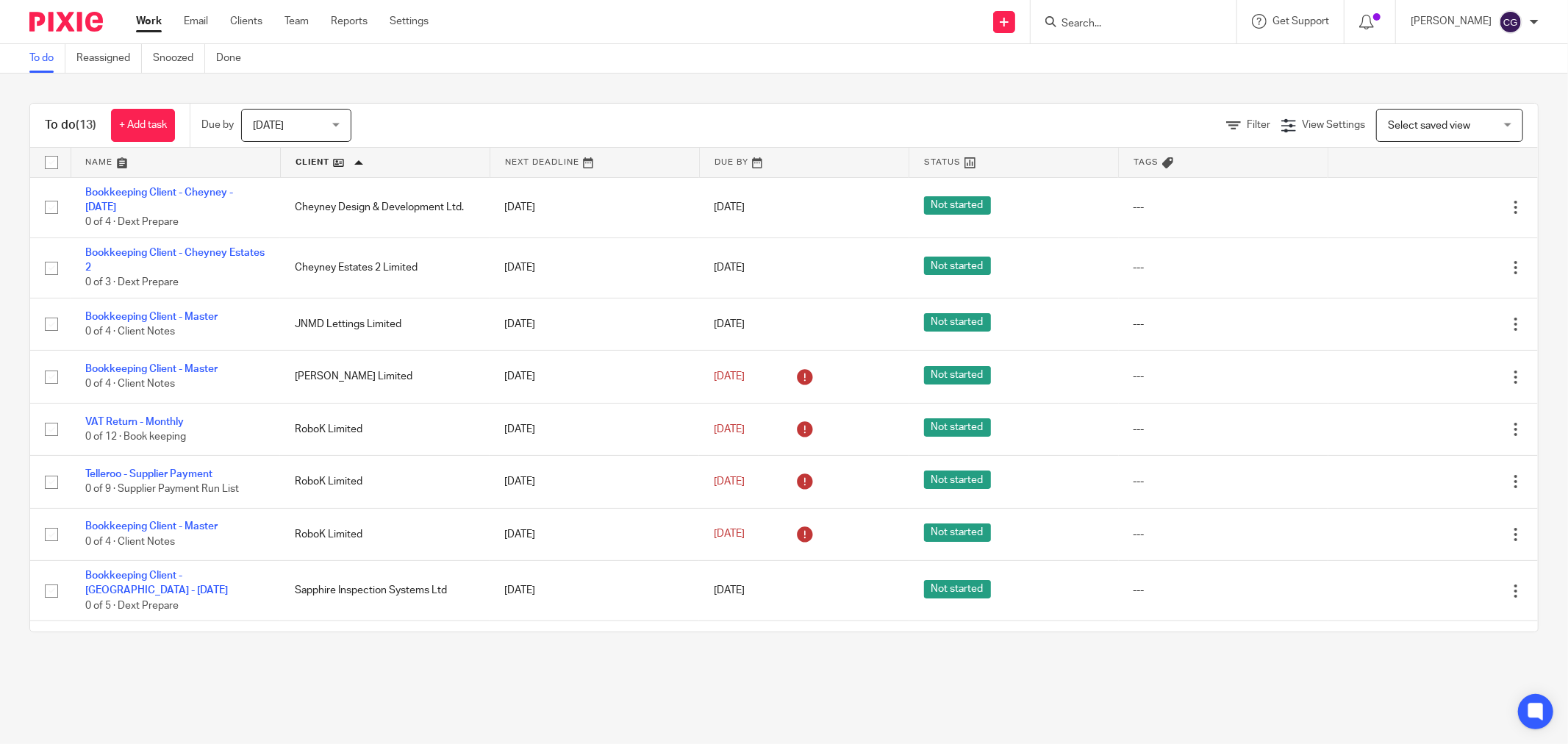
drag, startPoint x: 0, startPoint y: 0, endPoint x: 316, endPoint y: 158, distance: 353.3
click at [316, 158] on link at bounding box center [385, 163] width 209 height 30
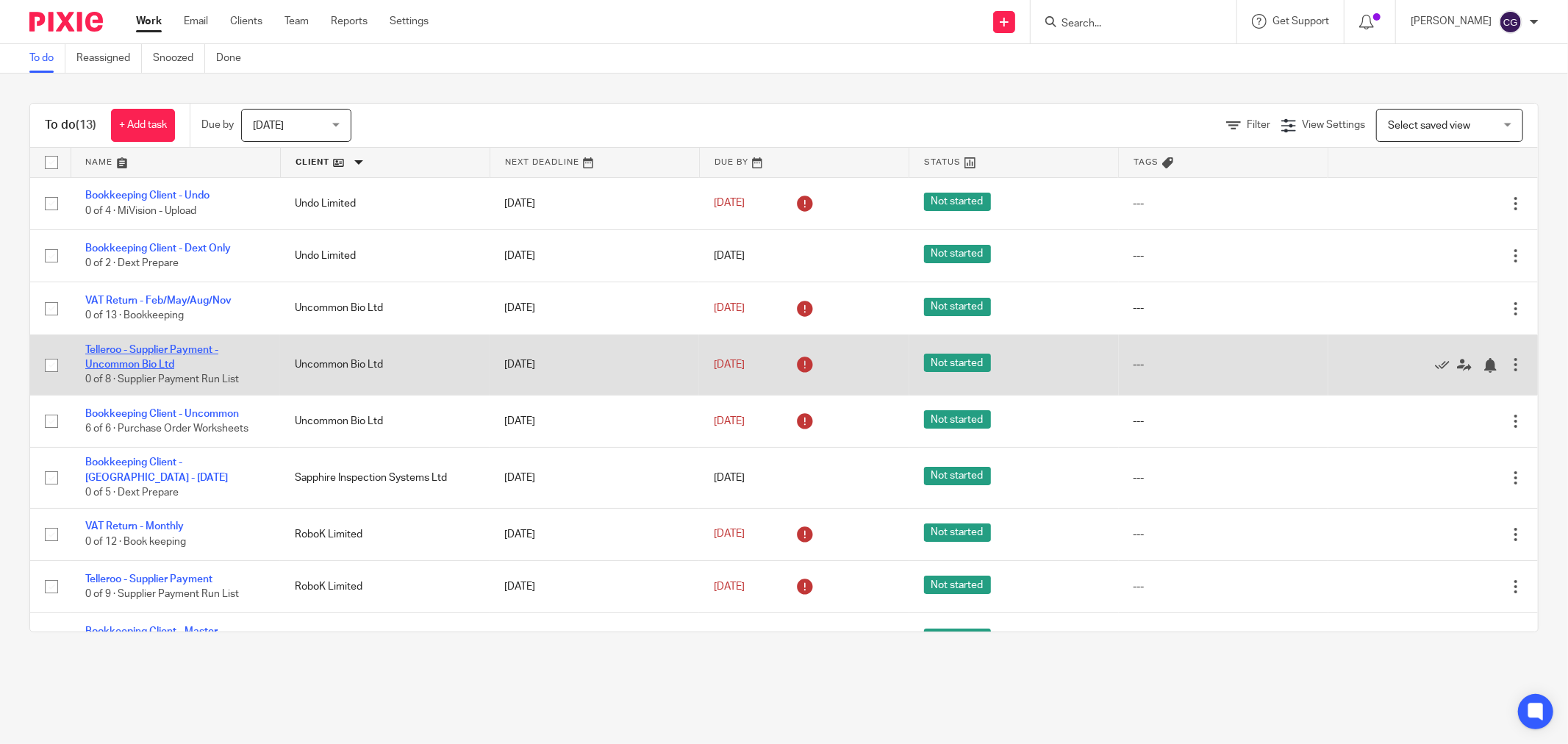
click at [148, 366] on link "Telleroo - Supplier Payment - Uncommon Bio Ltd" at bounding box center [151, 358] width 133 height 25
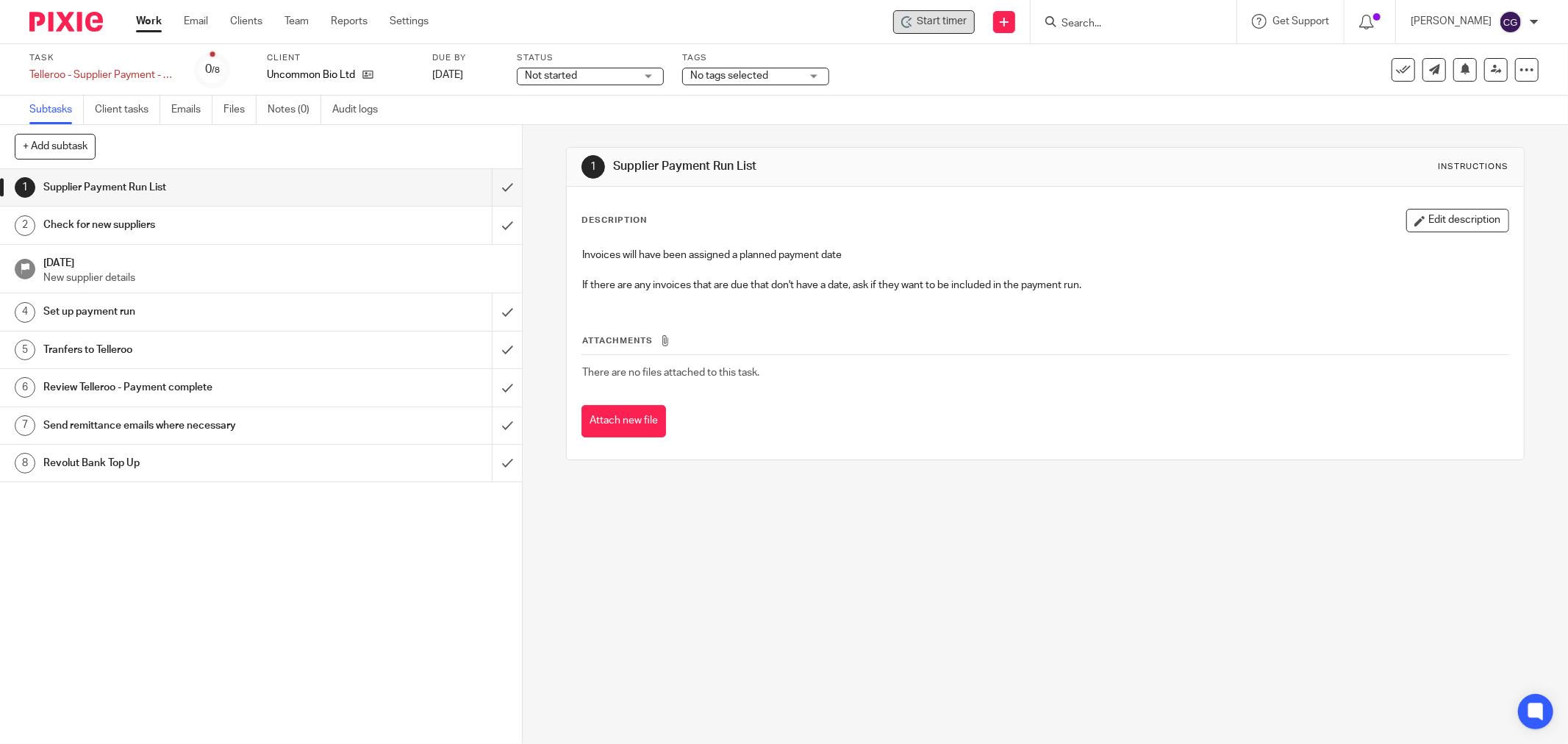
click at [961, 17] on span "Start timer" at bounding box center [941, 21] width 50 height 16
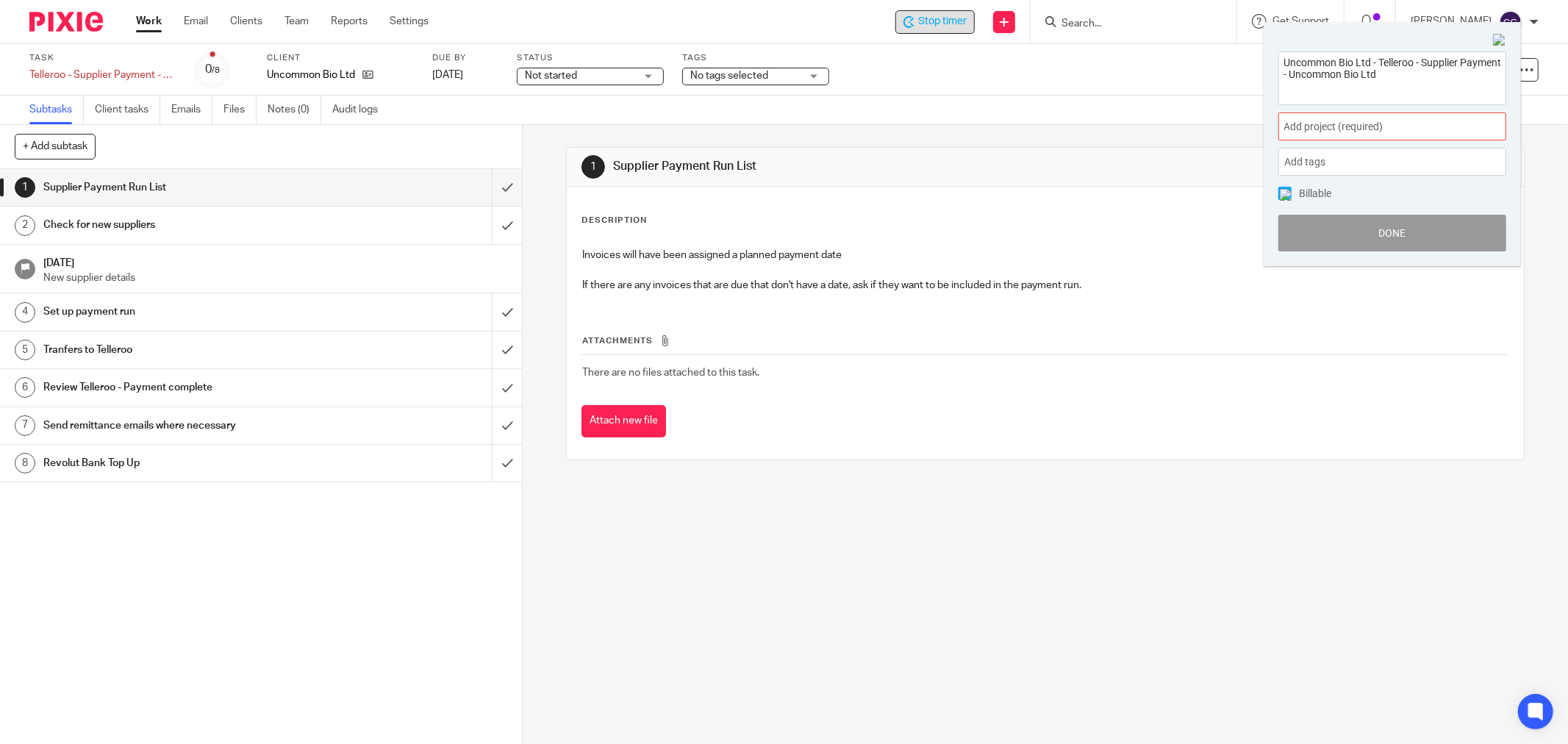
click at [1357, 125] on span "Add project (required) :" at bounding box center [1376, 126] width 185 height 16
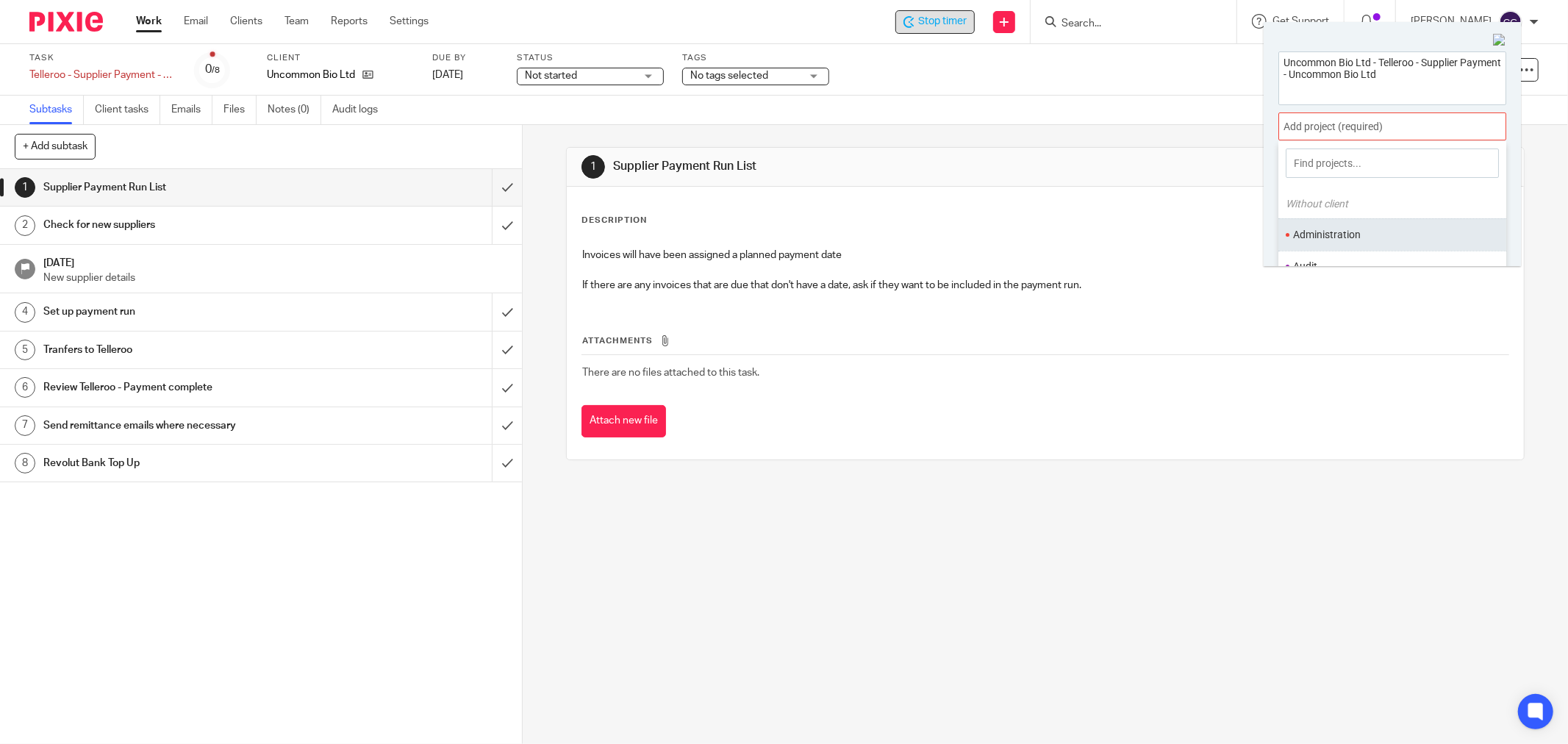
scroll to position [82, 0]
click at [1331, 218] on li "Bookkeeping" at bounding box center [1389, 217] width 192 height 16
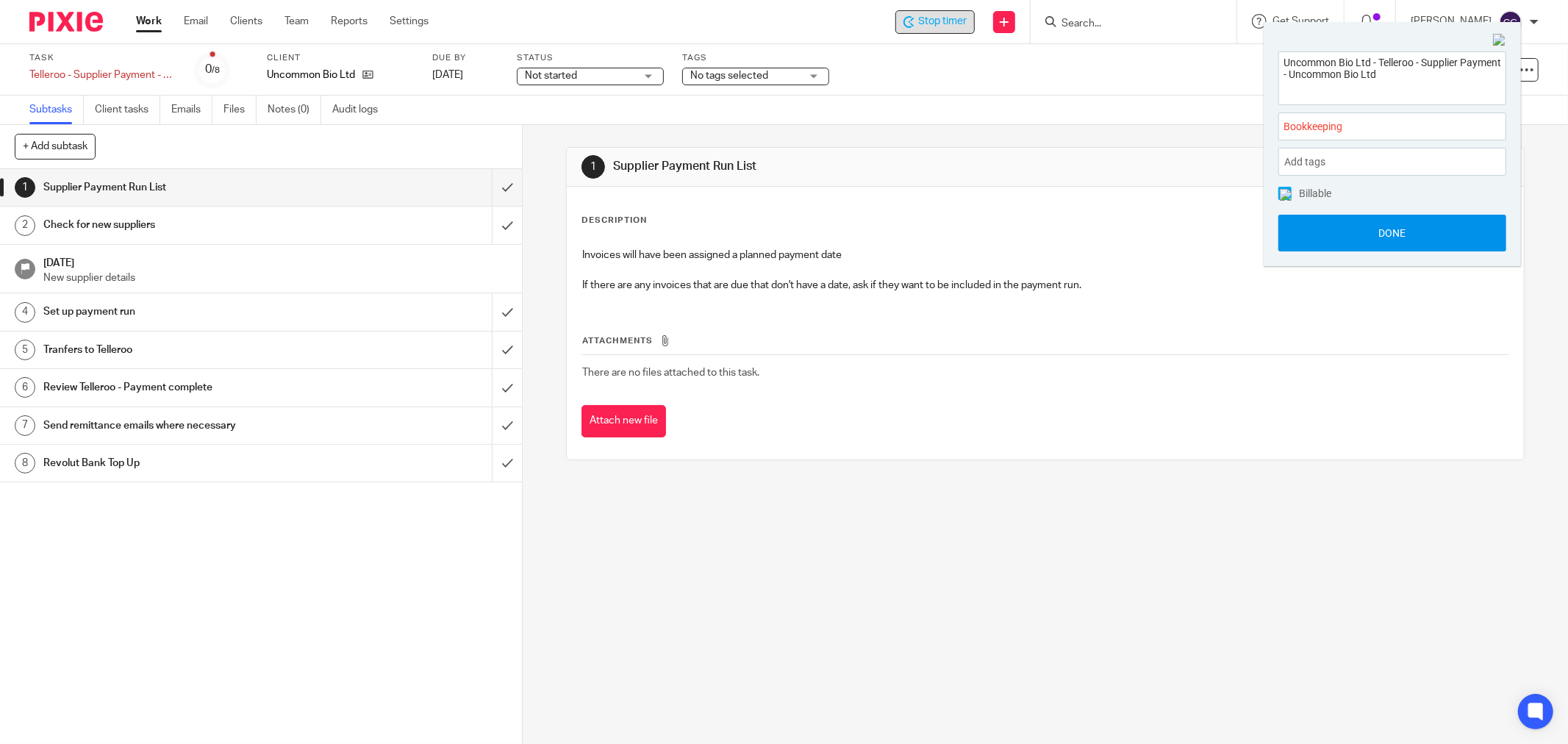
click at [1400, 225] on button "Done" at bounding box center [1392, 233] width 228 height 37
